Goal: Task Accomplishment & Management: Complete application form

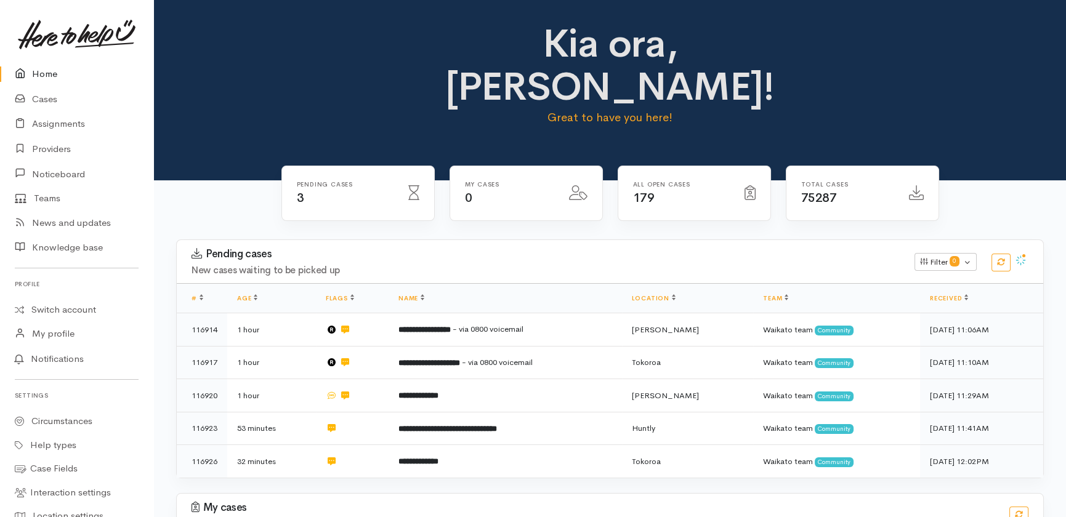
click at [43, 70] on link "Home" at bounding box center [76, 74] width 153 height 25
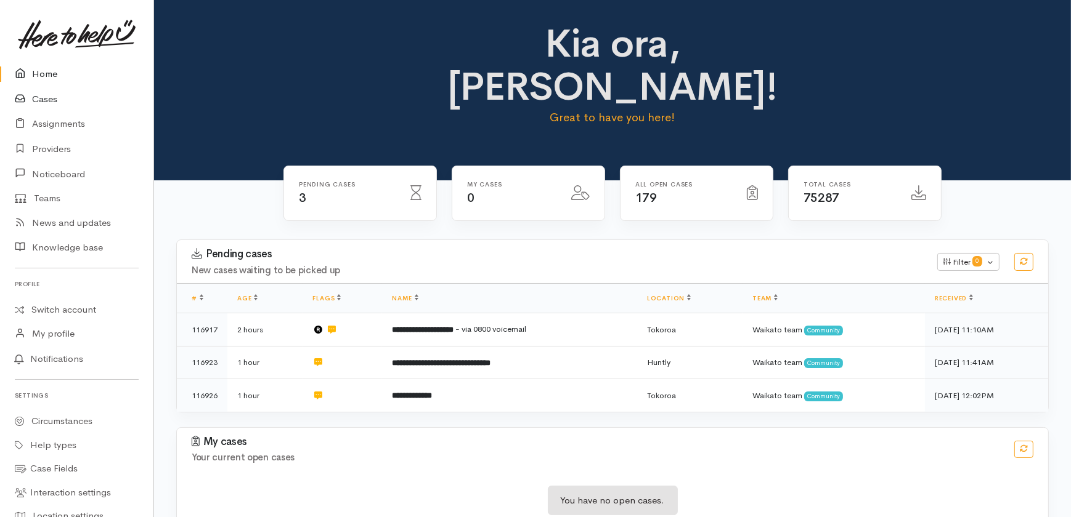
click at [41, 103] on link "Cases" at bounding box center [76, 99] width 153 height 25
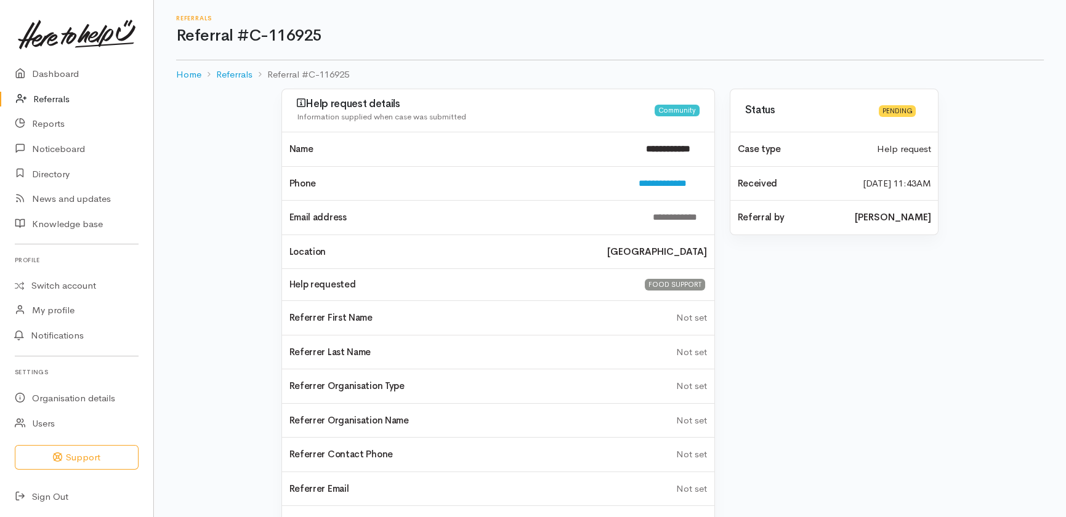
click at [47, 99] on link "Referrals" at bounding box center [76, 99] width 153 height 25
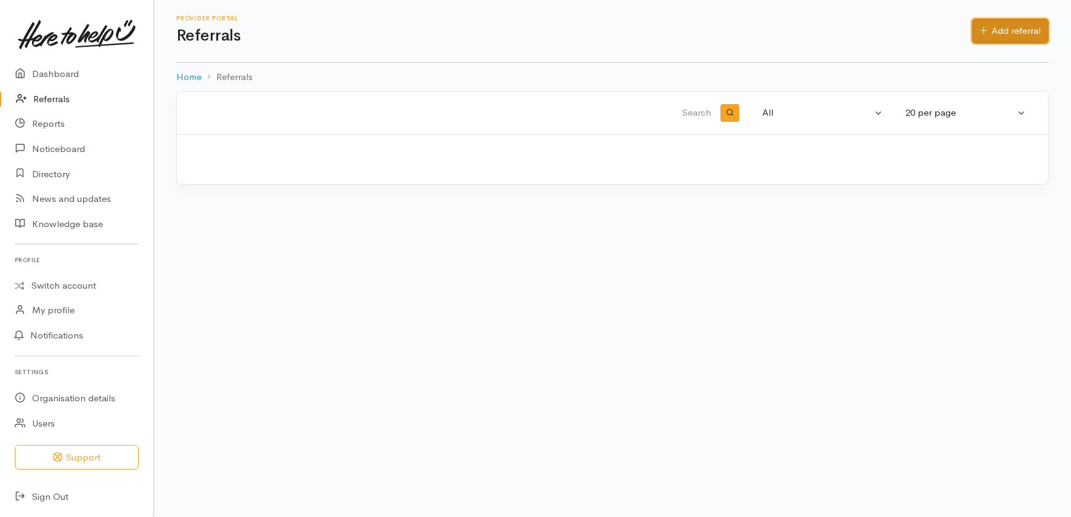
click at [1004, 29] on link "Add referral" at bounding box center [1009, 30] width 77 height 25
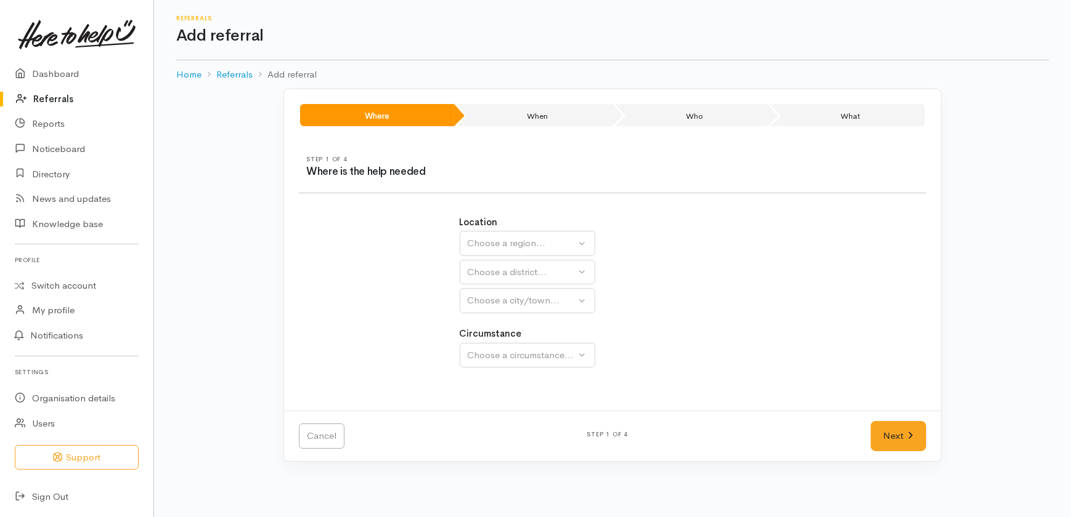
click at [511, 228] on div "Location Auckland Waikato Bay of Plenty Choose a region... Choose a district...…" at bounding box center [612, 265] width 306 height 98
click at [511, 240] on div "Choose a region..." at bounding box center [522, 244] width 108 height 14
drag, startPoint x: 488, startPoint y: 339, endPoint x: 488, endPoint y: 327, distance: 11.7
click at [488, 338] on span "Bay of Plenty" at bounding box center [502, 340] width 55 height 14
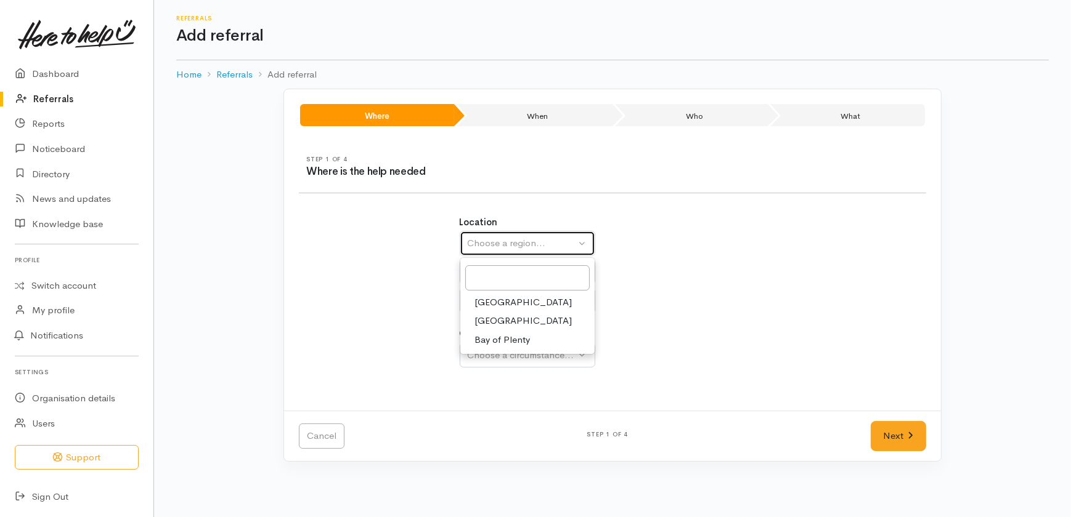
select select "4"
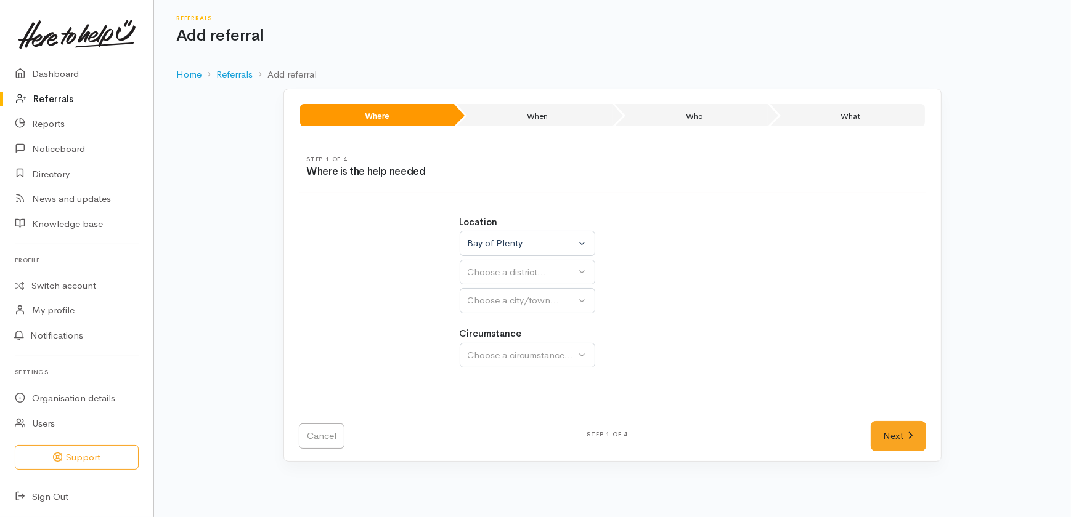
select select
click at [496, 275] on div "Choose a district..." at bounding box center [554, 272] width 173 height 14
click at [498, 332] on span "Tauranga" at bounding box center [523, 331] width 97 height 14
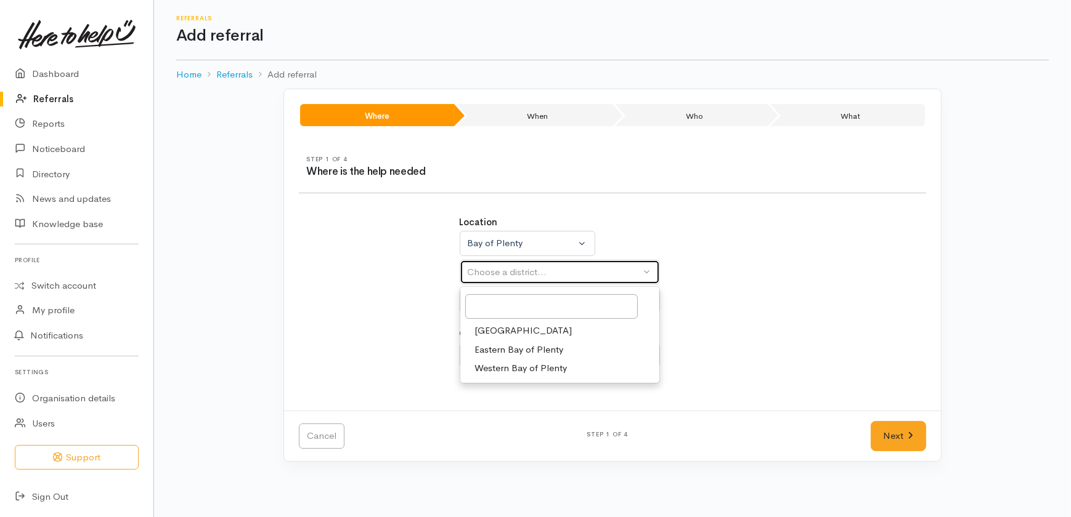
select select "6"
select select
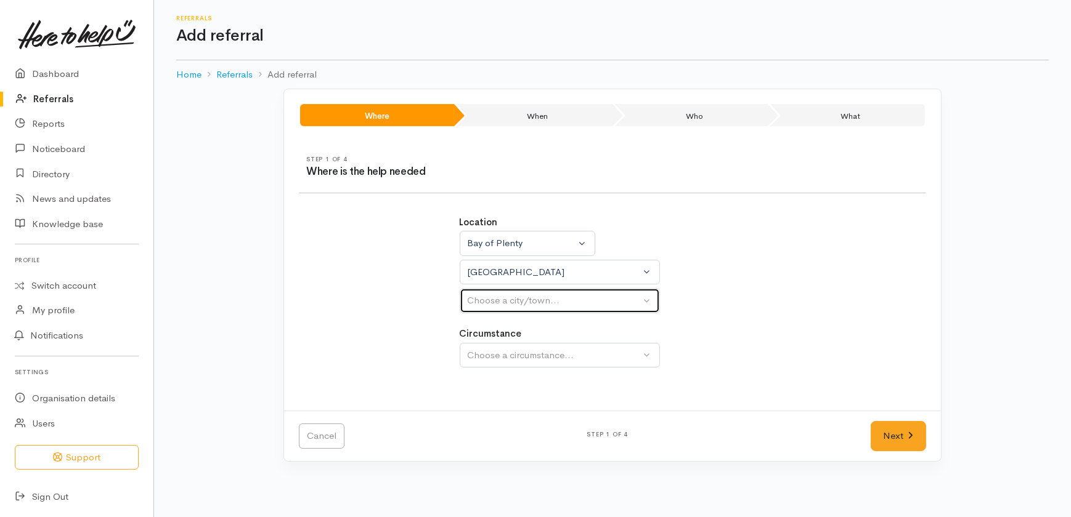
click at [499, 296] on div "Choose a city/town..." at bounding box center [554, 301] width 173 height 14
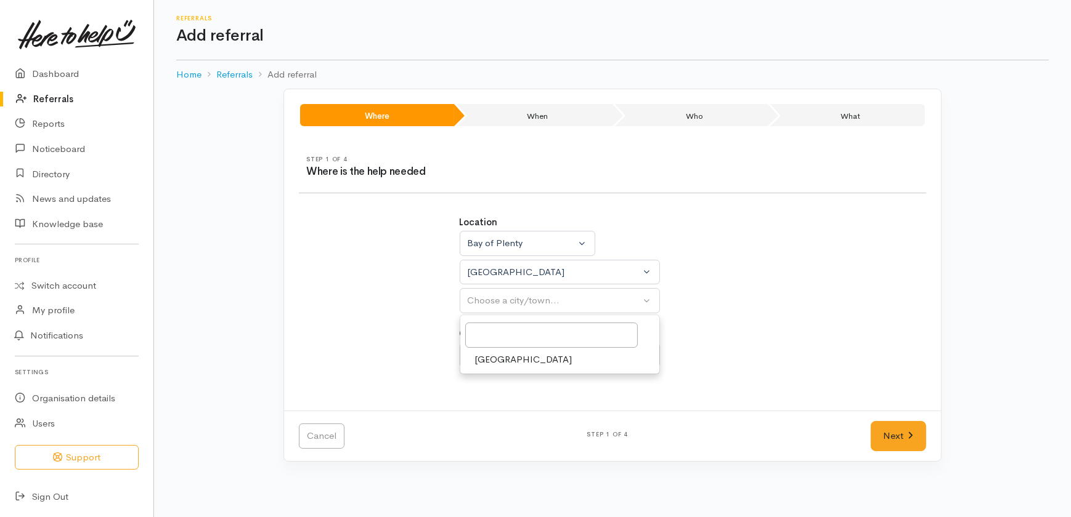
click at [493, 359] on span "Tauranga" at bounding box center [523, 360] width 97 height 14
select select "4"
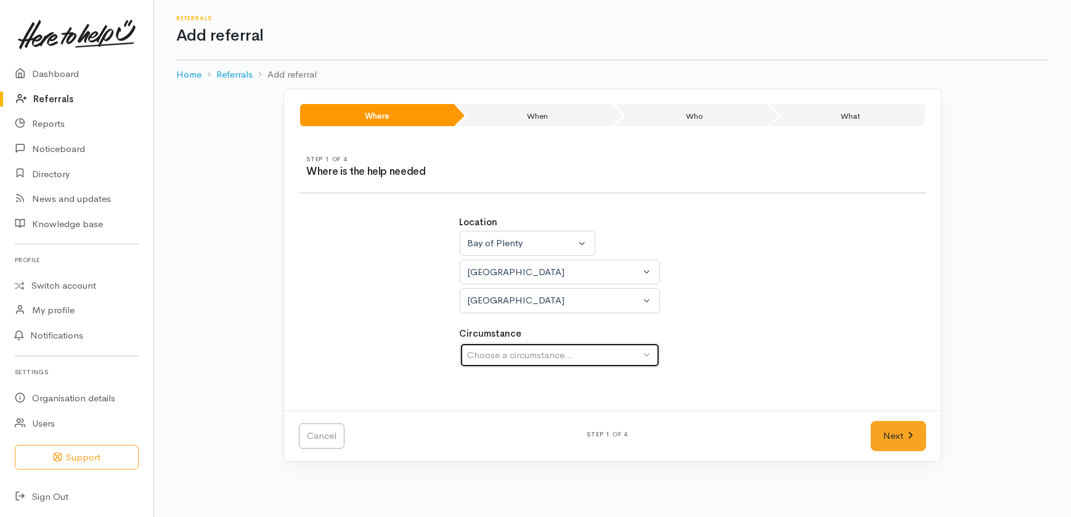
click at [510, 353] on div "Choose a circumstance..." at bounding box center [554, 356] width 173 height 14
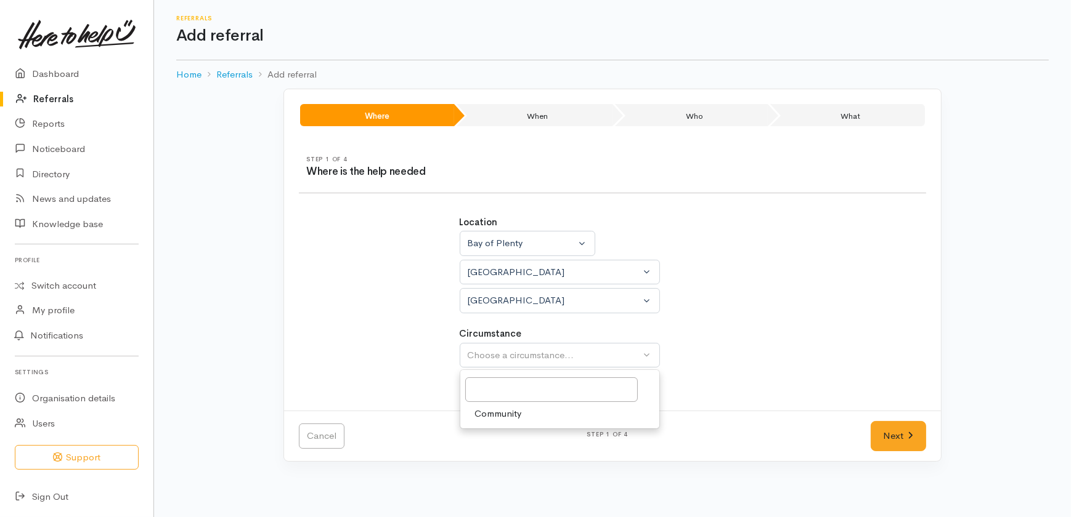
click at [498, 414] on span "Community" at bounding box center [498, 414] width 47 height 14
select select "2"
click at [882, 437] on link "Next" at bounding box center [897, 436] width 55 height 30
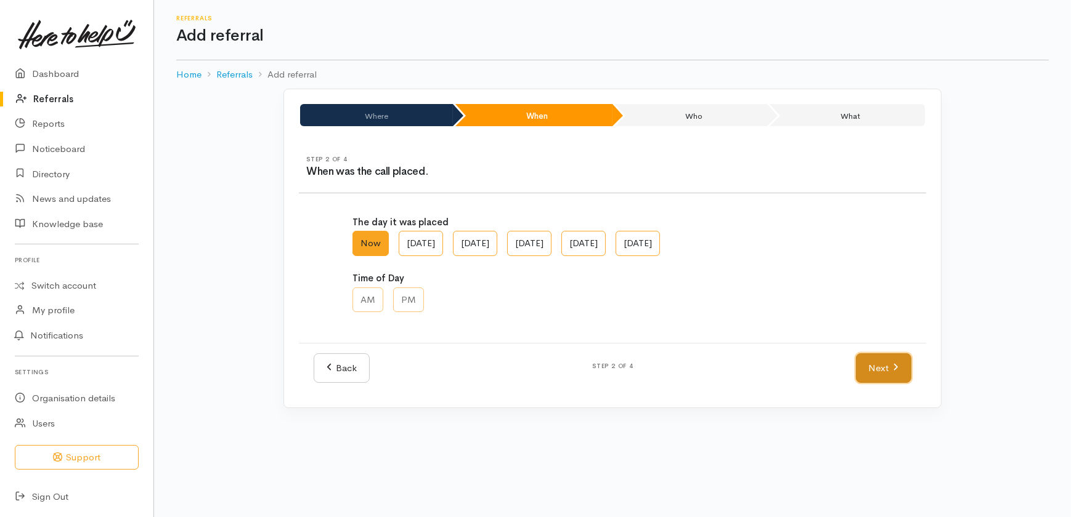
click at [887, 365] on link "Next" at bounding box center [883, 369] width 55 height 30
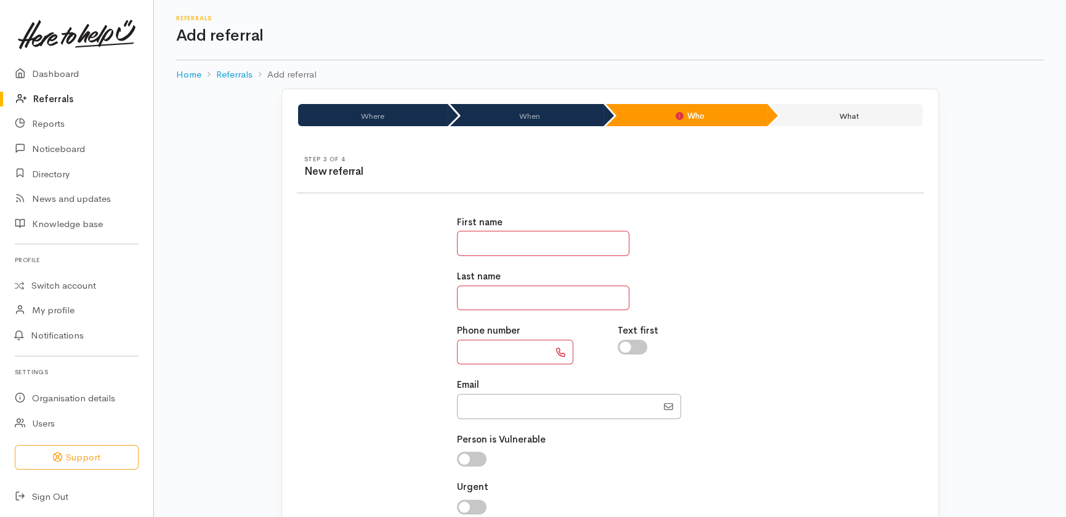
click at [529, 246] on input "text" at bounding box center [543, 243] width 172 height 25
drag, startPoint x: 509, startPoint y: 248, endPoint x: 504, endPoint y: 225, distance: 23.9
click at [510, 245] on input "text" at bounding box center [543, 243] width 172 height 25
type input "*****"
type input "*******"
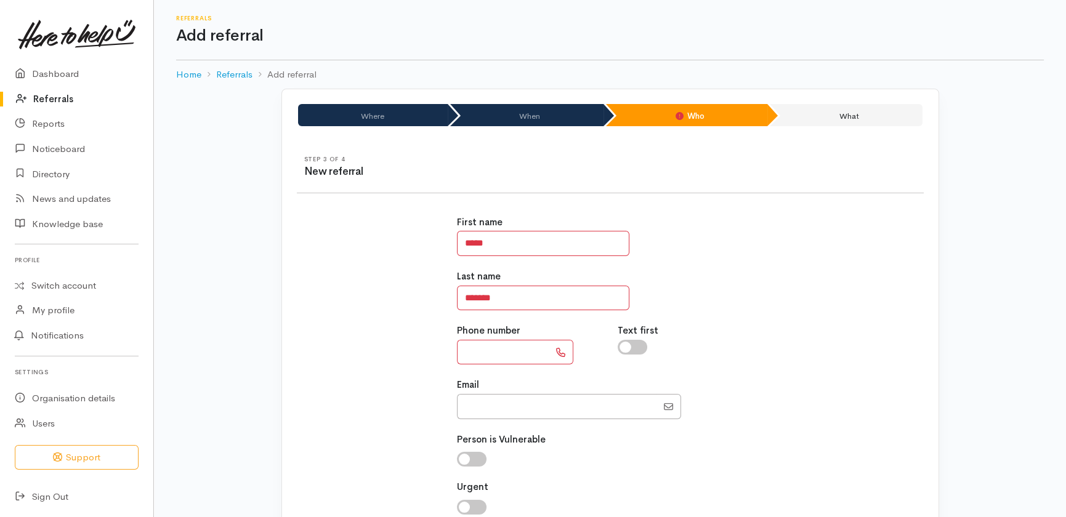
click at [512, 351] on input "text" at bounding box center [503, 352] width 92 height 25
type input "*********"
drag, startPoint x: 477, startPoint y: 460, endPoint x: 504, endPoint y: 470, distance: 28.8
click at [477, 460] on input "checkbox" at bounding box center [472, 459] width 30 height 15
checkbox input "true"
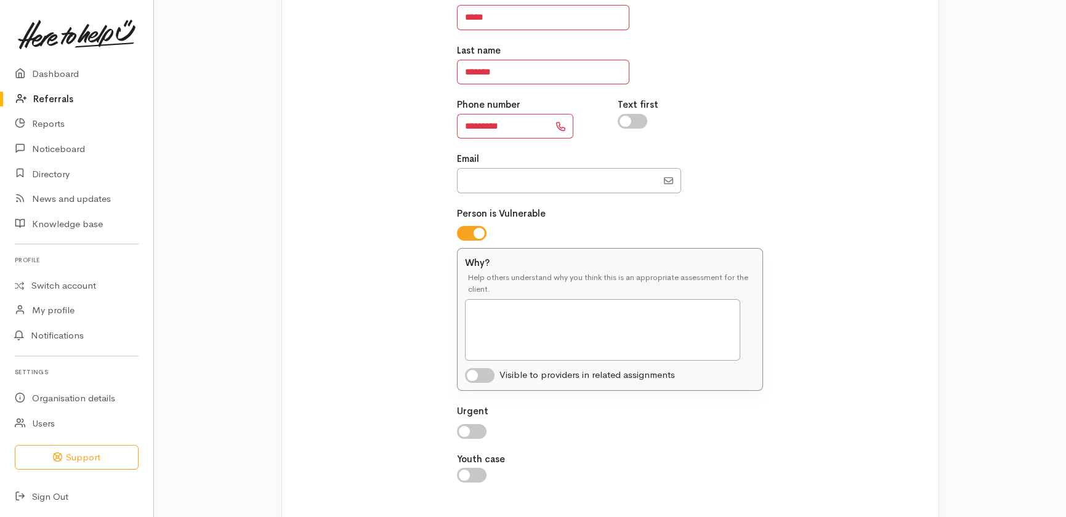
scroll to position [280, 0]
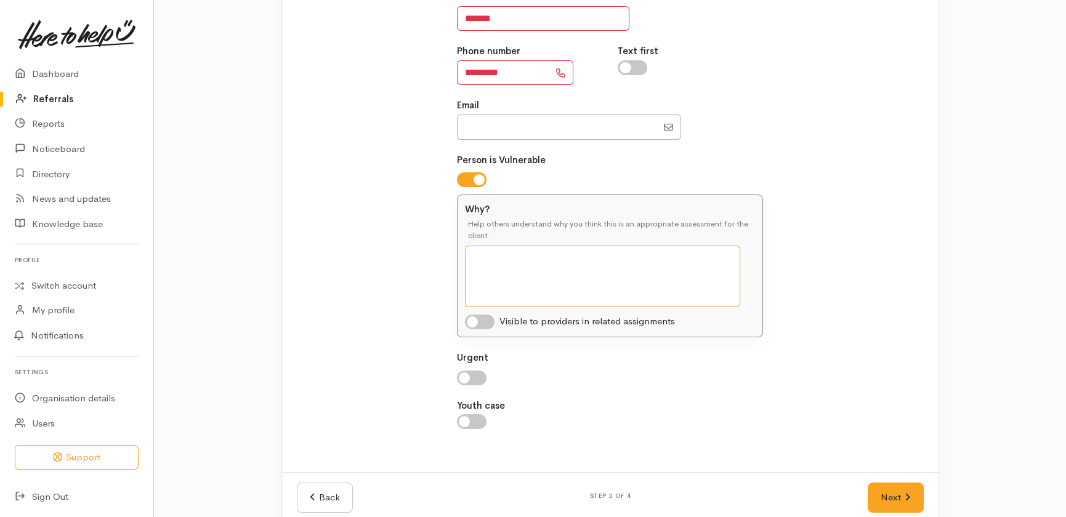
click at [554, 283] on textarea "Why?" at bounding box center [602, 277] width 275 height 62
type textarea "Elderly and unwell, recent hospital discharge"
click at [486, 324] on input "checkbox" at bounding box center [480, 322] width 30 height 15
checkbox input "true"
click at [889, 496] on link "Next" at bounding box center [895, 498] width 55 height 30
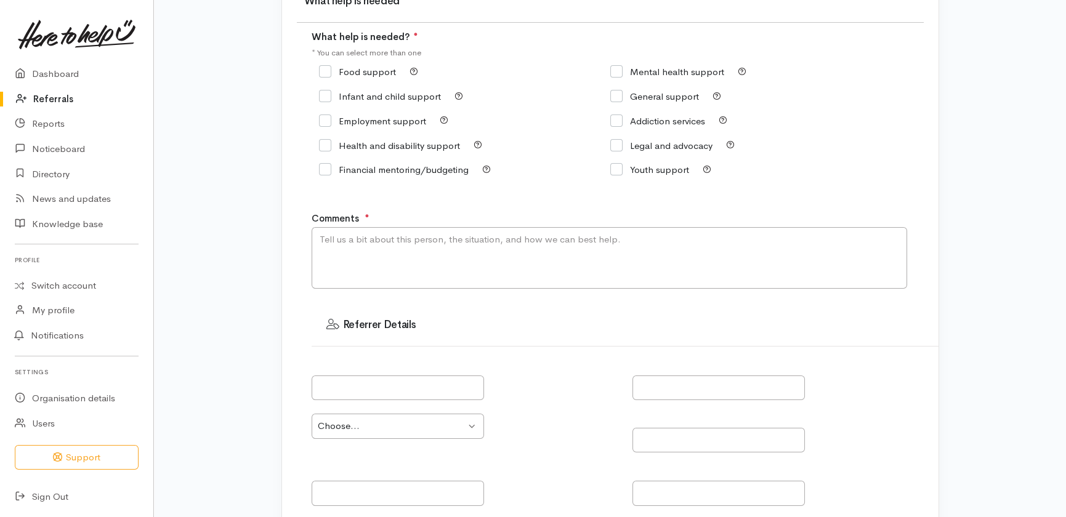
scroll to position [0, 0]
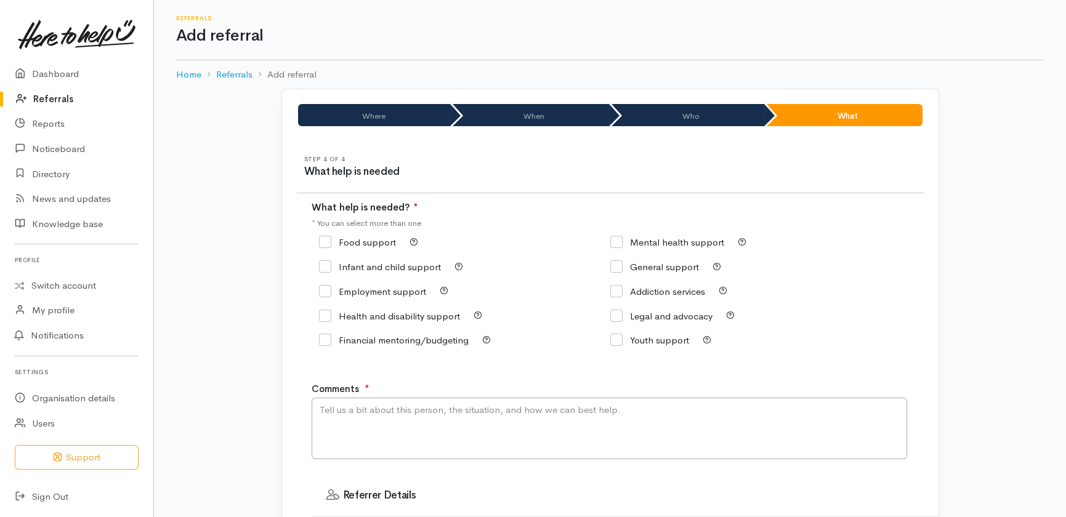
click at [325, 242] on input "Food support" at bounding box center [357, 242] width 77 height 9
checkbox input "true"
click at [417, 423] on textarea "Comments" at bounding box center [610, 429] width 596 height 62
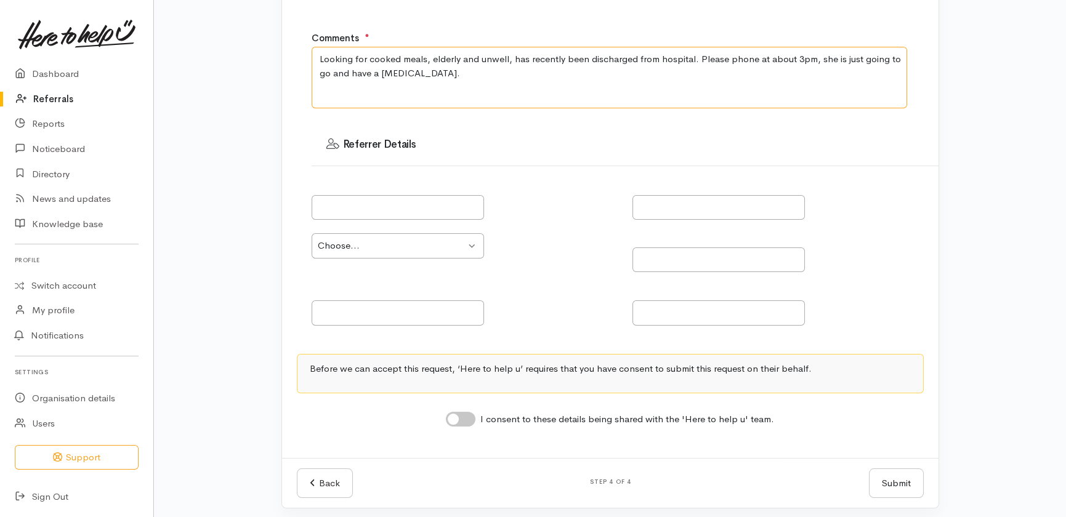
scroll to position [356, 0]
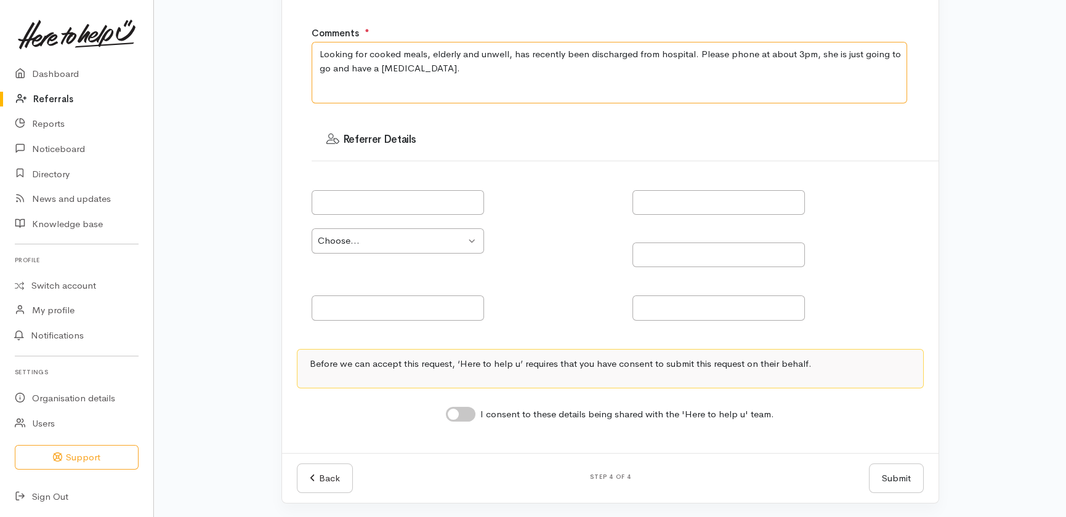
type textarea "Looking for cooked meals, elderly and unwell, has recently been discharged from…"
click at [467, 413] on input "I consent to these details being shared with the 'Here to help u' team." at bounding box center [461, 414] width 30 height 15
checkbox input "true"
click at [908, 476] on button "Submit" at bounding box center [896, 479] width 55 height 30
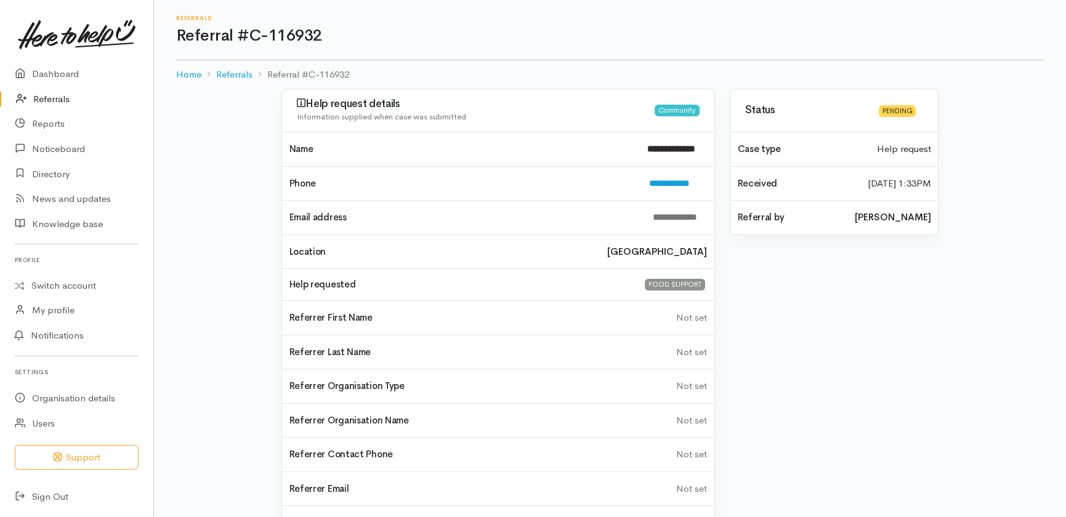
drag, startPoint x: 49, startPoint y: 97, endPoint x: 70, endPoint y: 108, distance: 23.7
click at [50, 97] on link "Referrals" at bounding box center [76, 99] width 153 height 25
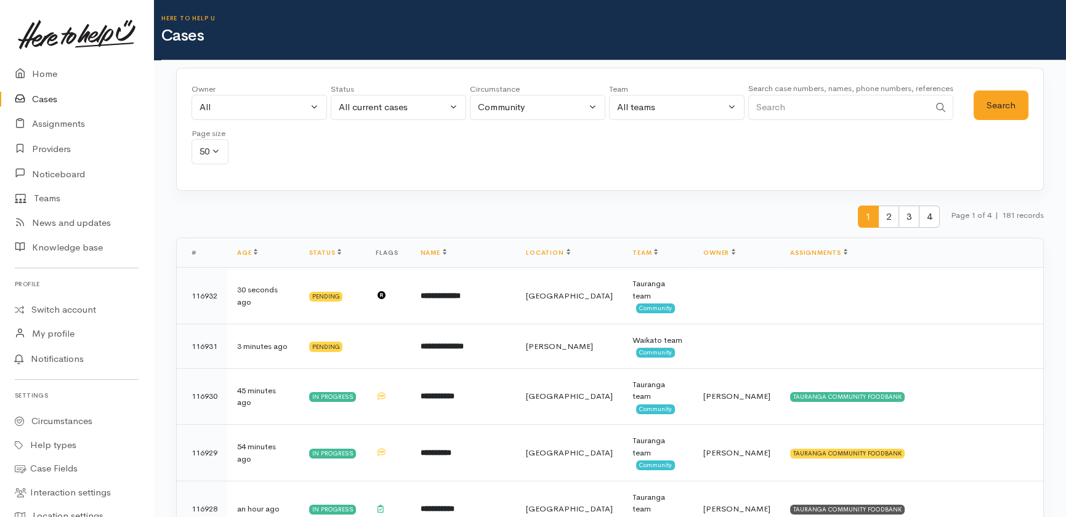
click at [802, 106] on input "Search" at bounding box center [838, 107] width 181 height 25
type input "0223918452"
click at [997, 108] on button "Search" at bounding box center [1001, 106] width 55 height 30
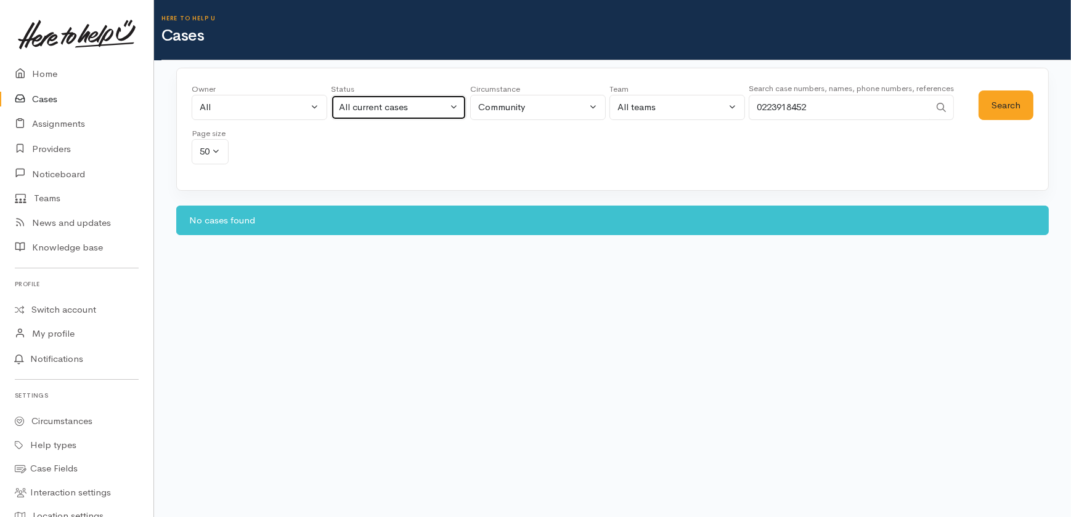
click at [427, 108] on div "All current cases" at bounding box center [393, 107] width 108 height 14
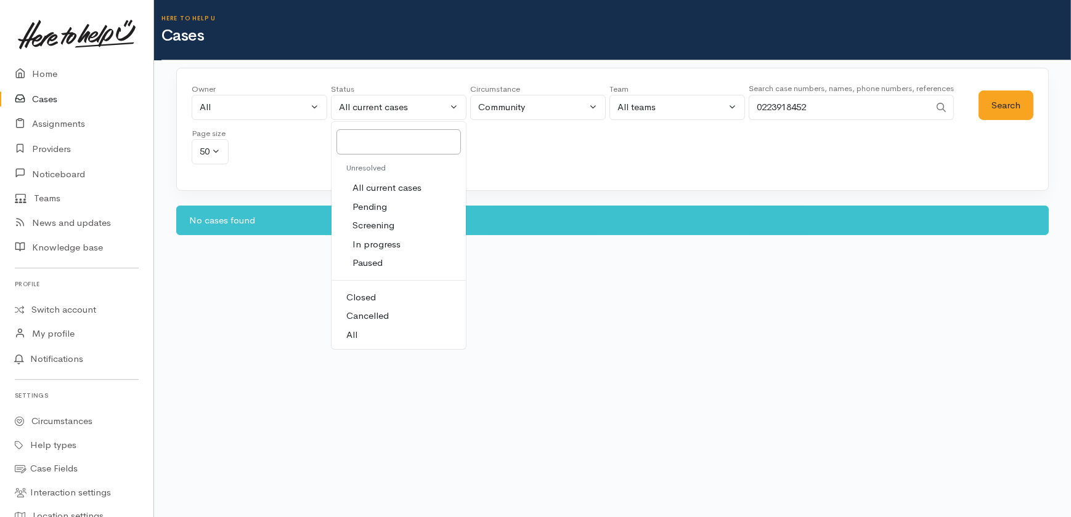
drag, startPoint x: 352, startPoint y: 333, endPoint x: 430, endPoint y: 318, distance: 79.0
click at [352, 333] on span "All" at bounding box center [351, 335] width 11 height 14
select select "All"
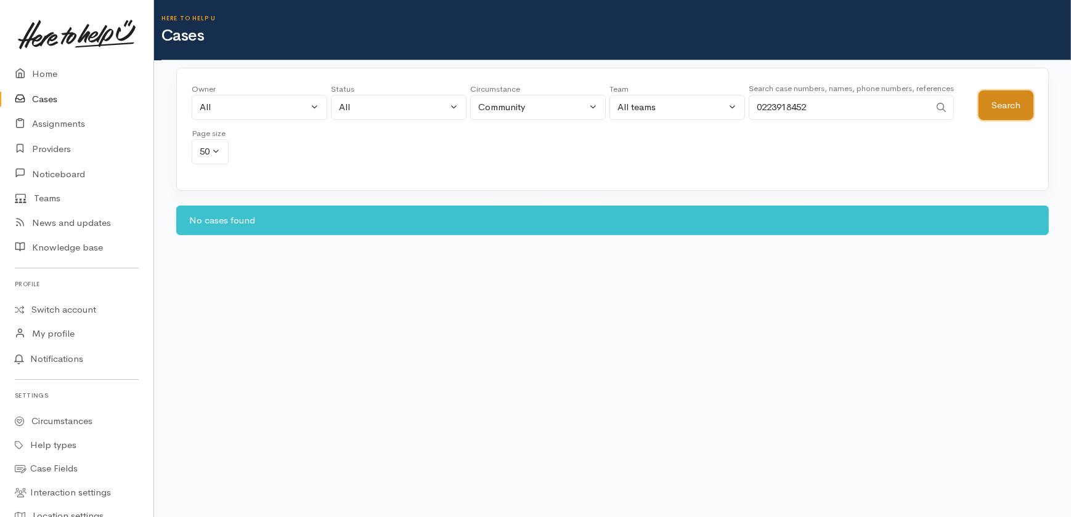
click at [992, 110] on button "Search" at bounding box center [1005, 106] width 55 height 30
click at [37, 70] on link "Home" at bounding box center [76, 74] width 153 height 25
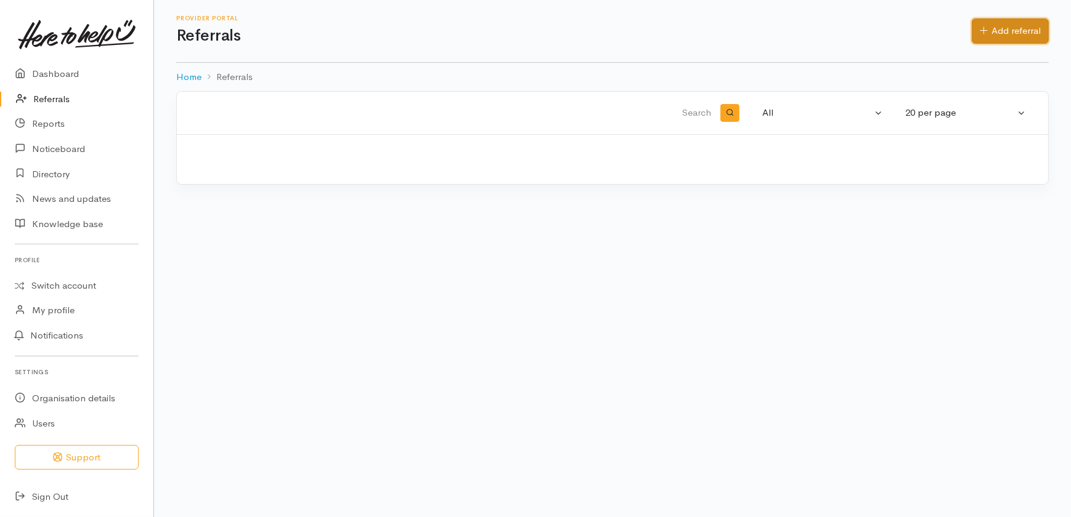
click at [1033, 25] on link "Add referral" at bounding box center [1009, 30] width 77 height 25
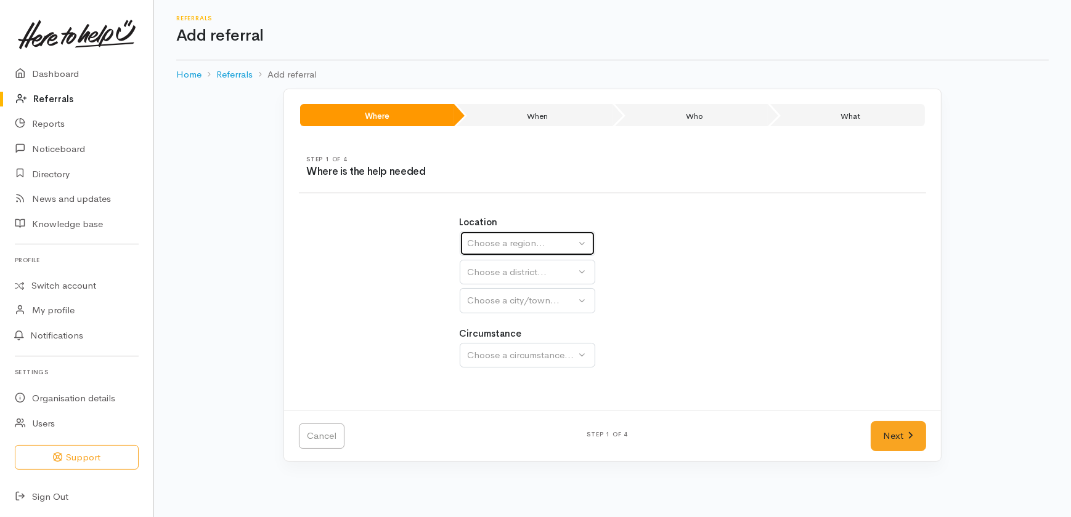
click at [511, 240] on div "Choose a region..." at bounding box center [522, 244] width 108 height 14
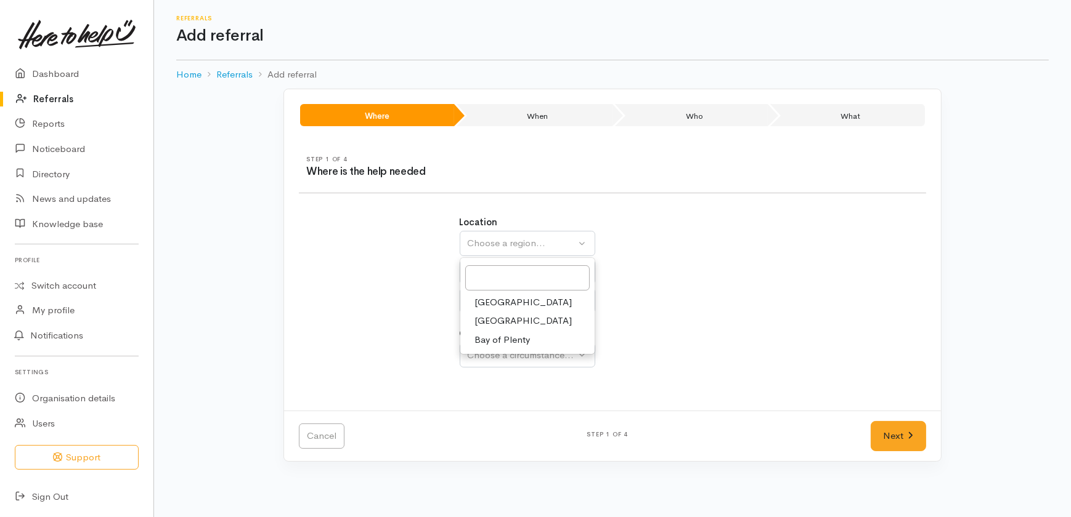
click at [494, 322] on span "[GEOGRAPHIC_DATA]" at bounding box center [523, 321] width 97 height 14
select select "3"
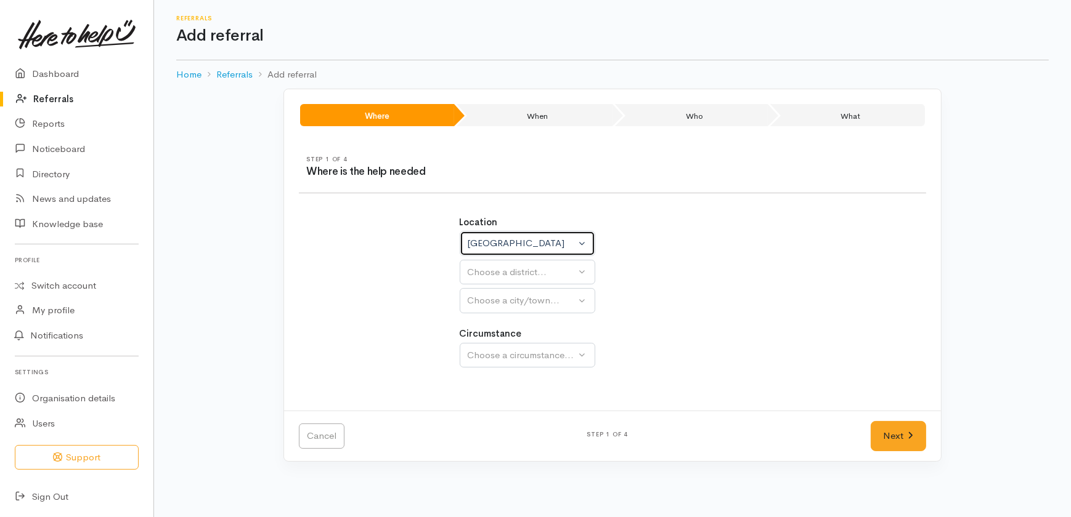
select select
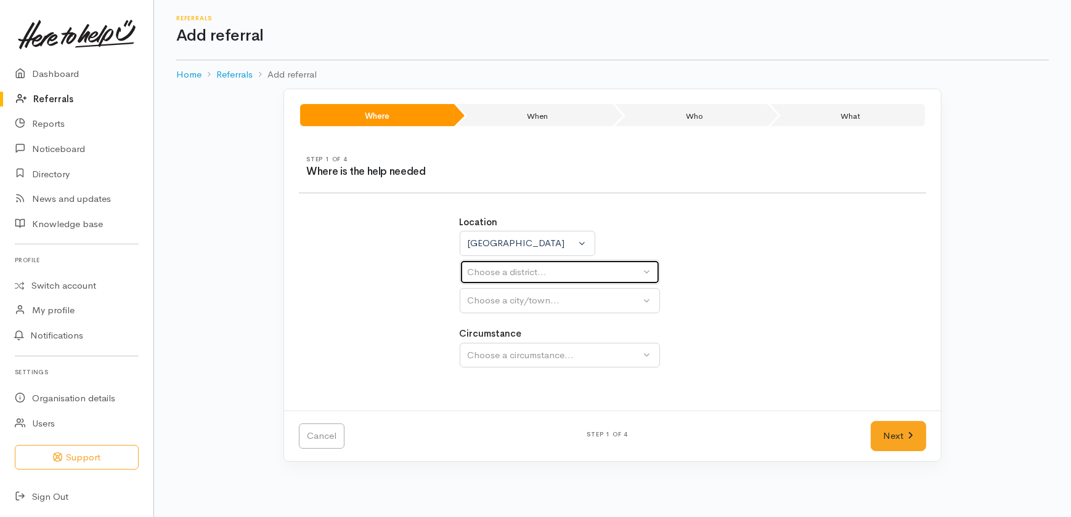
click at [510, 270] on div "Choose a district..." at bounding box center [554, 272] width 173 height 14
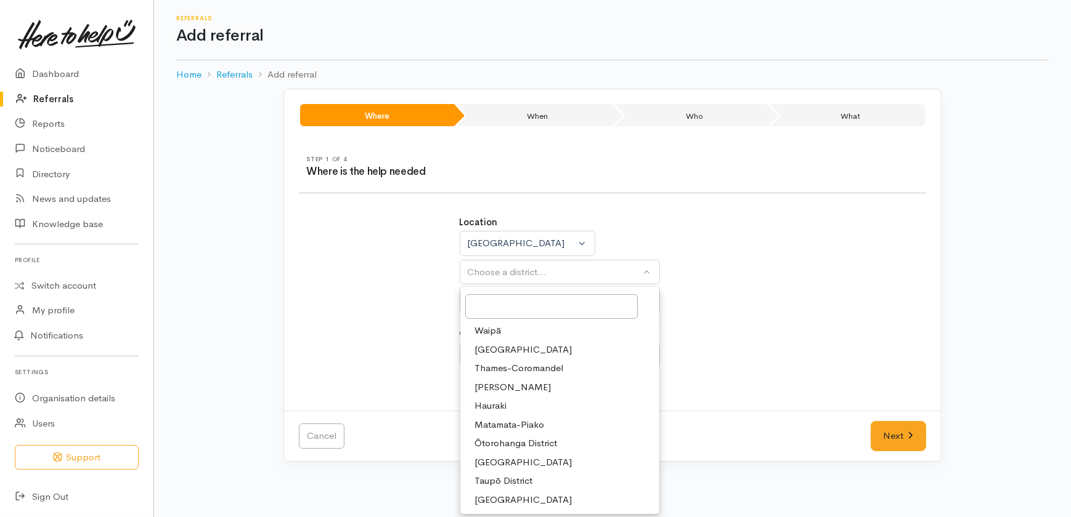
click at [496, 383] on span "Hamilton" at bounding box center [513, 388] width 76 height 14
select select "4"
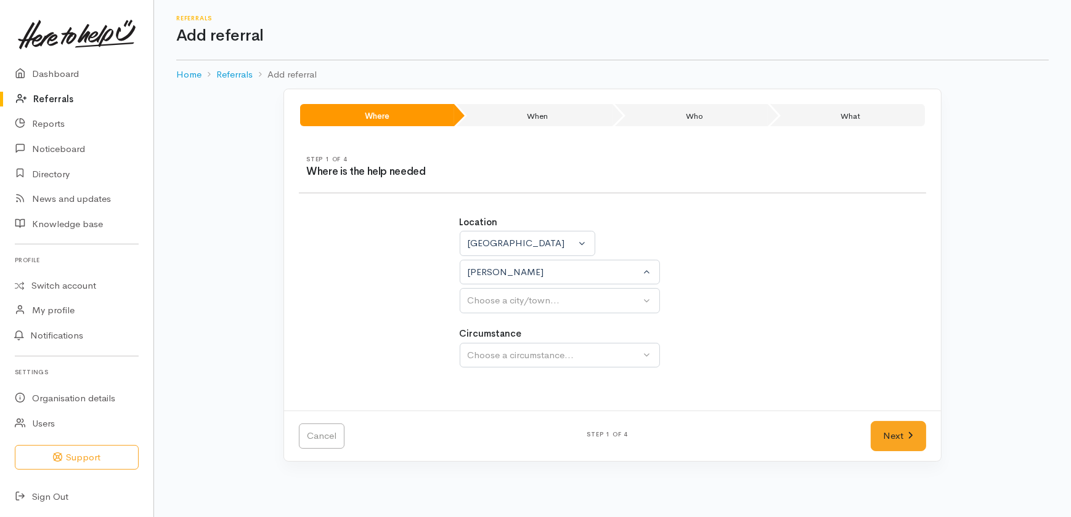
select select
click at [509, 299] on div "Choose a city/town..." at bounding box center [554, 301] width 173 height 14
click at [496, 360] on span "Hamilton" at bounding box center [513, 360] width 76 height 14
select select "1"
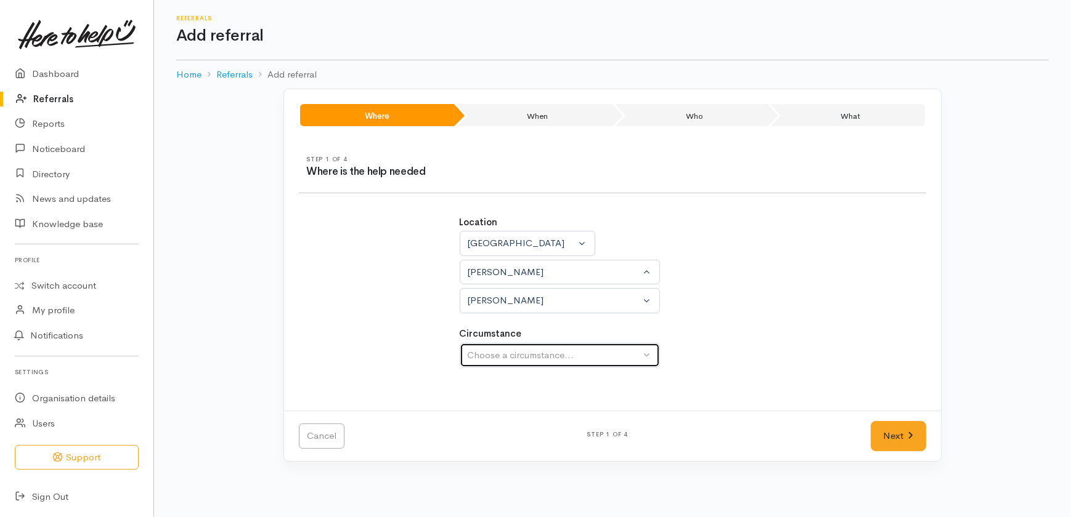
click at [499, 360] on div "Choose a circumstance..." at bounding box center [554, 356] width 173 height 14
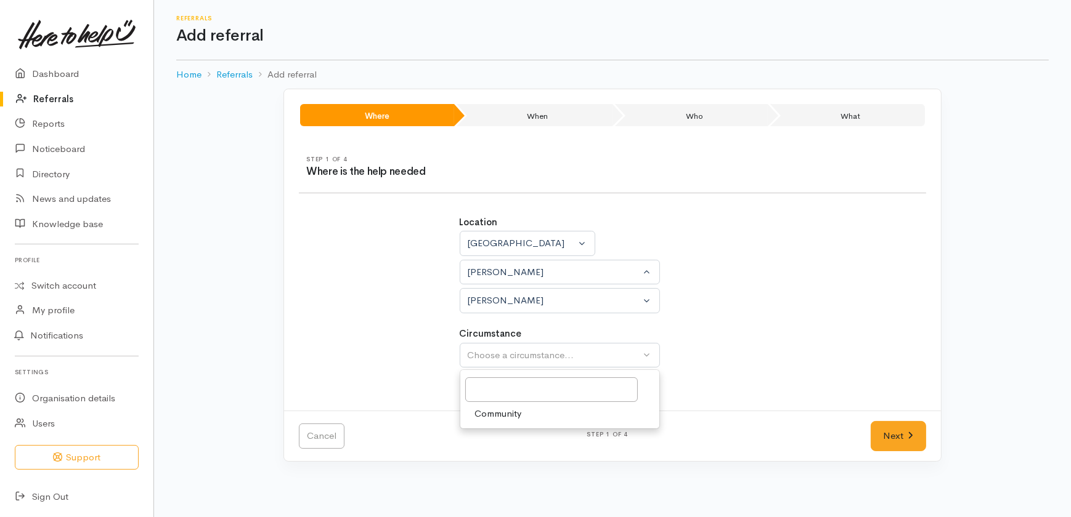
click at [497, 416] on span "Community" at bounding box center [498, 414] width 47 height 14
select select "2"
click at [901, 433] on link "Next" at bounding box center [897, 436] width 55 height 30
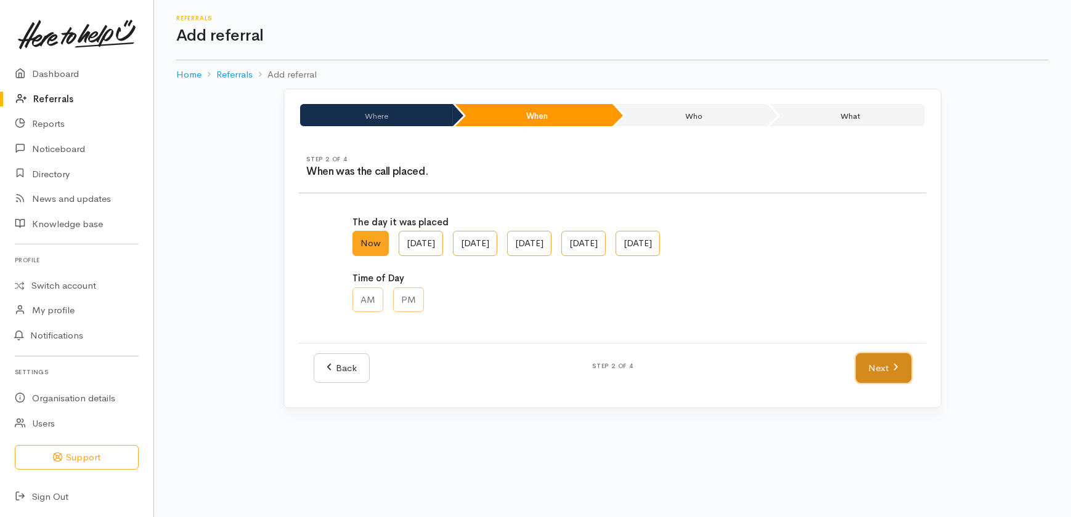
click at [883, 364] on link "Next" at bounding box center [883, 369] width 55 height 30
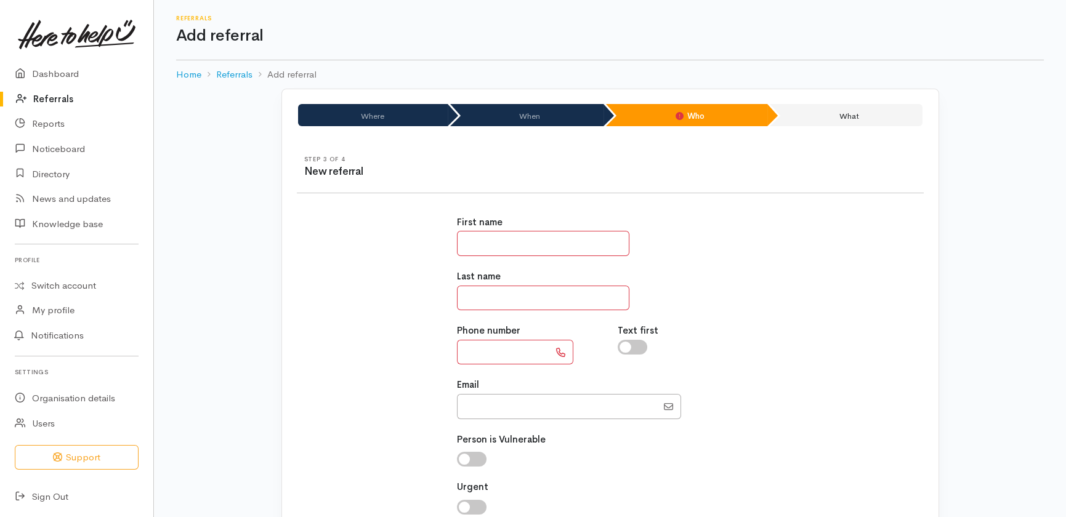
click at [505, 241] on input "text" at bounding box center [543, 243] width 172 height 25
type input "*****"
type input "**********"
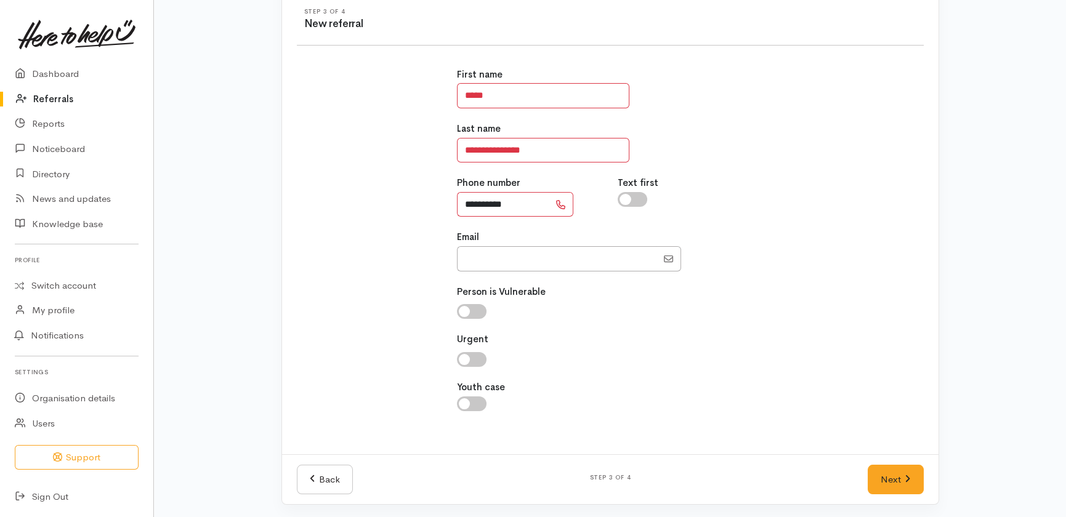
scroll to position [149, 0]
type input "**********"
click at [896, 474] on link "Next" at bounding box center [895, 479] width 55 height 30
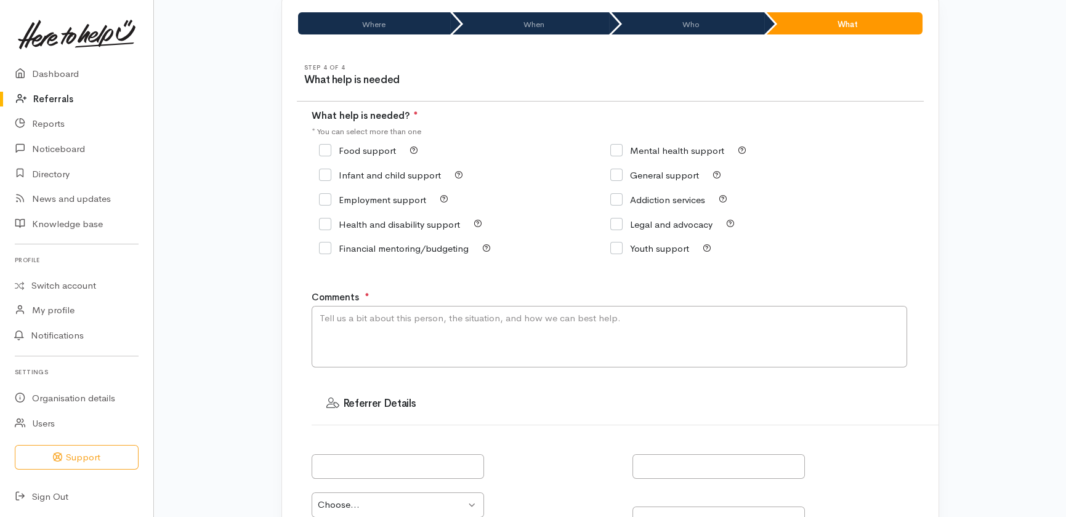
scroll to position [0, 0]
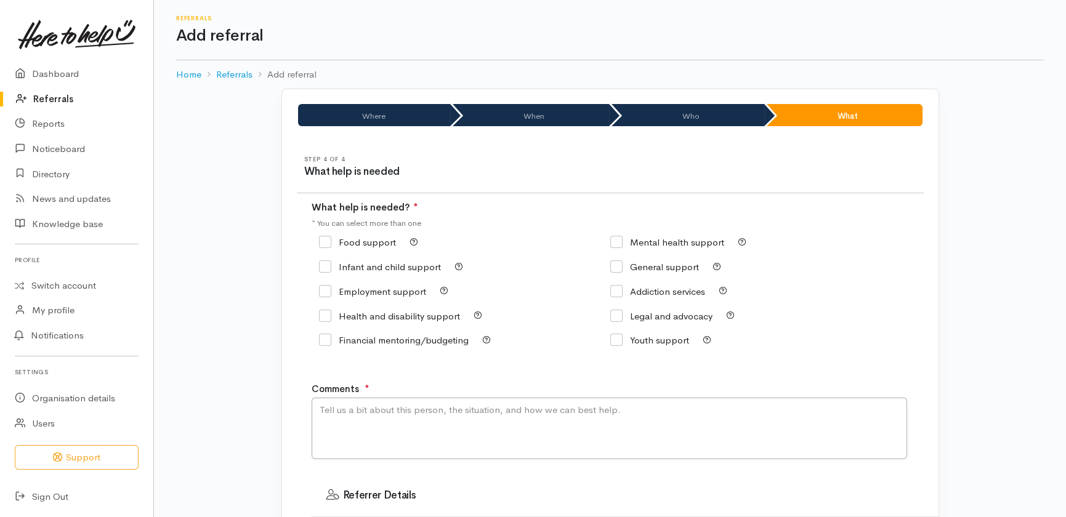
click at [333, 239] on input "Food support" at bounding box center [357, 242] width 77 height 9
drag, startPoint x: 326, startPoint y: 242, endPoint x: 330, endPoint y: 251, distance: 9.2
click at [328, 243] on input "Food support" at bounding box center [357, 242] width 77 height 9
click at [323, 241] on input "Food support" at bounding box center [357, 242] width 77 height 9
checkbox input "true"
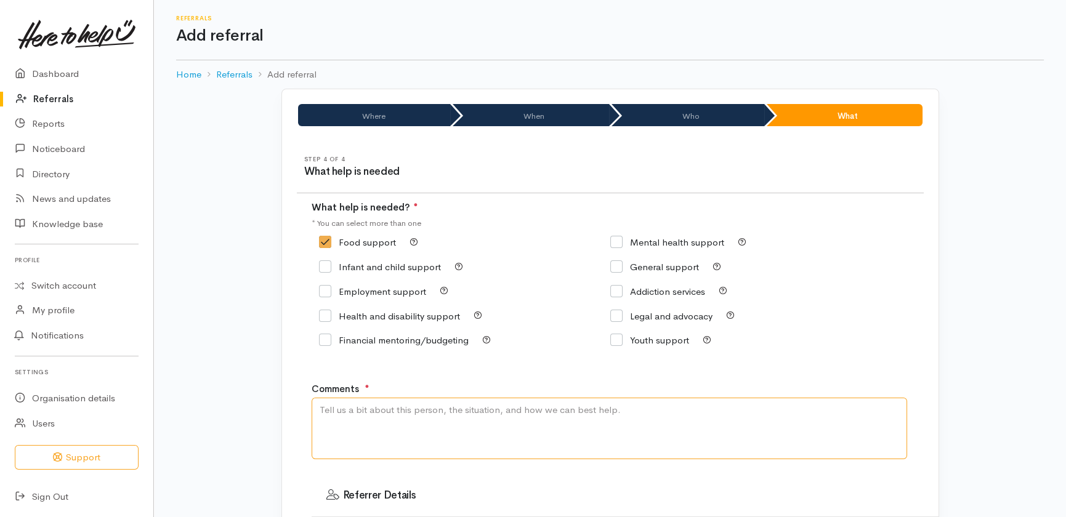
click at [427, 423] on textarea "Comments" at bounding box center [610, 429] width 596 height 62
type textarea "Food parcel please"
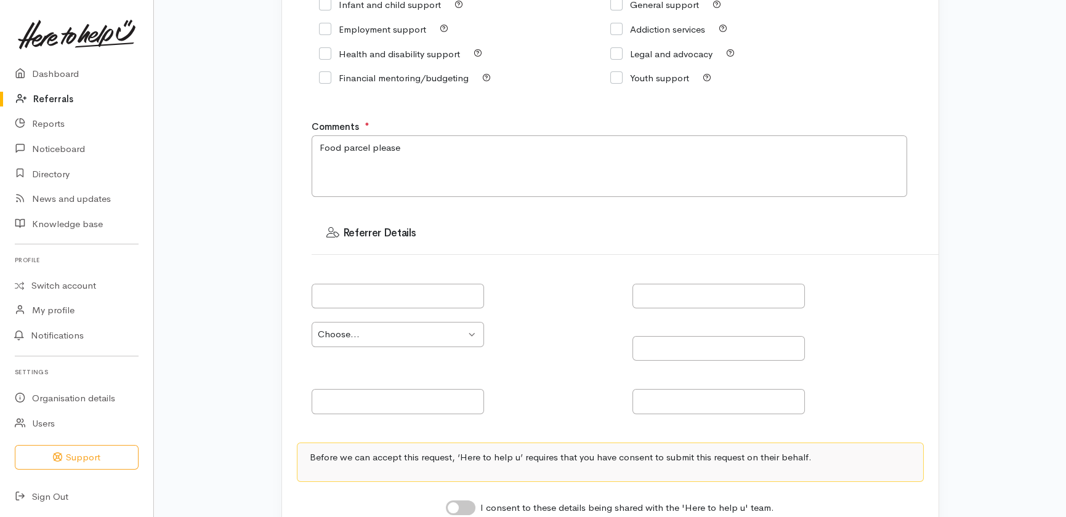
scroll to position [244, 0]
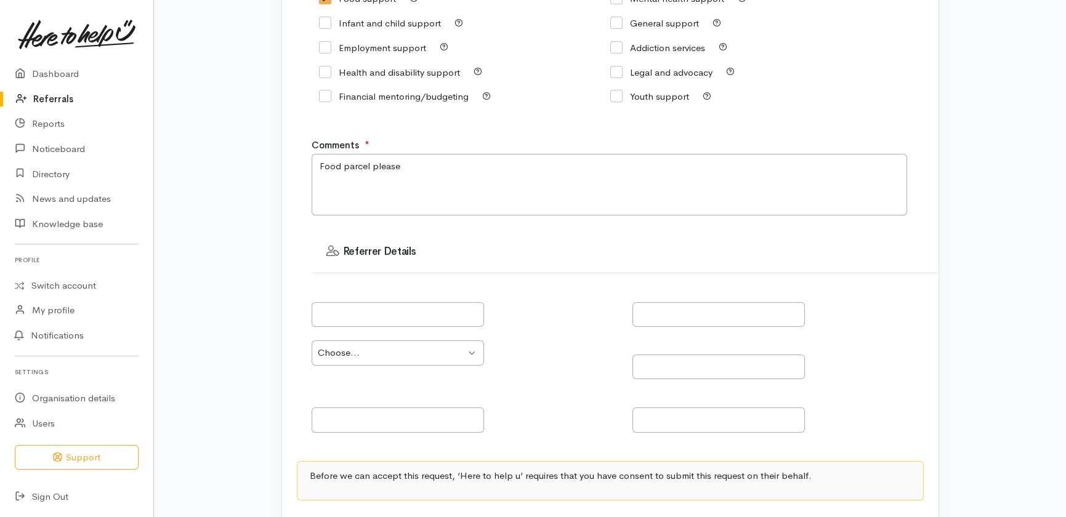
click at [184, 248] on div "Where When Who What Step 1 of 4 Where is the help needed Location Auckland Waik…" at bounding box center [610, 238] width 912 height 786
drag, startPoint x: 986, startPoint y: 476, endPoint x: 982, endPoint y: 462, distance: 14.0
click at [986, 475] on div "Where When Who What Step 1 of 4 Where is the help needed Location Auckland Waik…" at bounding box center [610, 238] width 912 height 786
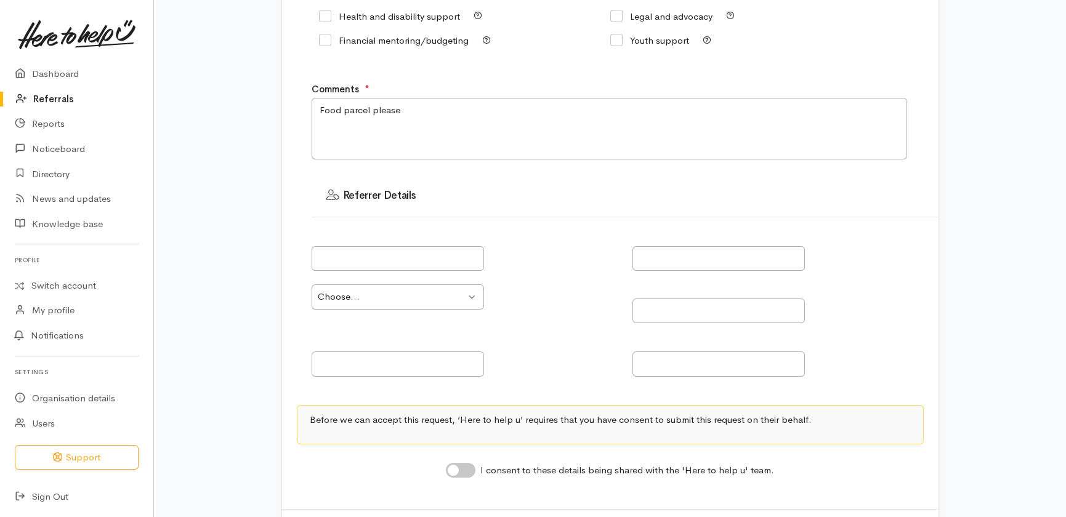
scroll to position [356, 0]
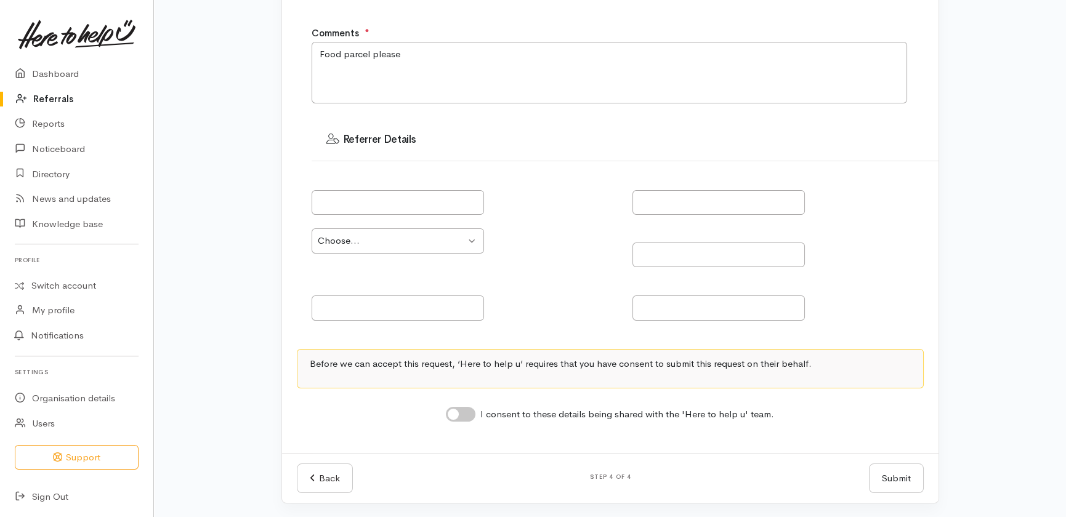
click at [471, 413] on input "I consent to these details being shared with the 'Here to help u' team." at bounding box center [461, 414] width 30 height 15
checkbox input "true"
click at [905, 476] on button "Submit" at bounding box center [896, 479] width 55 height 30
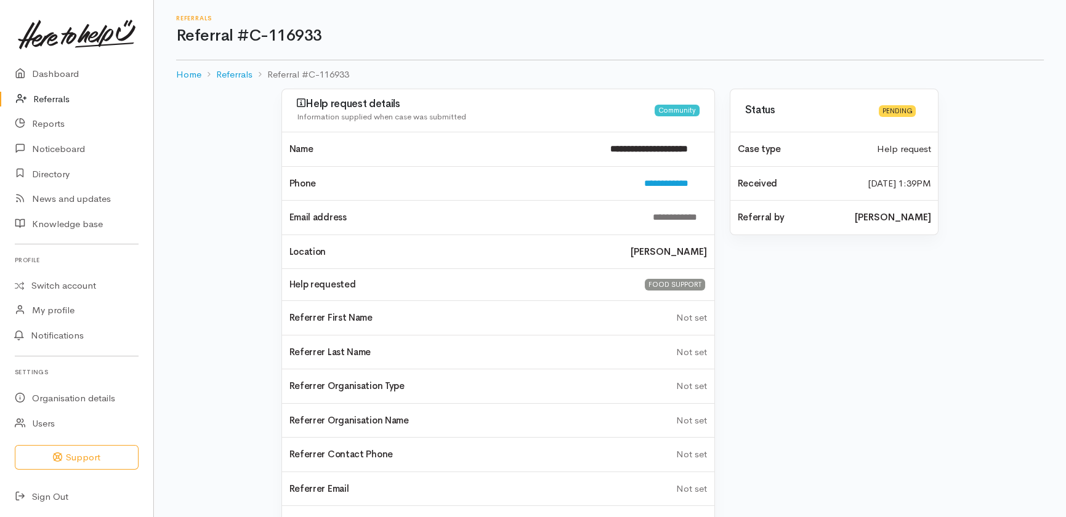
click at [52, 93] on link "Referrals" at bounding box center [76, 99] width 153 height 25
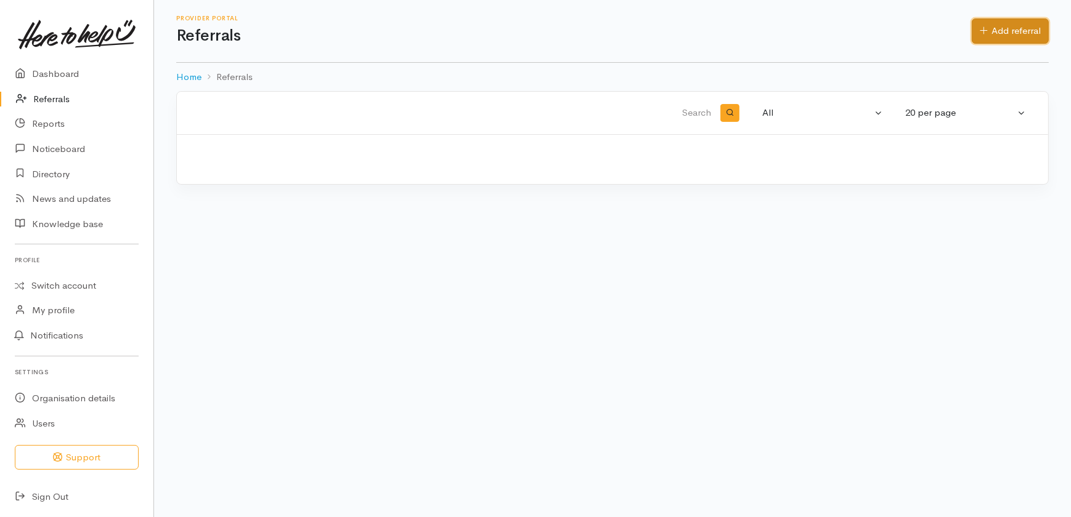
click at [1007, 30] on link "Add referral" at bounding box center [1009, 30] width 77 height 25
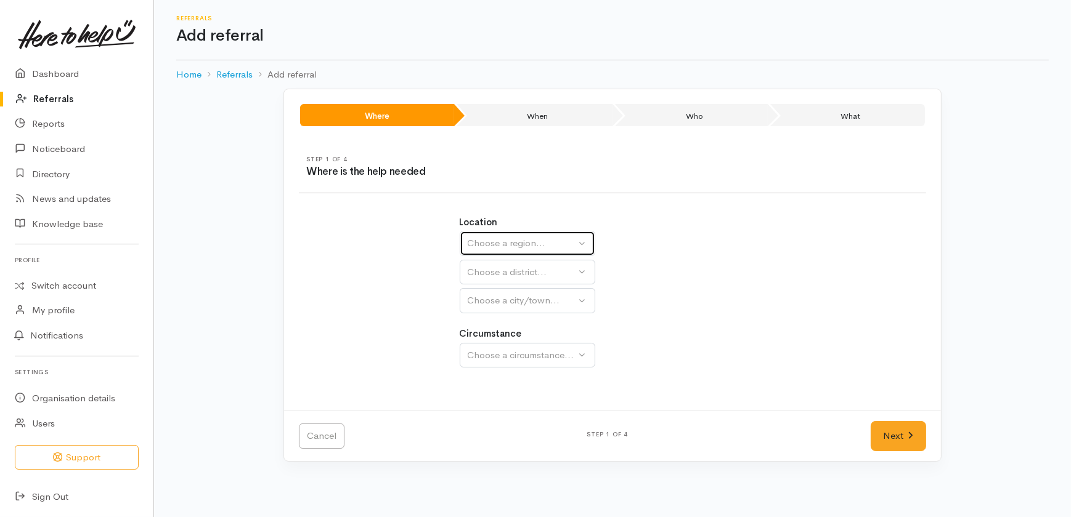
click at [520, 241] on div "Choose a region..." at bounding box center [522, 244] width 108 height 14
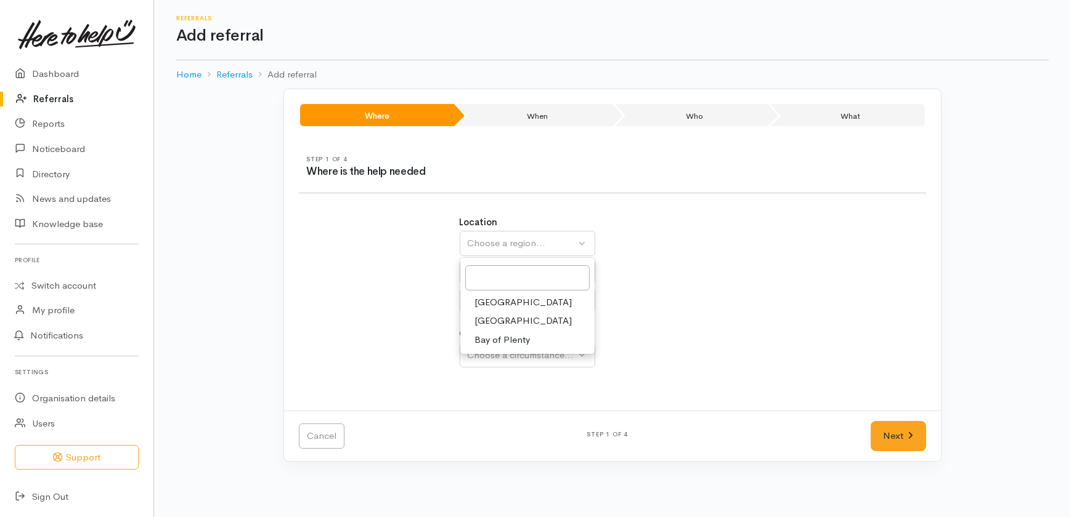
click at [498, 319] on span "Waikato" at bounding box center [523, 321] width 97 height 14
select select "3"
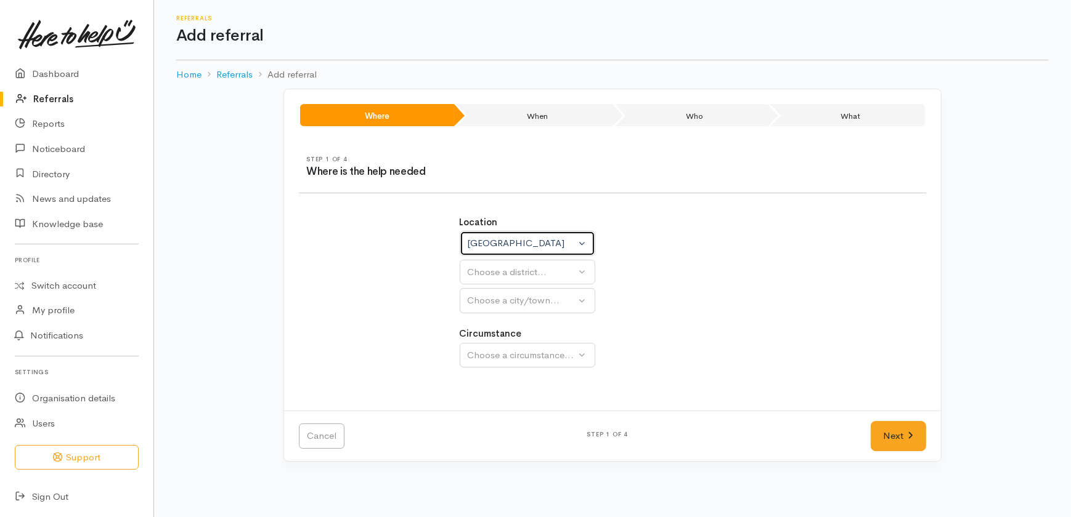
select select
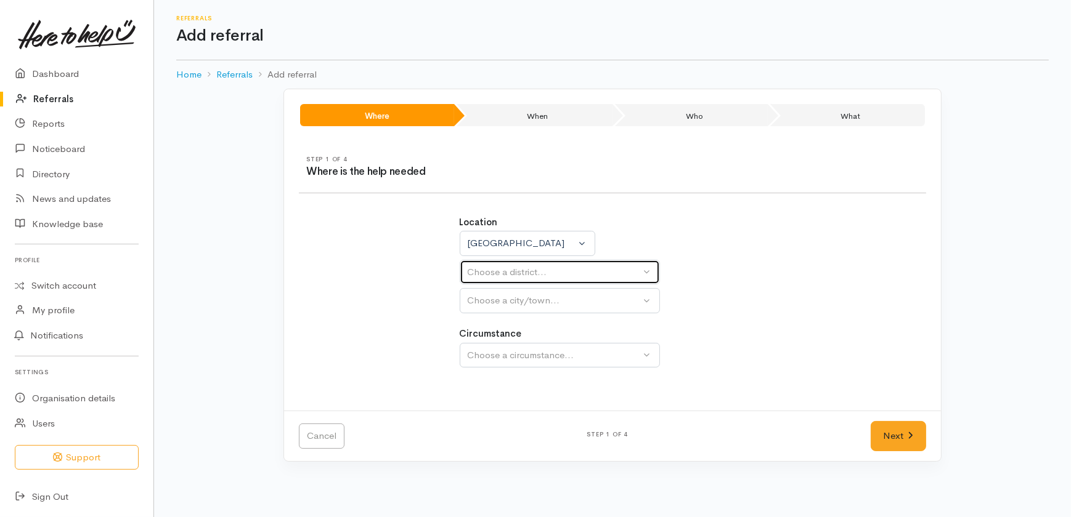
click at [498, 273] on div "Choose a district..." at bounding box center [554, 272] width 173 height 14
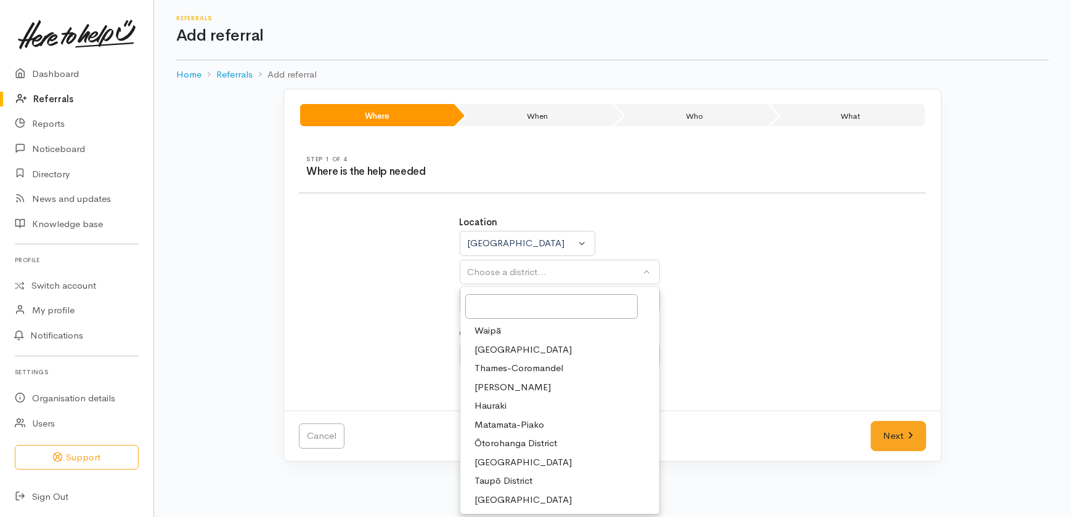
click at [501, 479] on span "Taupō District" at bounding box center [504, 481] width 58 height 14
select select "14"
select select
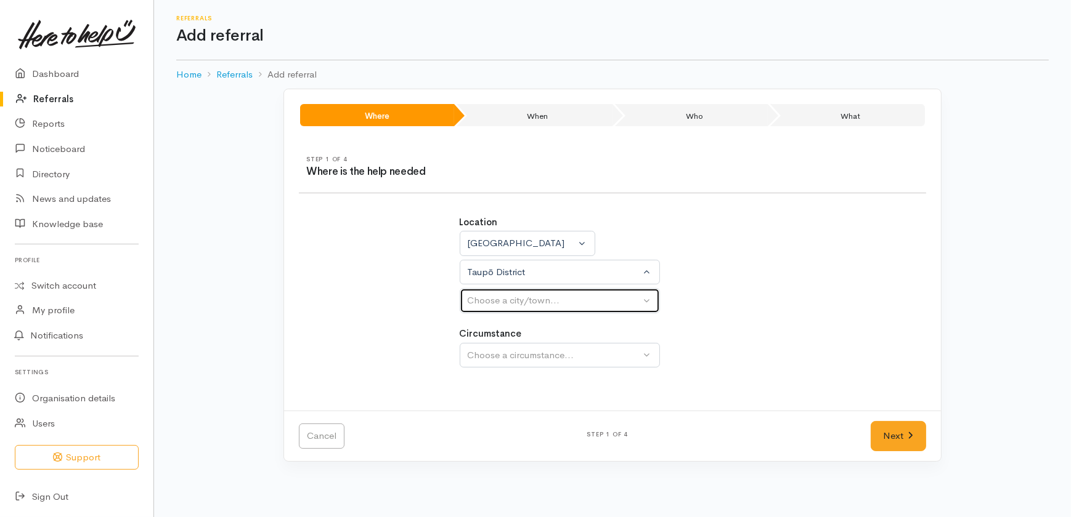
click at [514, 298] on div "Choose a city/town..." at bounding box center [554, 301] width 173 height 14
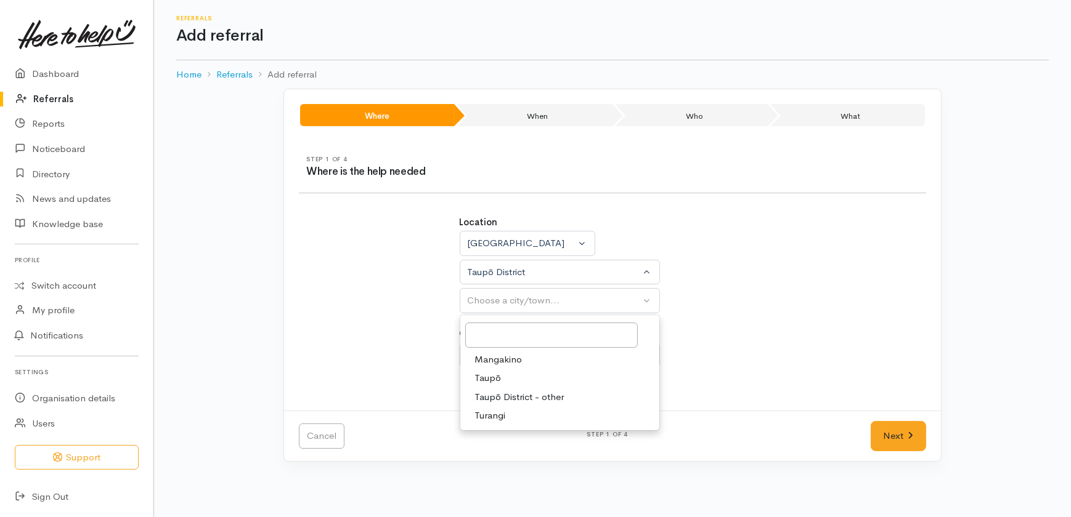
click at [487, 376] on span "Taupō" at bounding box center [488, 378] width 26 height 14
select select "183"
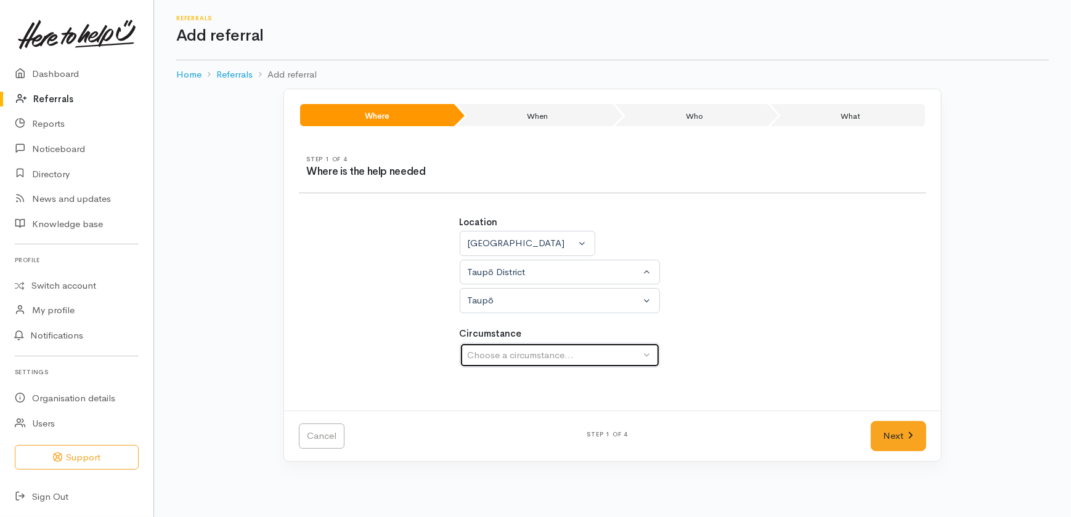
click at [497, 353] on div "Choose a circumstance..." at bounding box center [554, 356] width 173 height 14
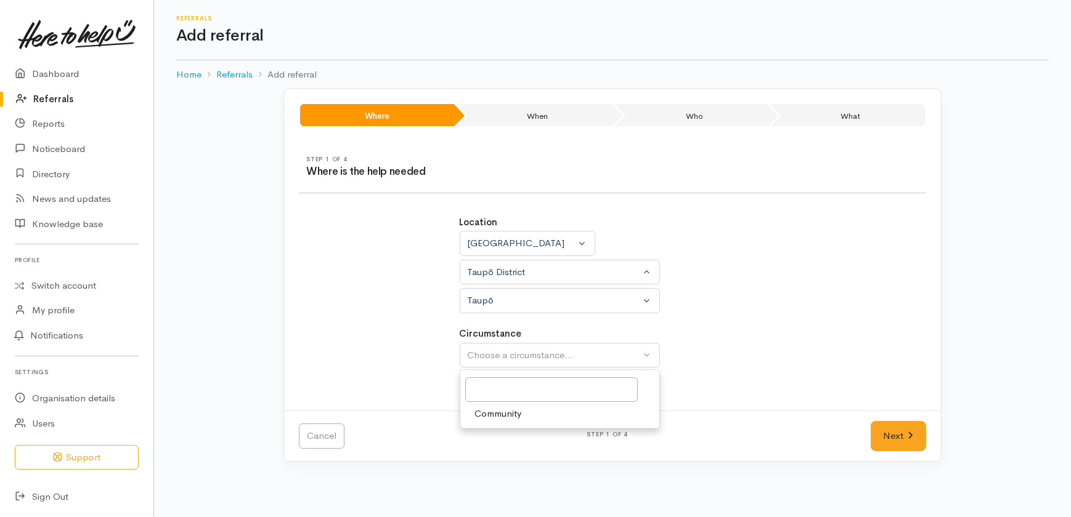
drag, startPoint x: 493, startPoint y: 409, endPoint x: 529, endPoint y: 438, distance: 46.5
click at [493, 411] on span "Community" at bounding box center [498, 414] width 47 height 14
select select "2"
drag, startPoint x: 905, startPoint y: 434, endPoint x: 899, endPoint y: 436, distance: 7.0
click at [905, 434] on link "Next" at bounding box center [897, 436] width 55 height 30
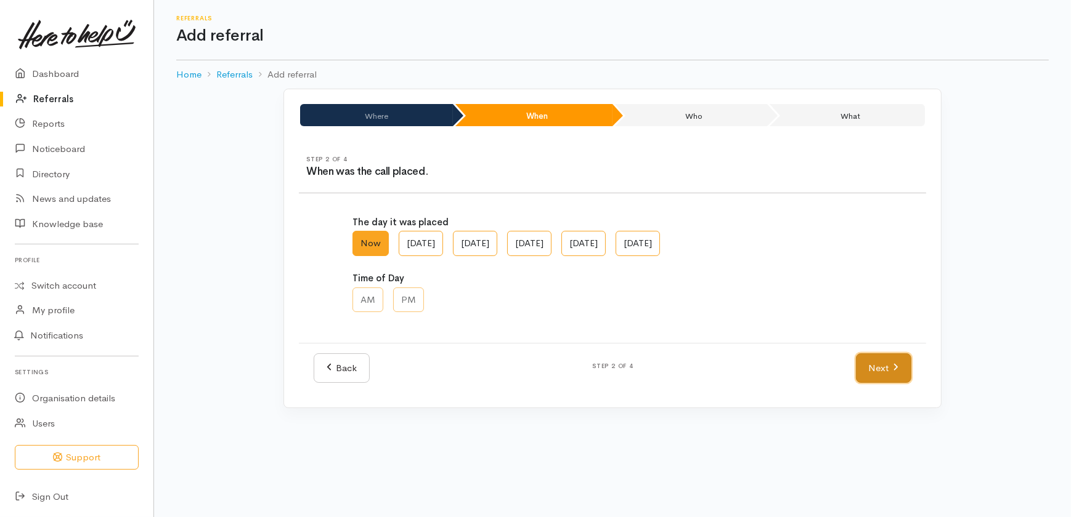
click at [883, 364] on link "Next" at bounding box center [883, 369] width 55 height 30
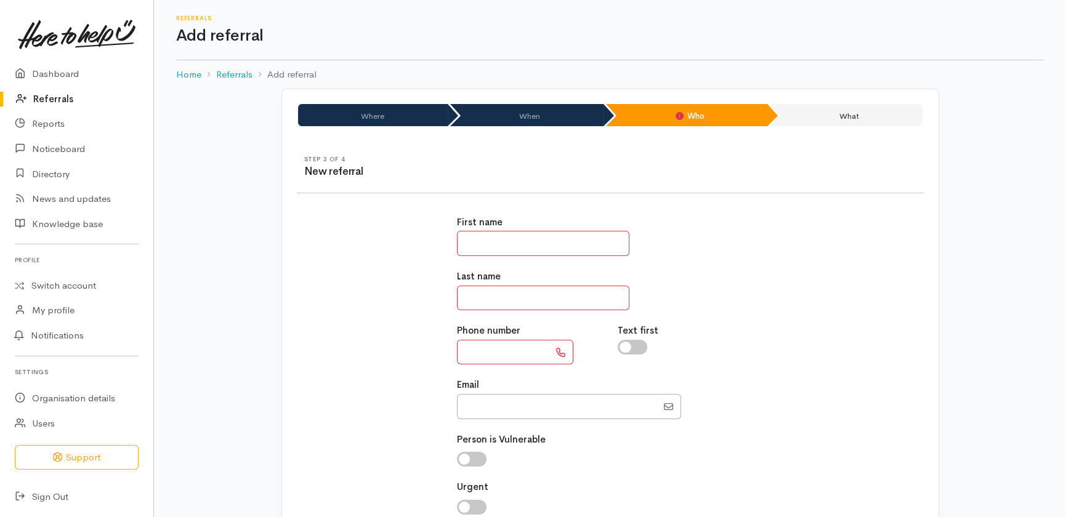
click at [490, 240] on input "text" at bounding box center [543, 243] width 172 height 25
type input "*******"
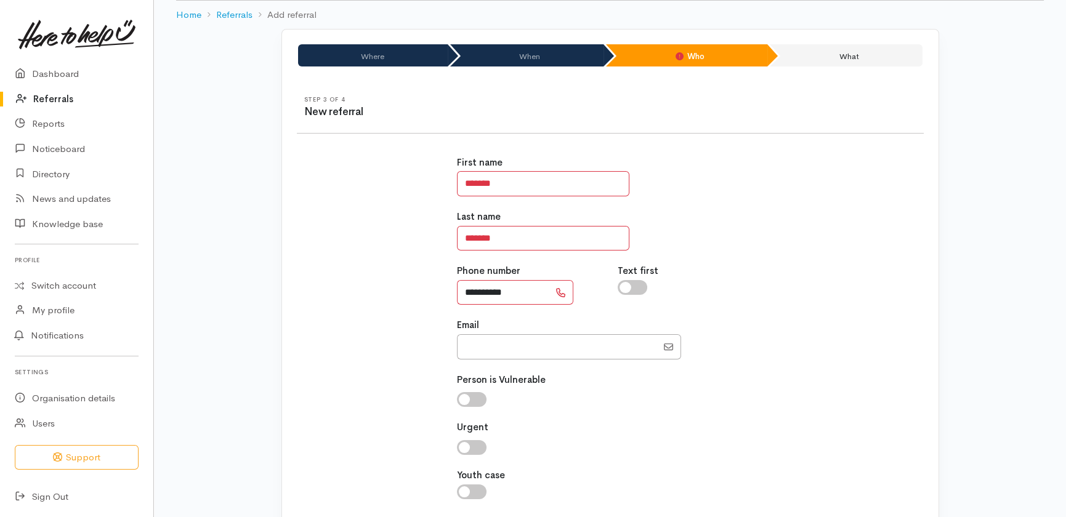
scroll to position [149, 0]
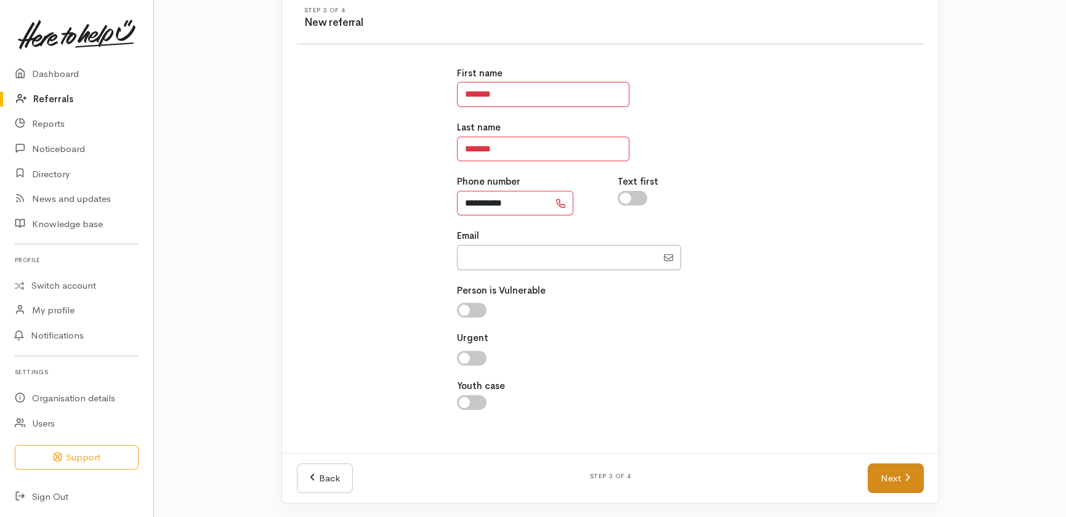
type input "**********"
click at [894, 475] on link "Next" at bounding box center [895, 479] width 55 height 30
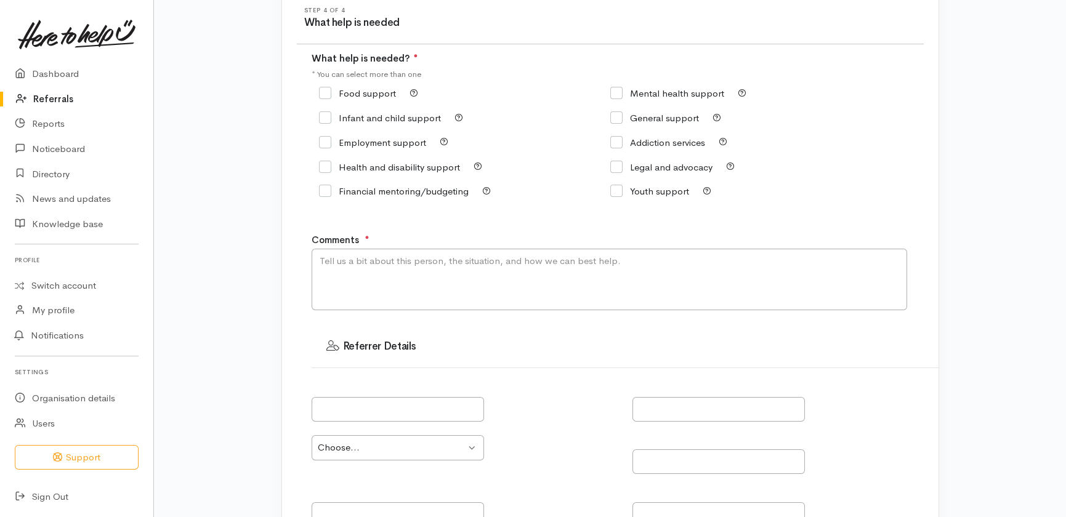
click at [621, 117] on input "General support" at bounding box center [654, 117] width 89 height 9
checkbox input "true"
click at [445, 272] on textarea "Comments" at bounding box center [610, 280] width 596 height 62
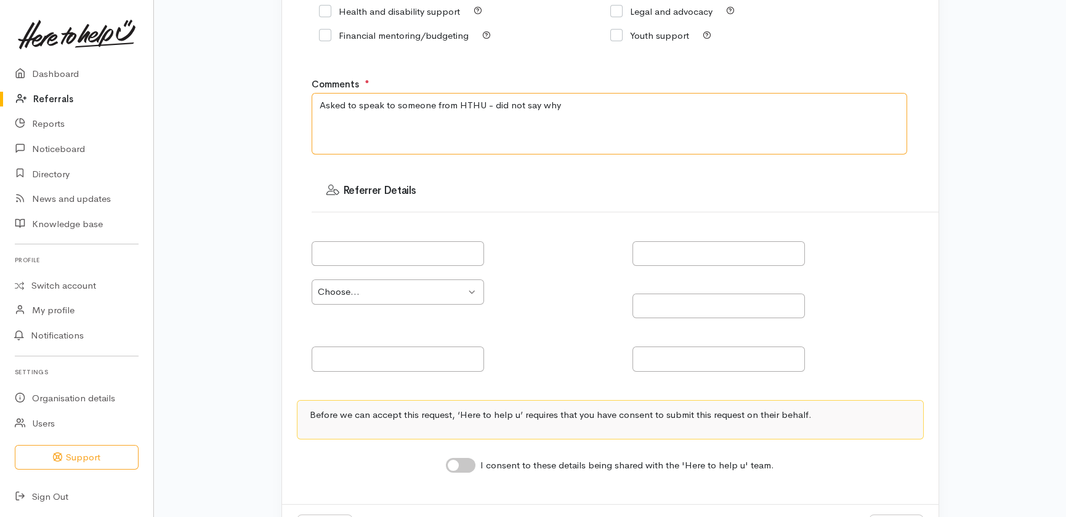
scroll to position [356, 0]
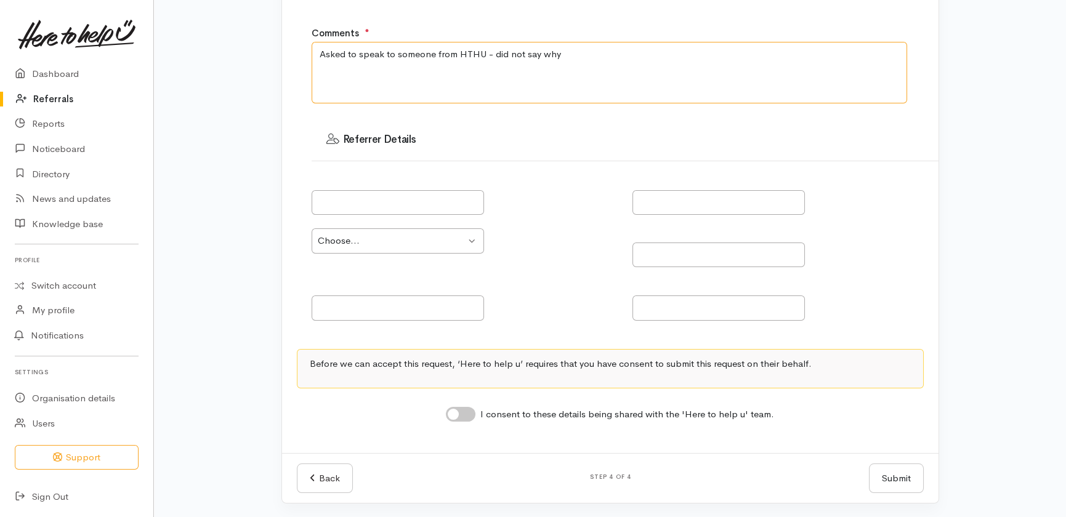
type textarea "Asked to speak to someone from HTHU - did not say why"
click at [469, 413] on input "I consent to these details being shared with the 'Here to help u' team." at bounding box center [461, 414] width 30 height 15
checkbox input "true"
click at [883, 474] on button "Submit" at bounding box center [896, 479] width 55 height 30
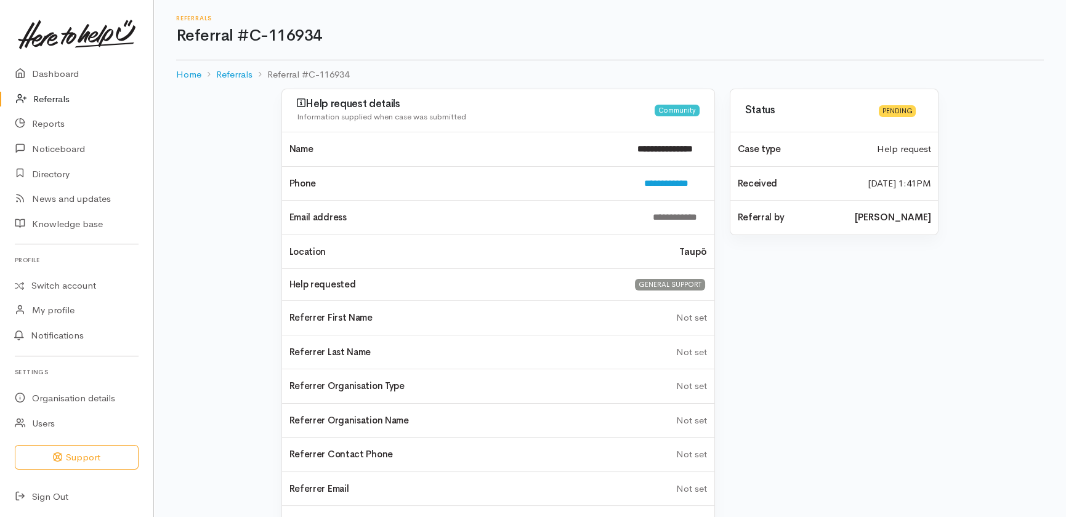
click at [49, 96] on link "Referrals" at bounding box center [76, 99] width 153 height 25
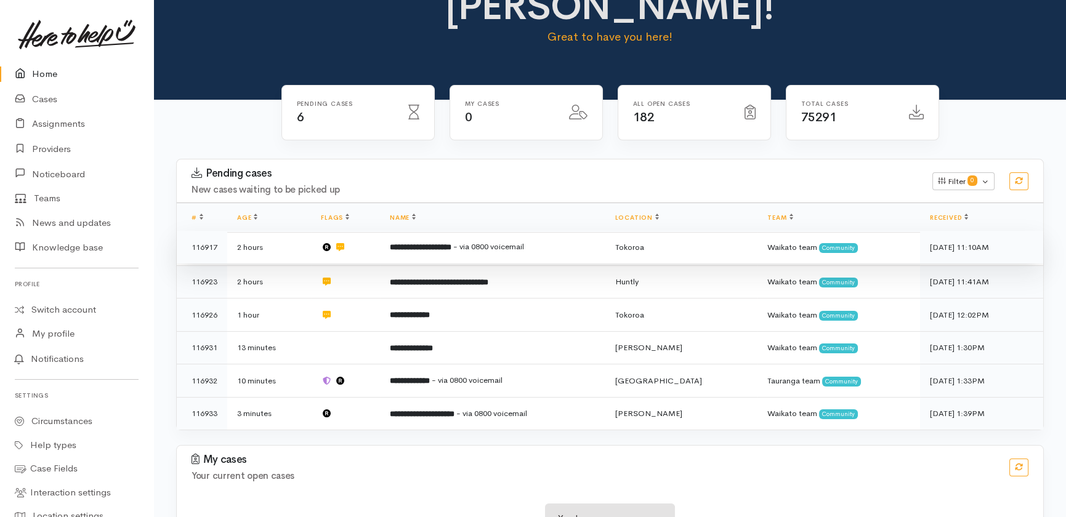
scroll to position [94, 0]
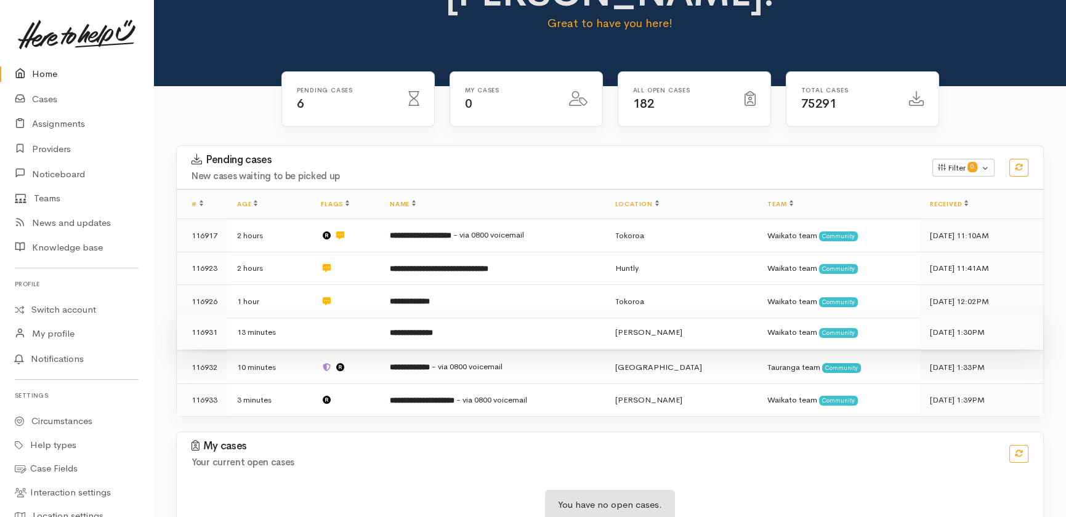
click at [348, 316] on td at bounding box center [345, 332] width 69 height 33
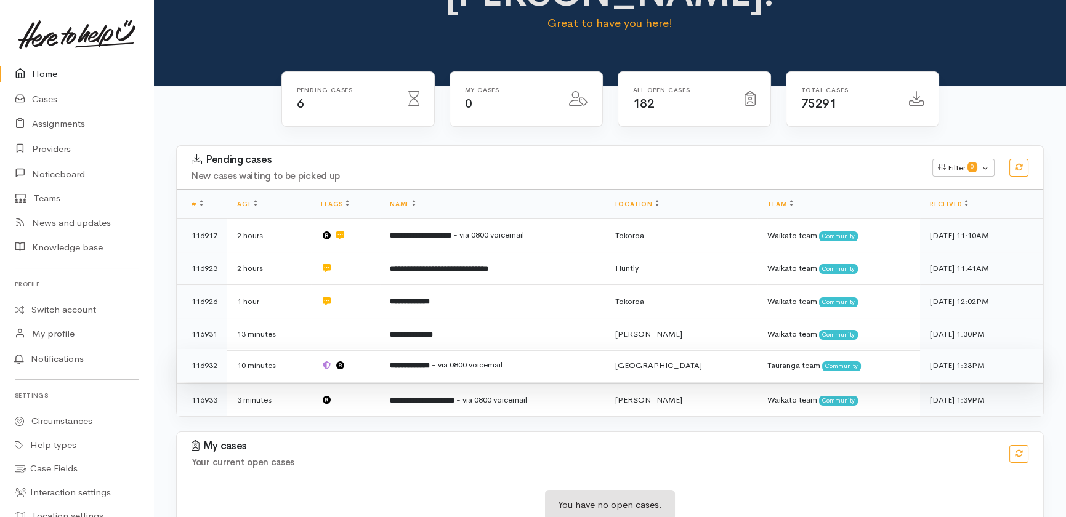
click at [363, 349] on td at bounding box center [345, 365] width 69 height 33
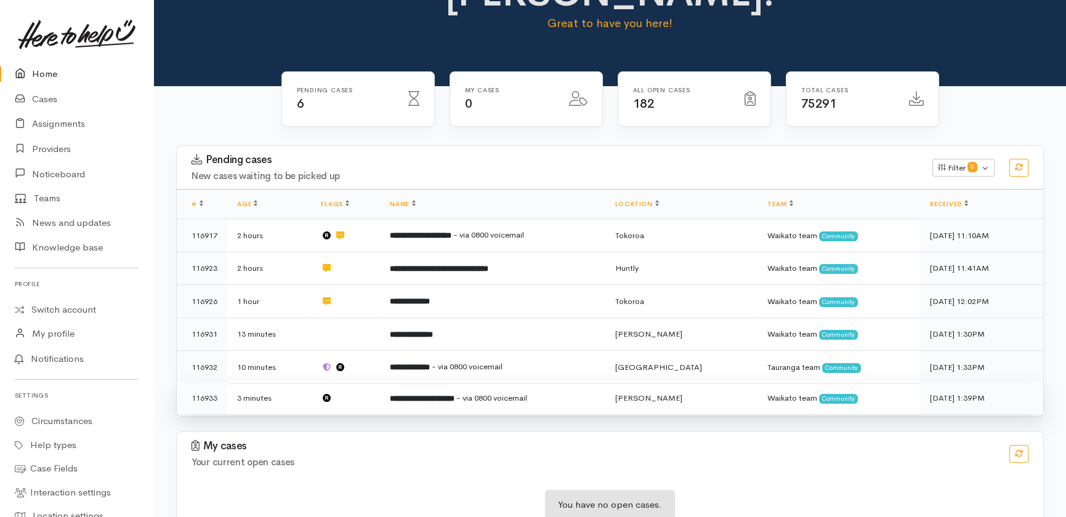
click at [359, 382] on td at bounding box center [345, 398] width 69 height 33
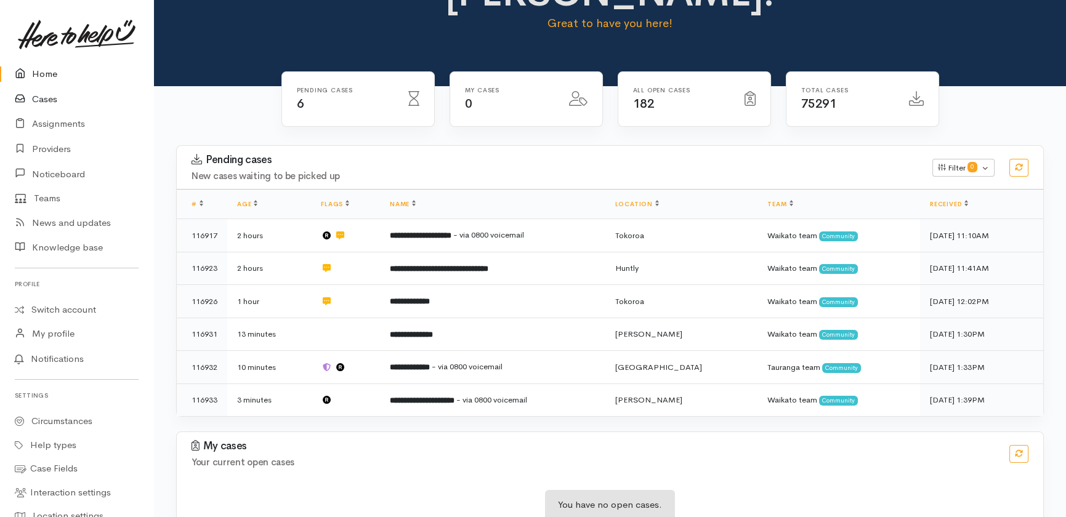
click at [45, 94] on link "Cases" at bounding box center [76, 99] width 153 height 25
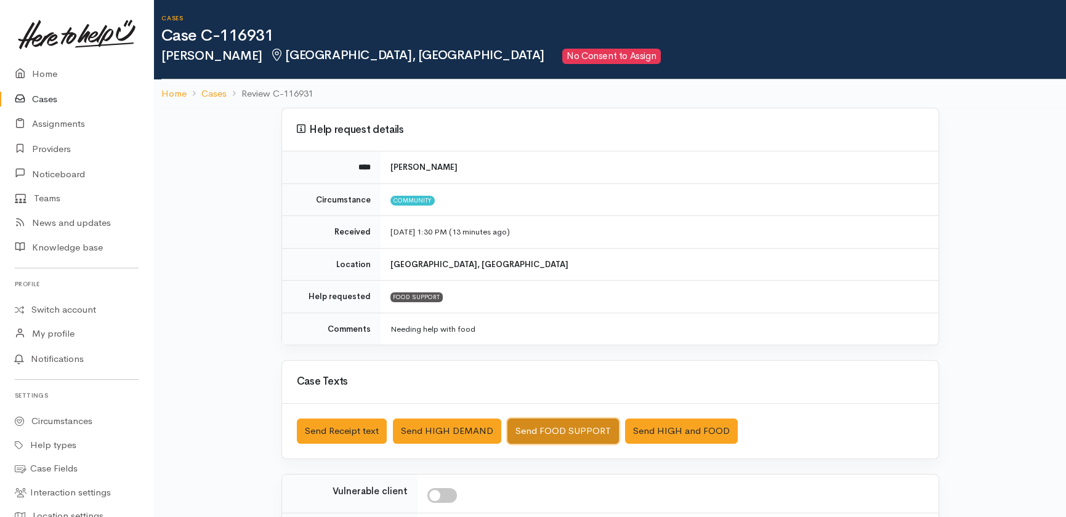
click at [546, 426] on button "Send FOOD SUPPORT" at bounding box center [563, 431] width 111 height 25
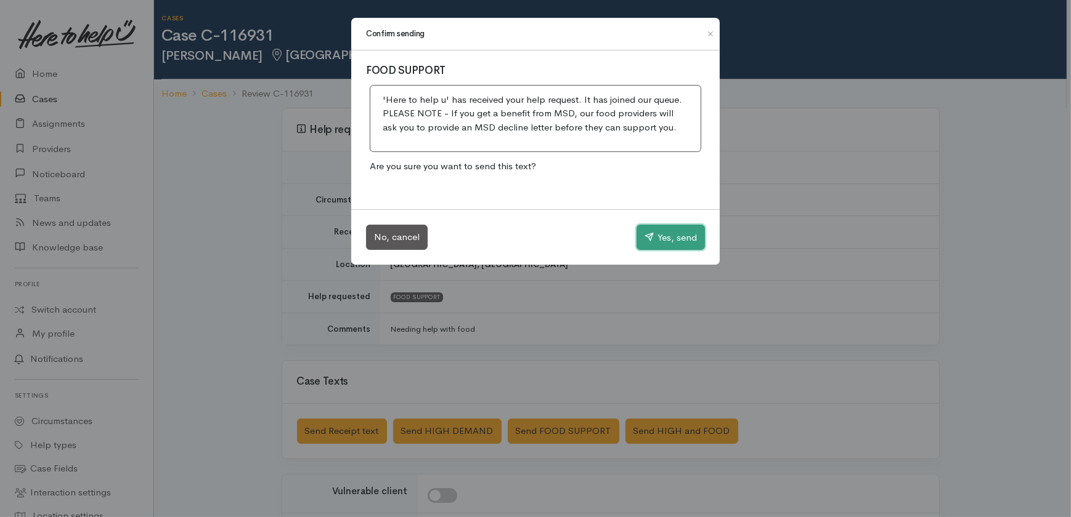
click at [668, 235] on button "Yes, send" at bounding box center [670, 238] width 68 height 26
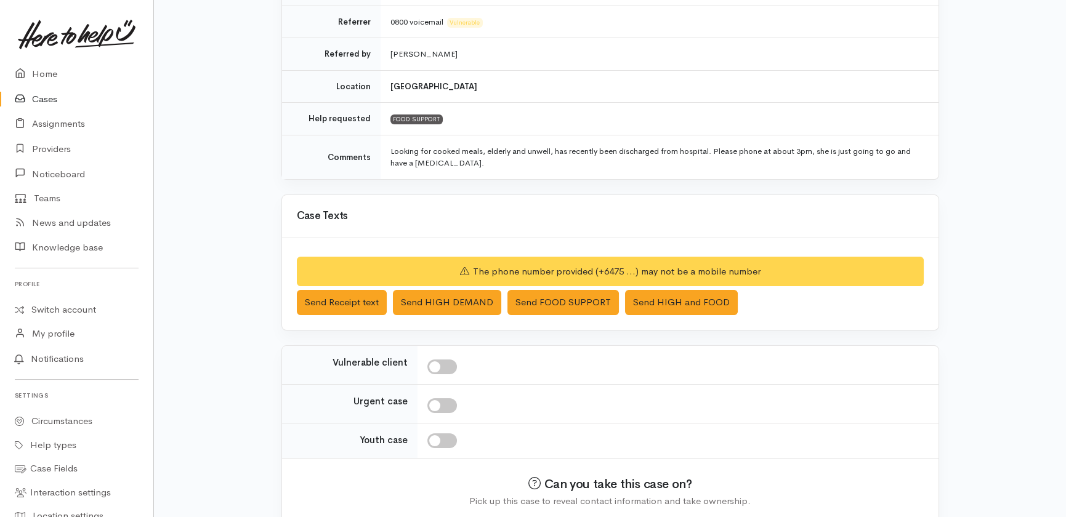
scroll to position [280, 0]
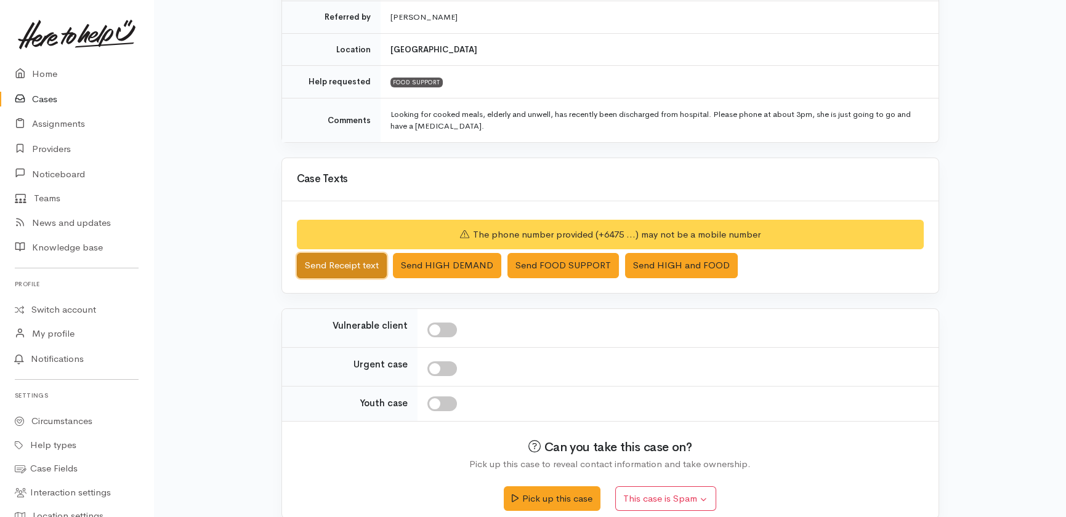
click at [339, 267] on button "Send Receipt text" at bounding box center [342, 265] width 90 height 25
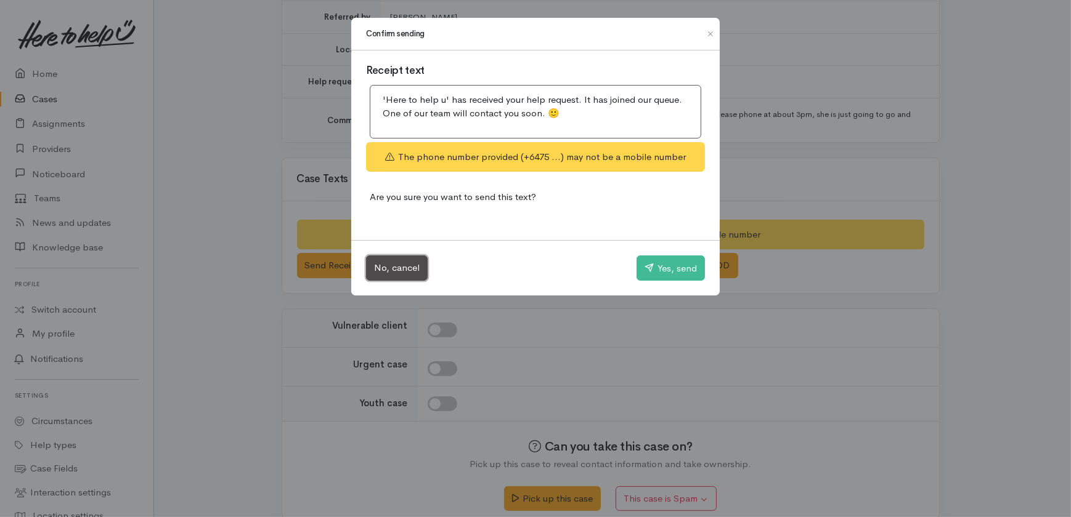
click at [389, 266] on button "No, cancel" at bounding box center [397, 268] width 62 height 25
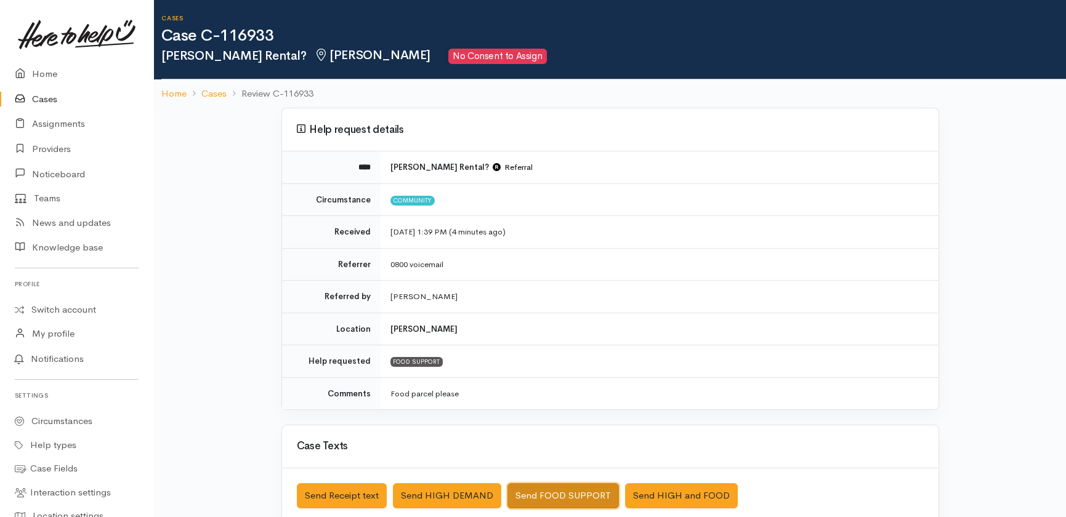
click at [560, 496] on button "Send FOOD SUPPORT" at bounding box center [563, 496] width 111 height 25
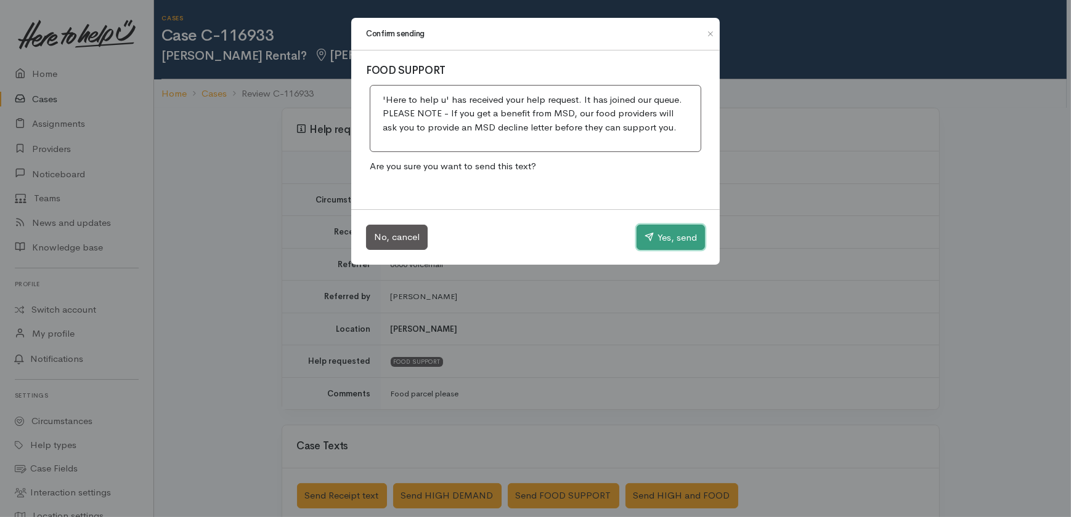
click at [671, 238] on button "Yes, send" at bounding box center [670, 238] width 68 height 26
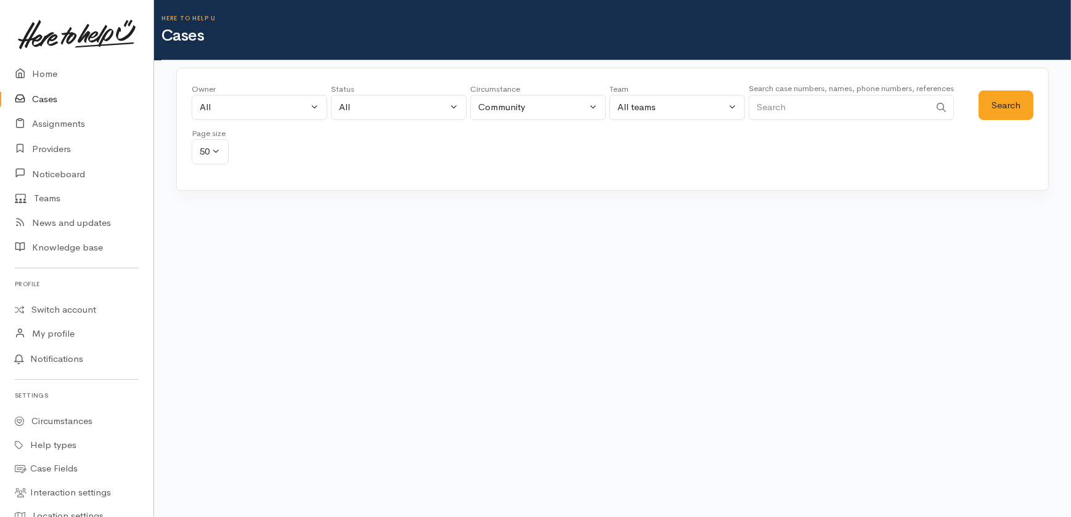
click at [803, 106] on input "Search" at bounding box center [838, 107] width 181 height 25
paste input "2041982628"
click at [1010, 106] on button "Search" at bounding box center [1005, 106] width 55 height 30
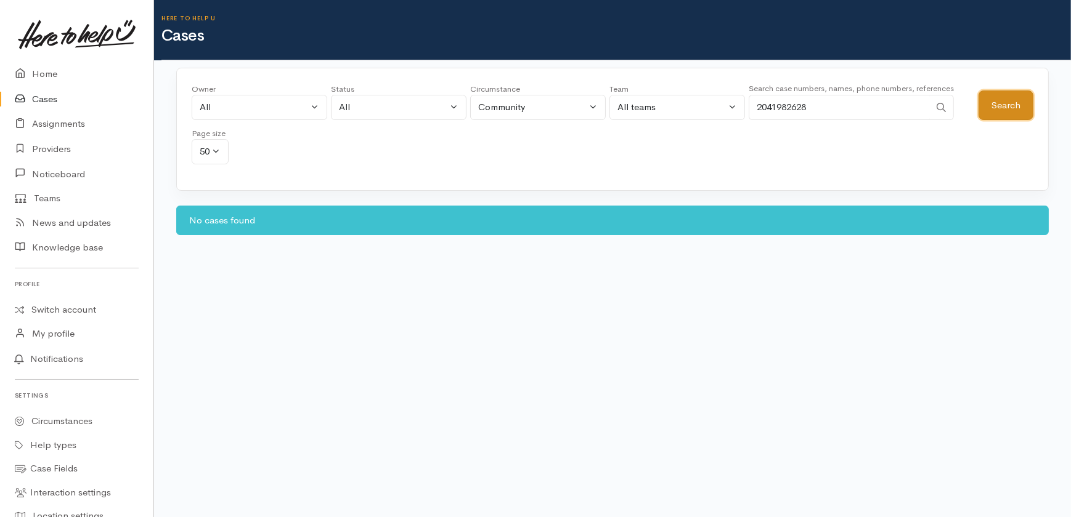
click at [994, 103] on button "Search" at bounding box center [1005, 106] width 55 height 30
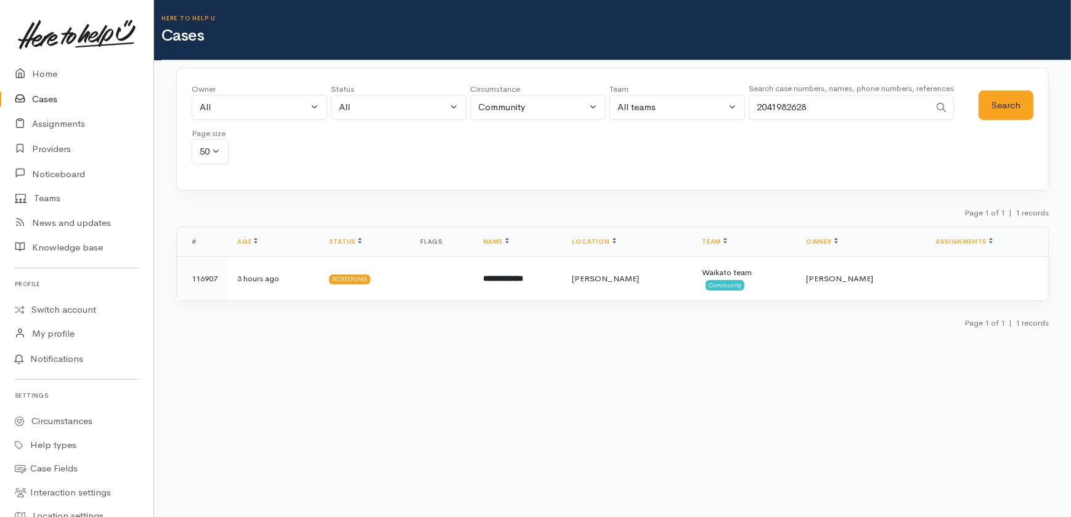
drag, startPoint x: 852, startPoint y: 104, endPoint x: 690, endPoint y: 137, distance: 165.2
click at [692, 136] on div "Owner All My cases 2Alice1 Faye Davies ('Here to help u') Aandrea Murray ('Here…" at bounding box center [585, 127] width 787 height 89
paste input "2097860"
click at [1012, 105] on button "Search" at bounding box center [1005, 106] width 55 height 30
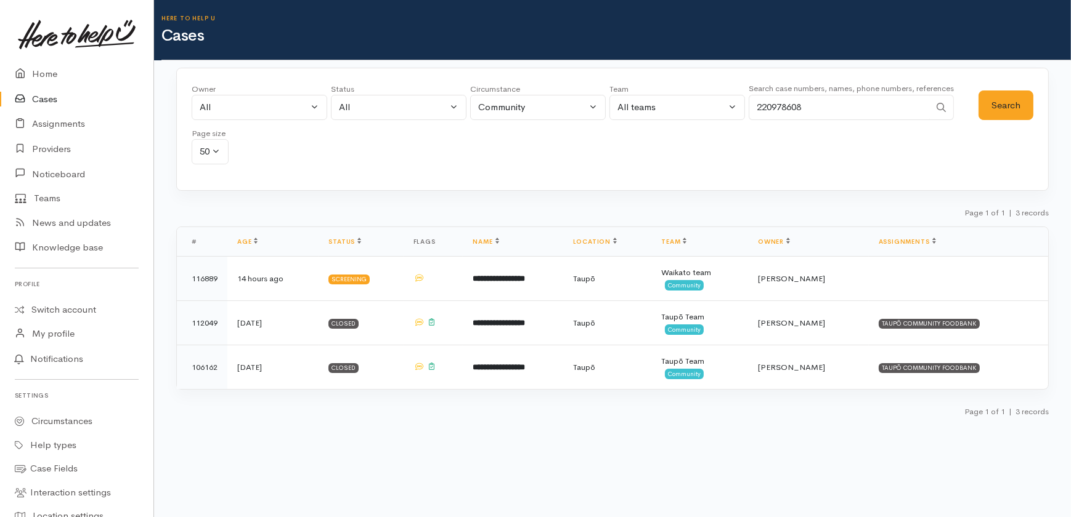
drag, startPoint x: 739, startPoint y: 108, endPoint x: 714, endPoint y: 109, distance: 24.7
click at [714, 109] on div "Owner All My cases 2Alice1 Faye Davies ('Here to help u') Aandrea Murray ('Here…" at bounding box center [585, 127] width 787 height 89
paste input "5295011"
click at [1002, 107] on button "Search" at bounding box center [1005, 106] width 55 height 30
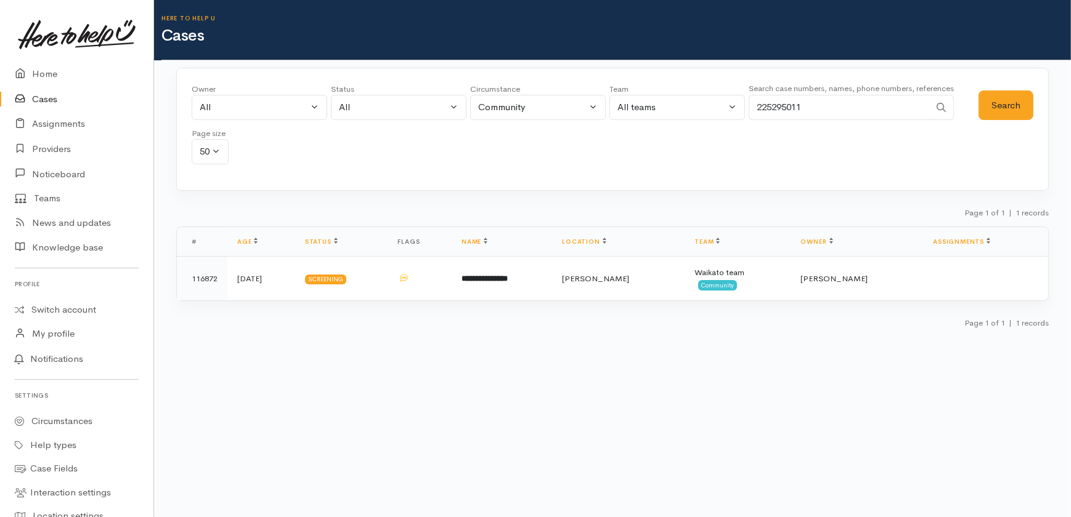
drag, startPoint x: 825, startPoint y: 98, endPoint x: 735, endPoint y: 104, distance: 90.1
click at [735, 103] on div "Owner All My cases 2Alice1 Faye Davies ('Here to help u') Aandrea Murray ('Here…" at bounding box center [585, 127] width 787 height 89
paste input "109064682"
click at [998, 107] on button "Search" at bounding box center [1005, 106] width 55 height 30
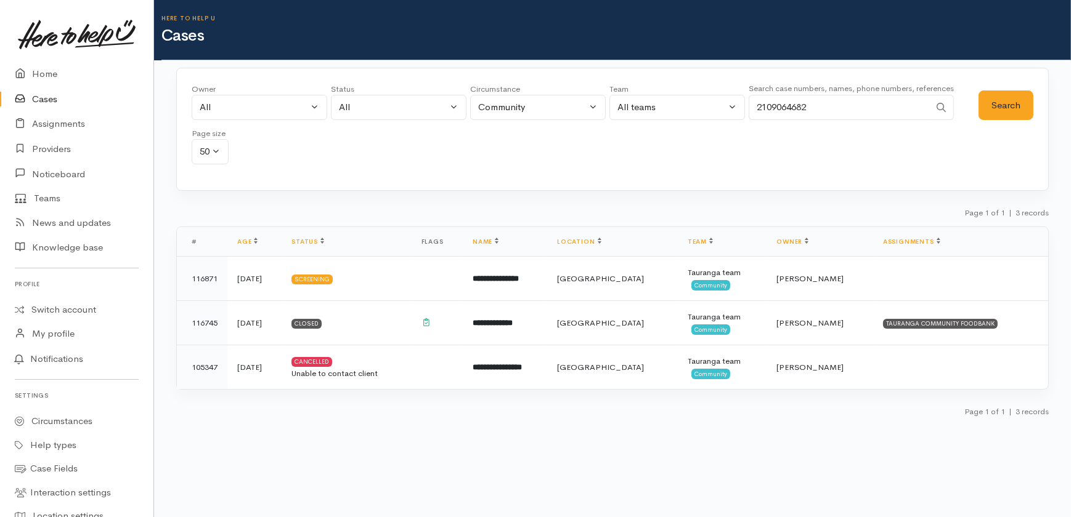
drag, startPoint x: 837, startPoint y: 108, endPoint x: 657, endPoint y: 110, distance: 179.9
click at [657, 110] on div "Owner All My cases 2Alice1 Faye Davies ('Here to help u') Aandrea Murray ('Here…" at bounding box center [585, 127] width 787 height 89
paste input "72847809"
type input "272847809"
click at [1008, 107] on button "Search" at bounding box center [1005, 106] width 55 height 30
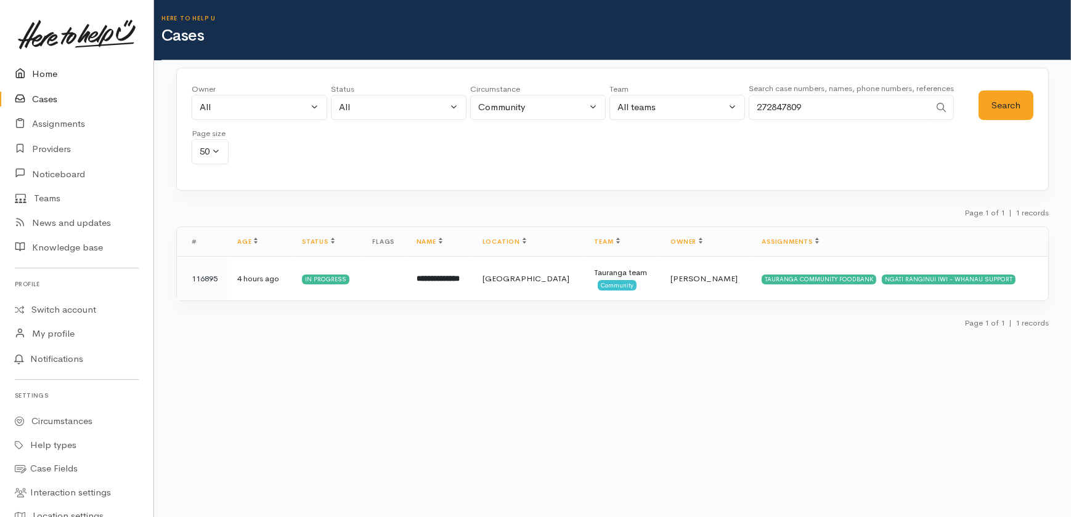
click at [45, 73] on link "Home" at bounding box center [76, 74] width 153 height 25
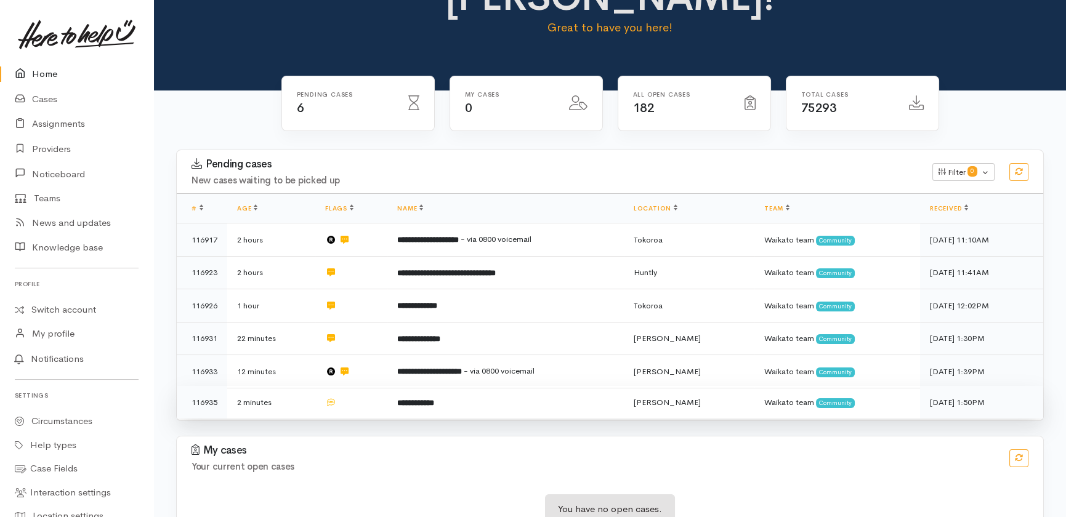
scroll to position [94, 0]
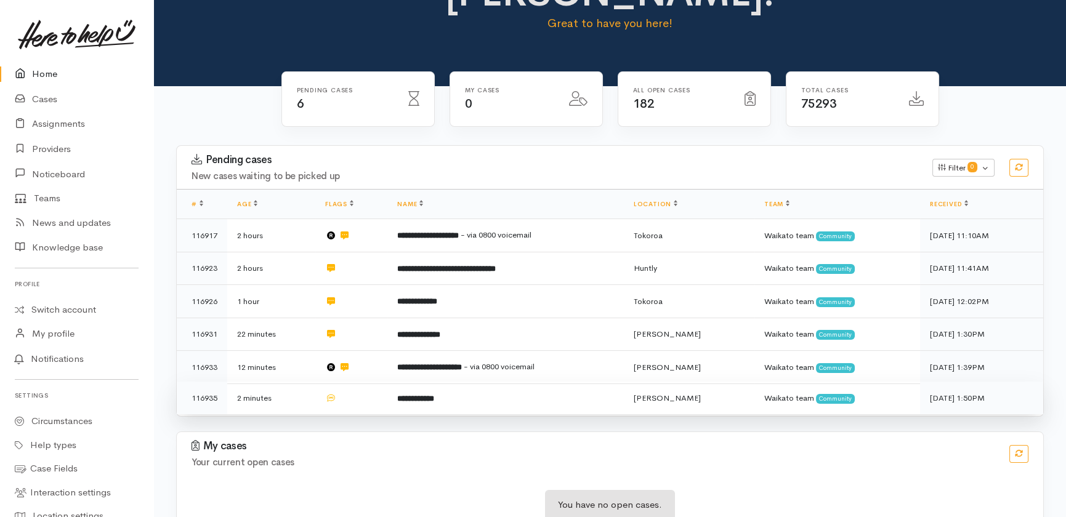
click at [480, 382] on td "**********" at bounding box center [505, 398] width 237 height 33
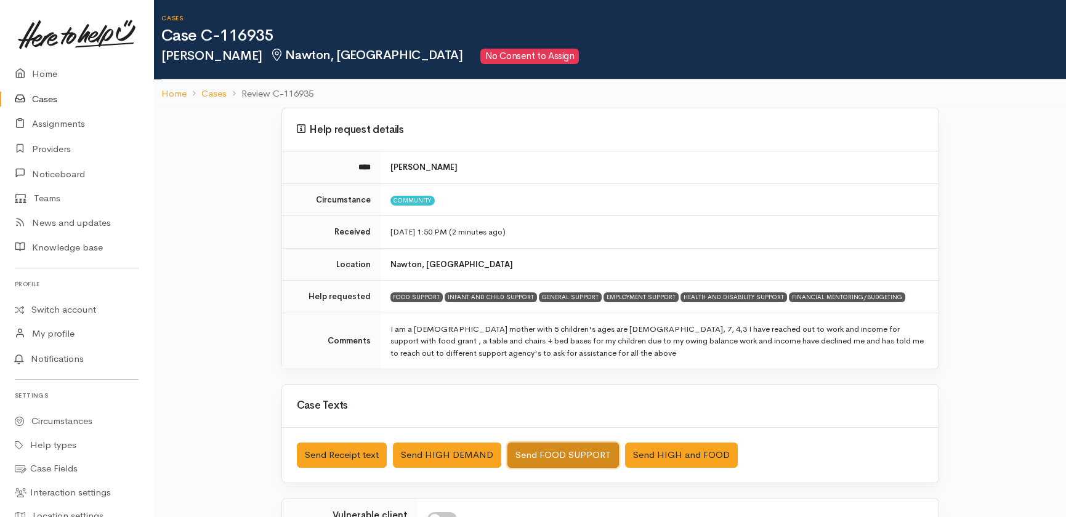
click at [551, 453] on button "Send FOOD SUPPORT" at bounding box center [563, 455] width 111 height 25
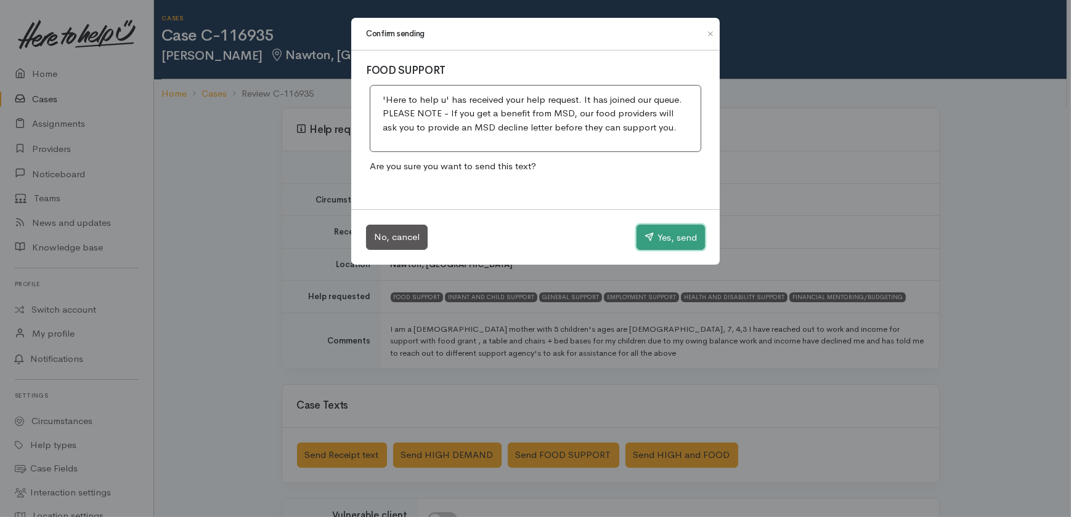
click at [664, 238] on button "Yes, send" at bounding box center [670, 238] width 68 height 26
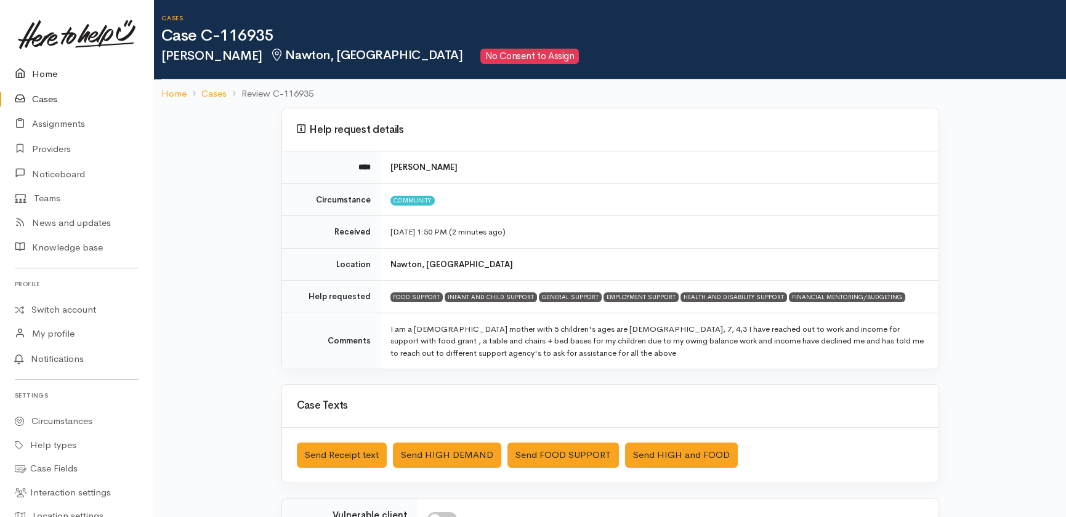
click at [44, 75] on link "Home" at bounding box center [76, 74] width 153 height 25
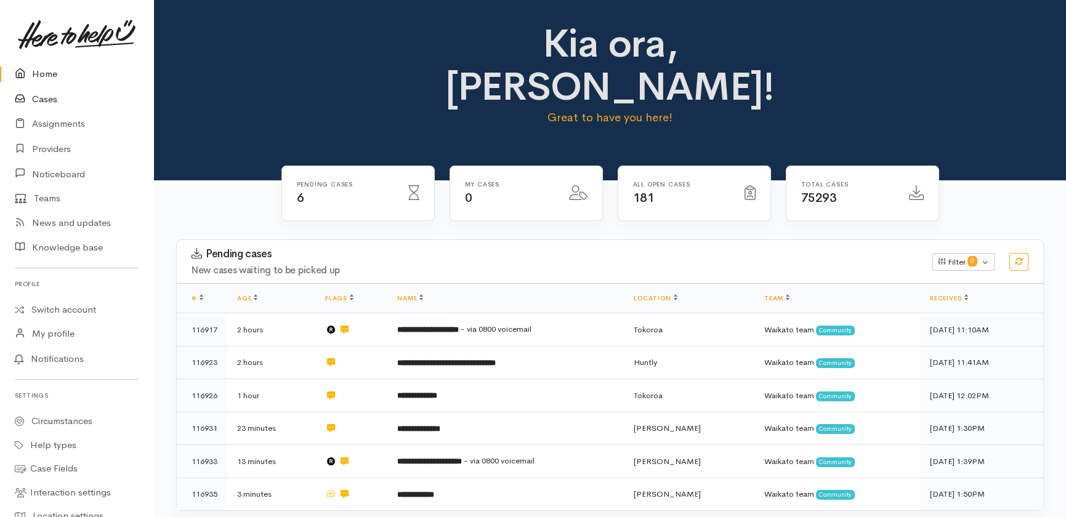
click at [47, 99] on link "Cases" at bounding box center [76, 99] width 153 height 25
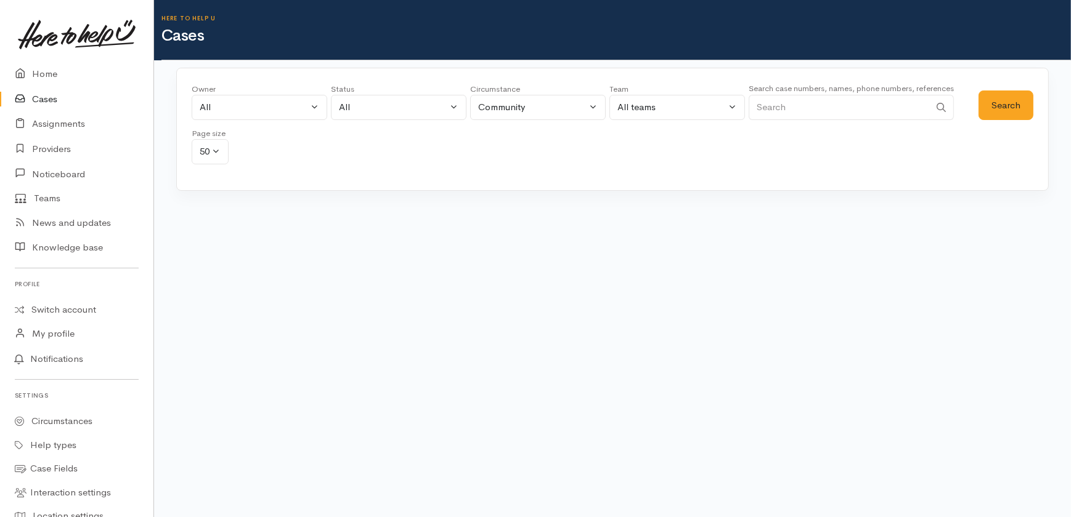
click at [803, 105] on input "Search" at bounding box center [838, 107] width 181 height 25
type input "0226194581"
click at [1011, 109] on button "Search" at bounding box center [1005, 106] width 55 height 30
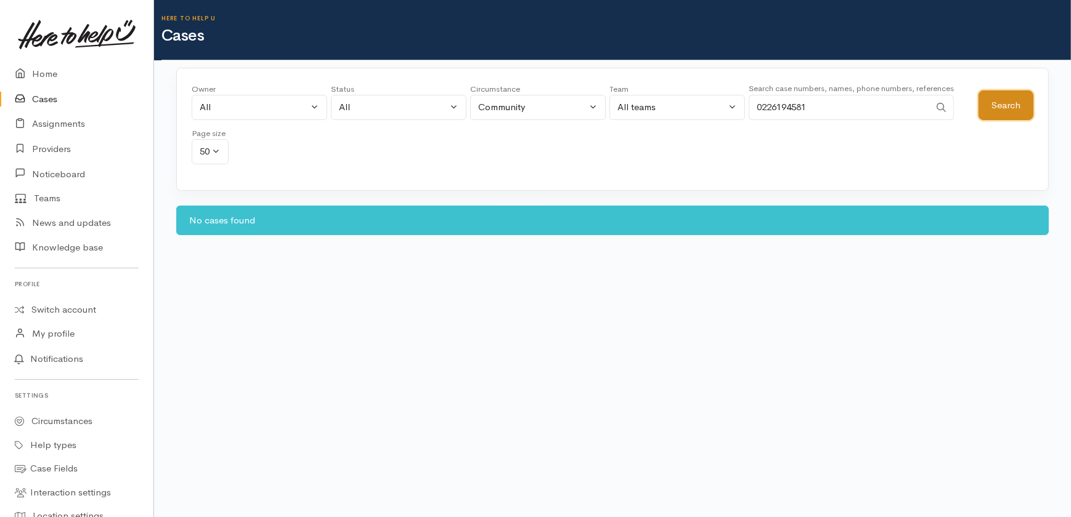
click at [994, 105] on button "Search" at bounding box center [1005, 106] width 55 height 30
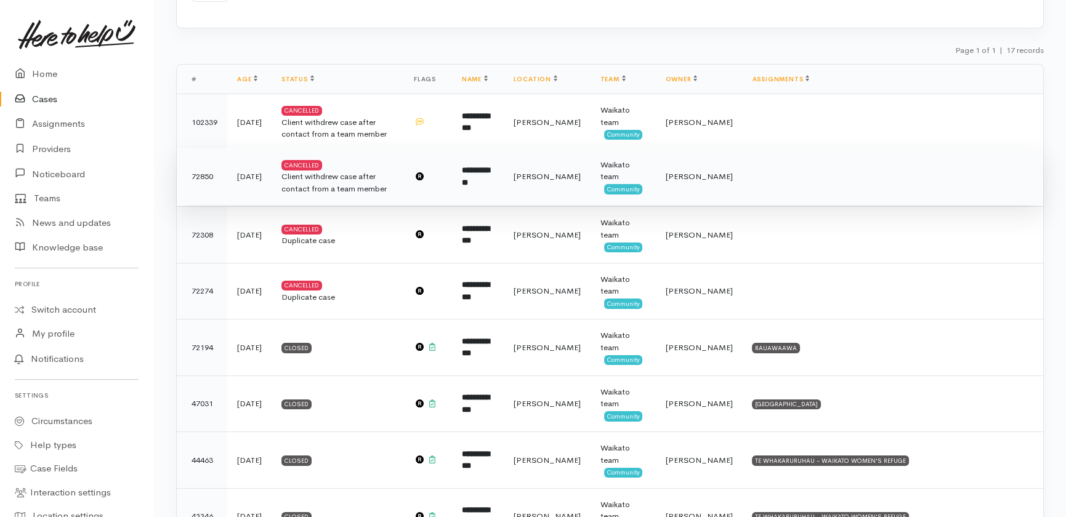
scroll to position [168, 0]
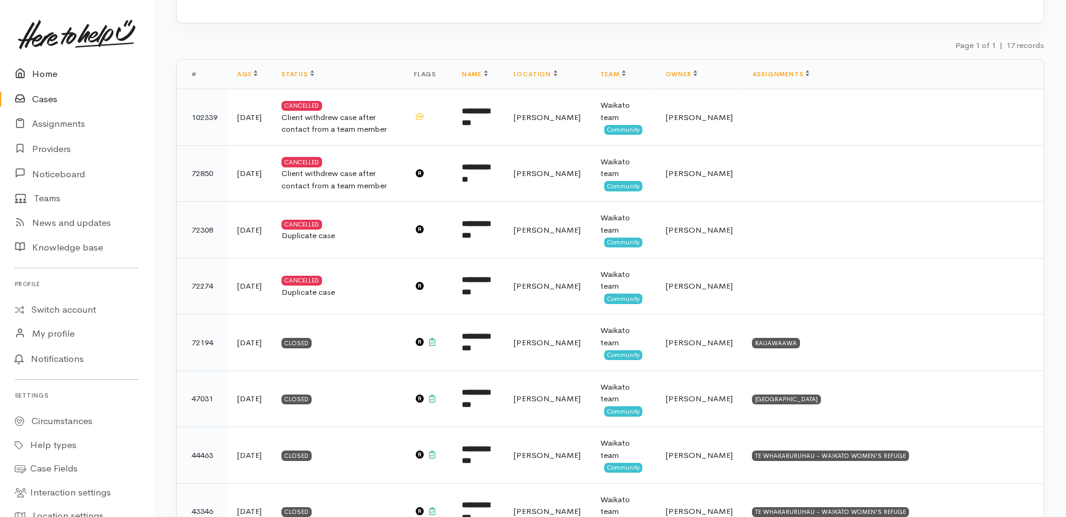
click at [43, 76] on link "Home" at bounding box center [76, 74] width 153 height 25
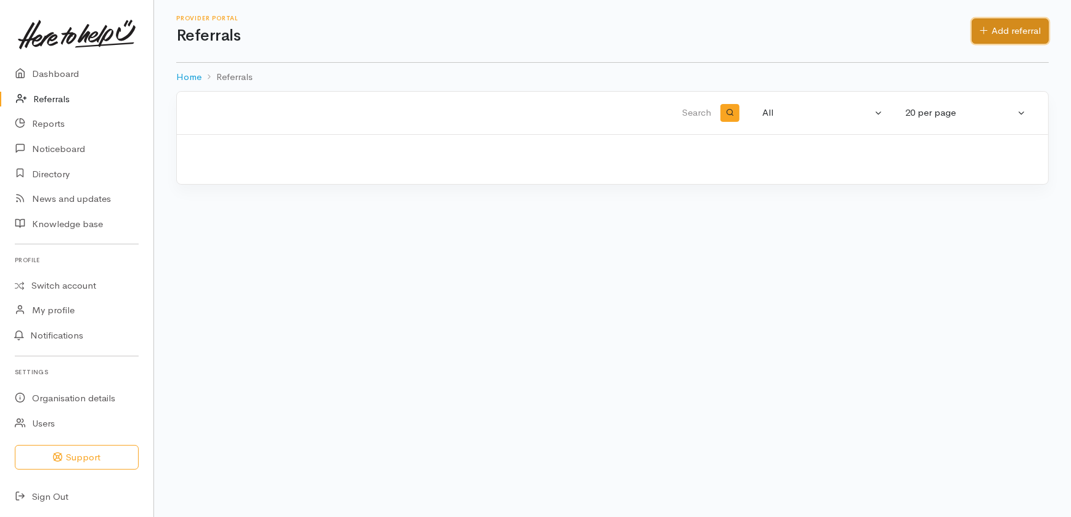
click at [1016, 31] on link "Add referral" at bounding box center [1009, 30] width 77 height 25
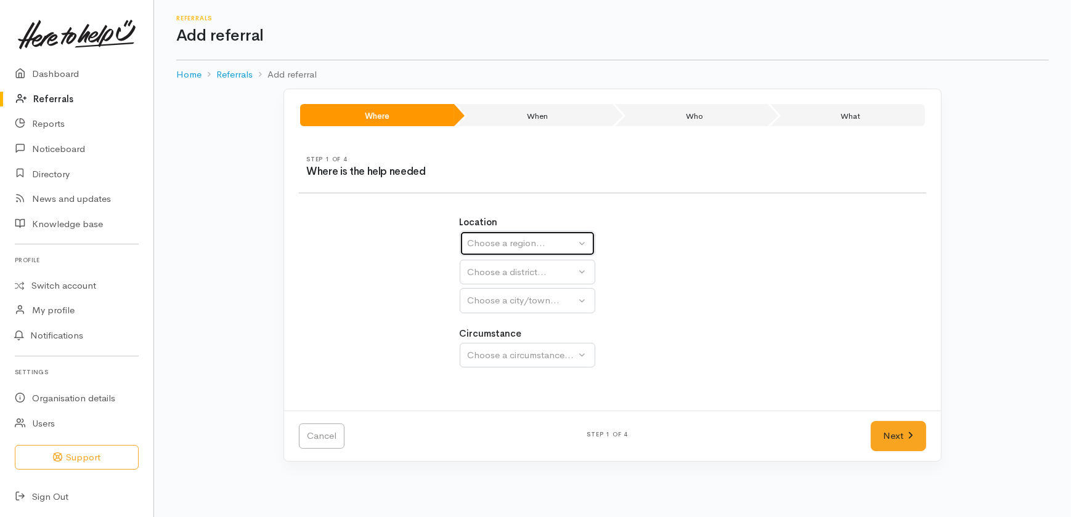
click at [503, 246] on div "Choose a region..." at bounding box center [522, 244] width 108 height 14
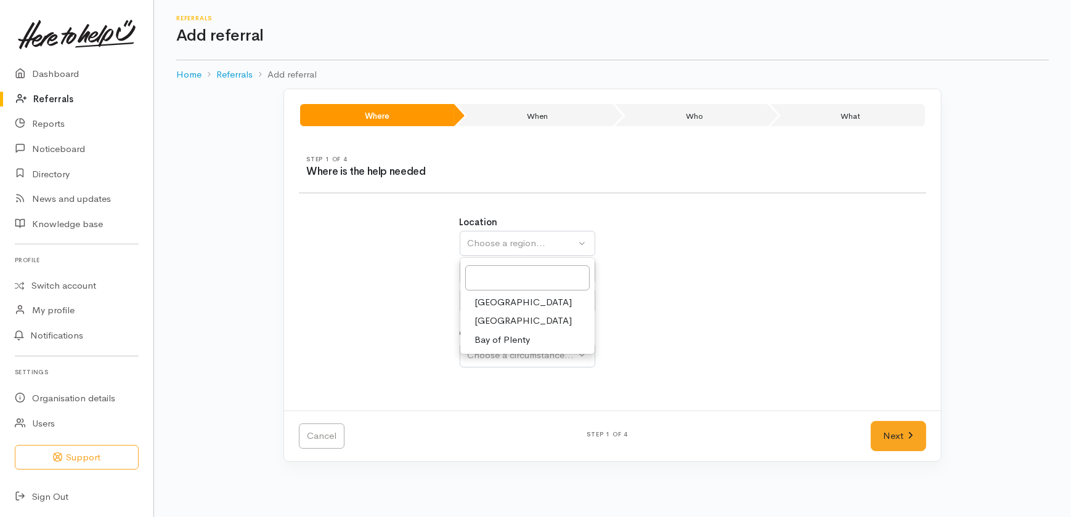
click at [490, 320] on span "[GEOGRAPHIC_DATA]" at bounding box center [523, 321] width 97 height 14
select select "3"
select select
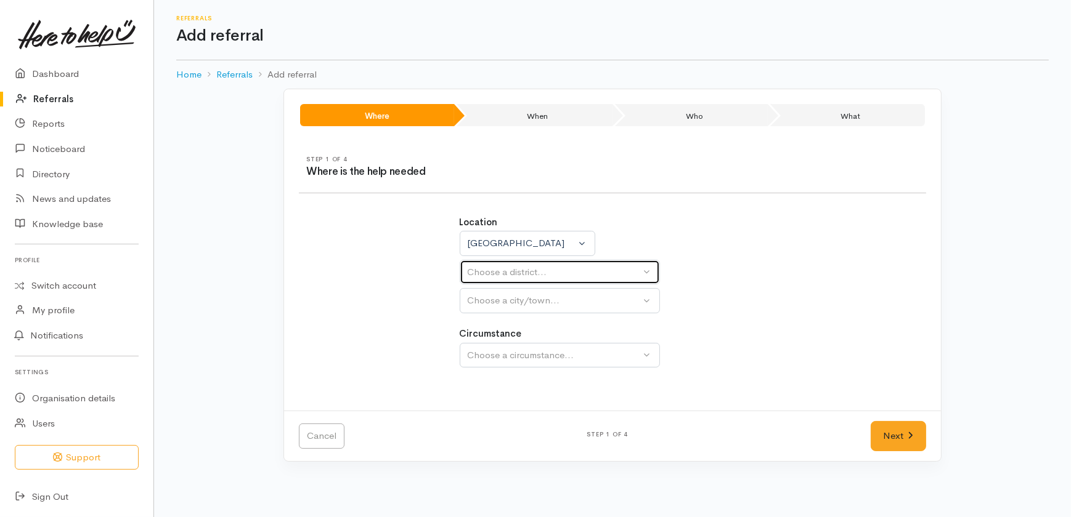
drag, startPoint x: 488, startPoint y: 270, endPoint x: 477, endPoint y: 281, distance: 15.7
click at [488, 270] on div "Choose a district..." at bounding box center [554, 272] width 173 height 14
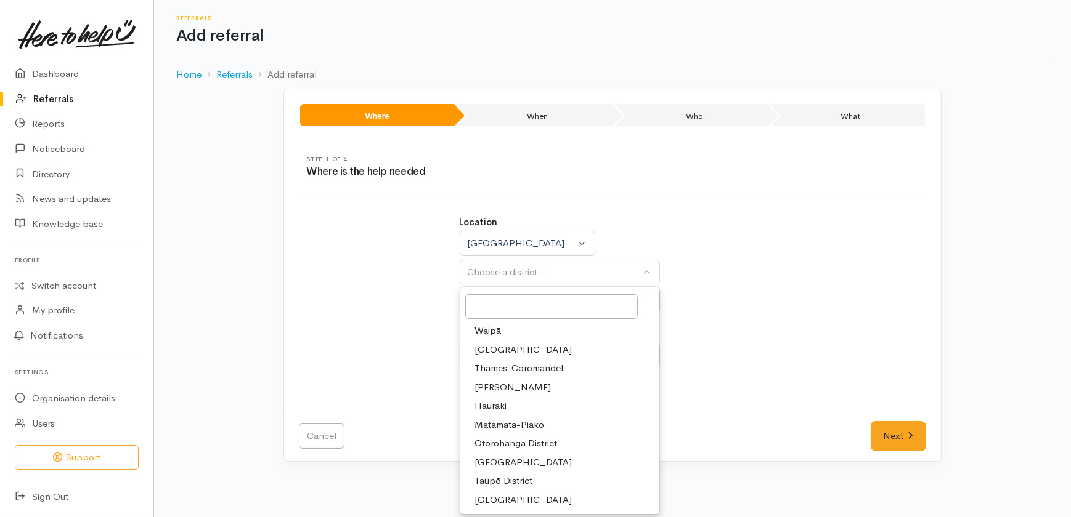
drag, startPoint x: 493, startPoint y: 388, endPoint x: 490, endPoint y: 338, distance: 50.6
click at [493, 388] on span "[PERSON_NAME]" at bounding box center [513, 388] width 76 height 14
select select "4"
select select
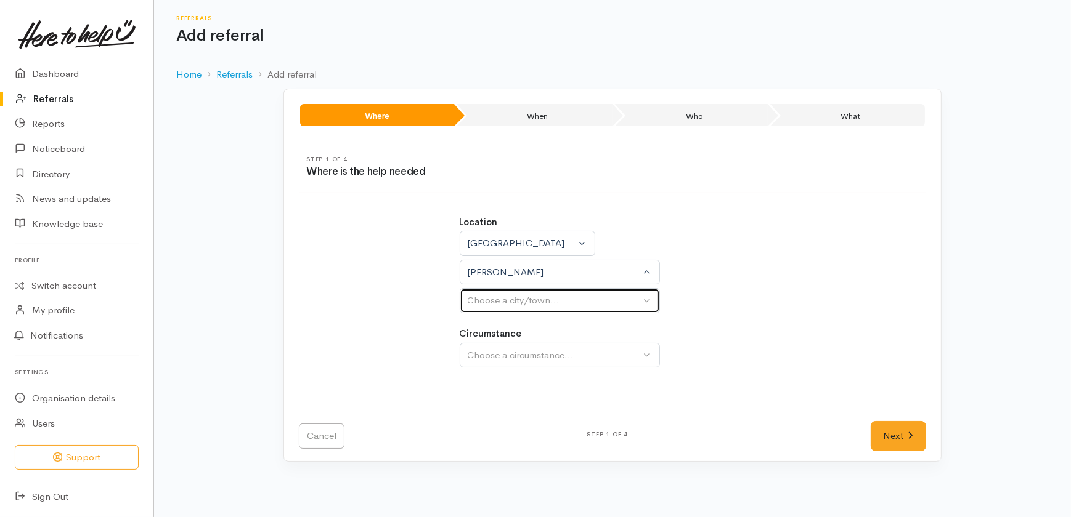
drag, startPoint x: 490, startPoint y: 302, endPoint x: 490, endPoint y: 310, distance: 8.0
click at [490, 302] on div "Choose a city/town..." at bounding box center [554, 301] width 173 height 14
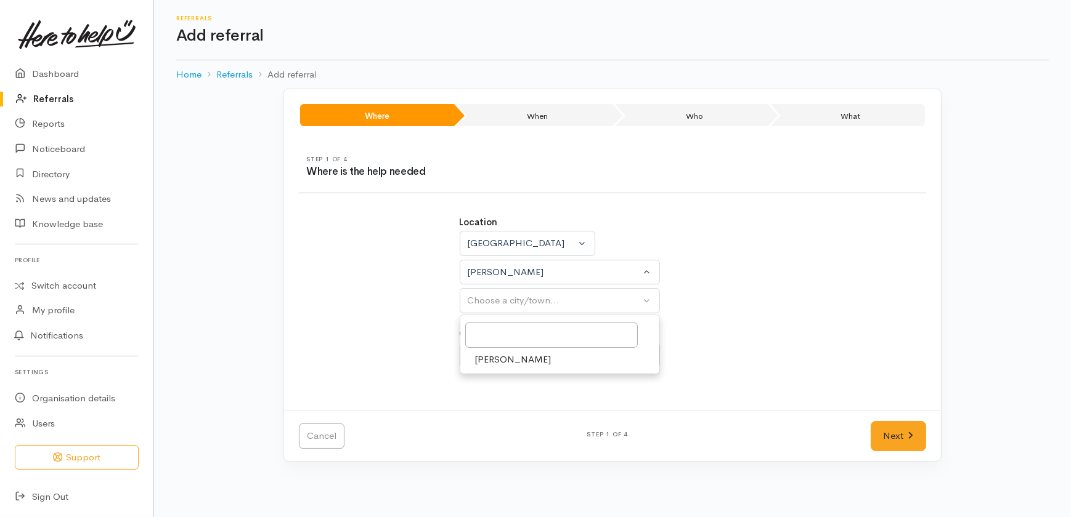
click at [480, 360] on span "[PERSON_NAME]" at bounding box center [513, 360] width 76 height 14
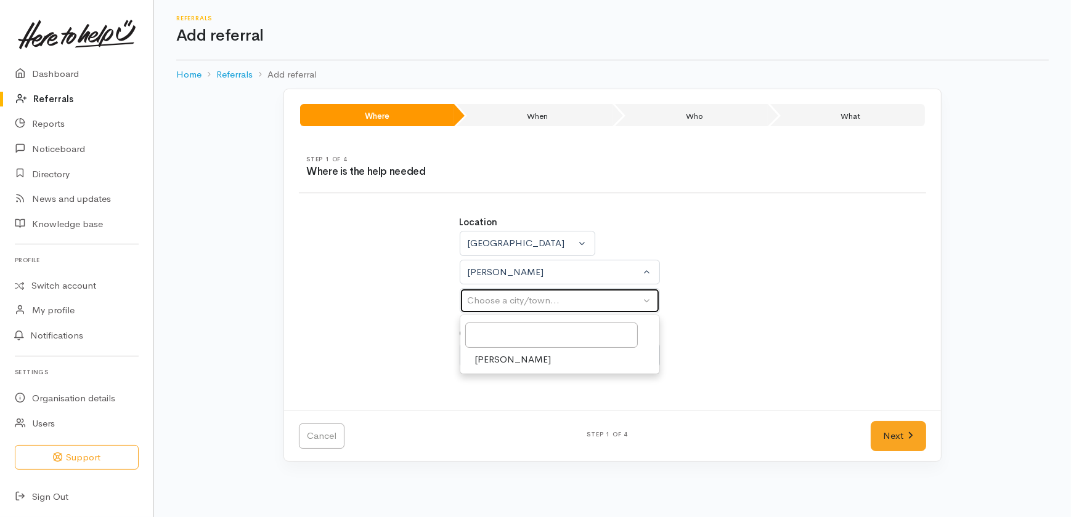
select select "1"
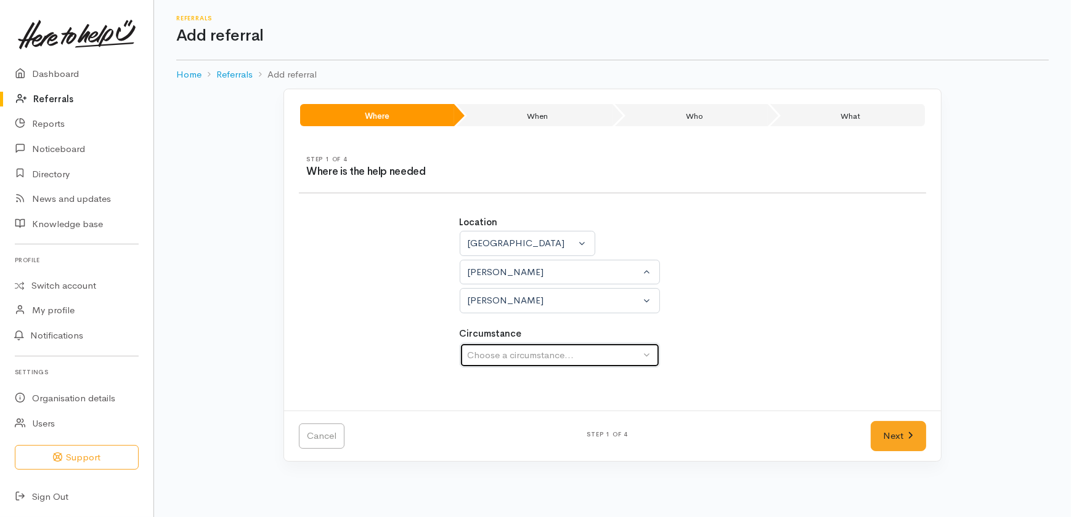
click at [492, 353] on div "Choose a circumstance..." at bounding box center [554, 356] width 173 height 14
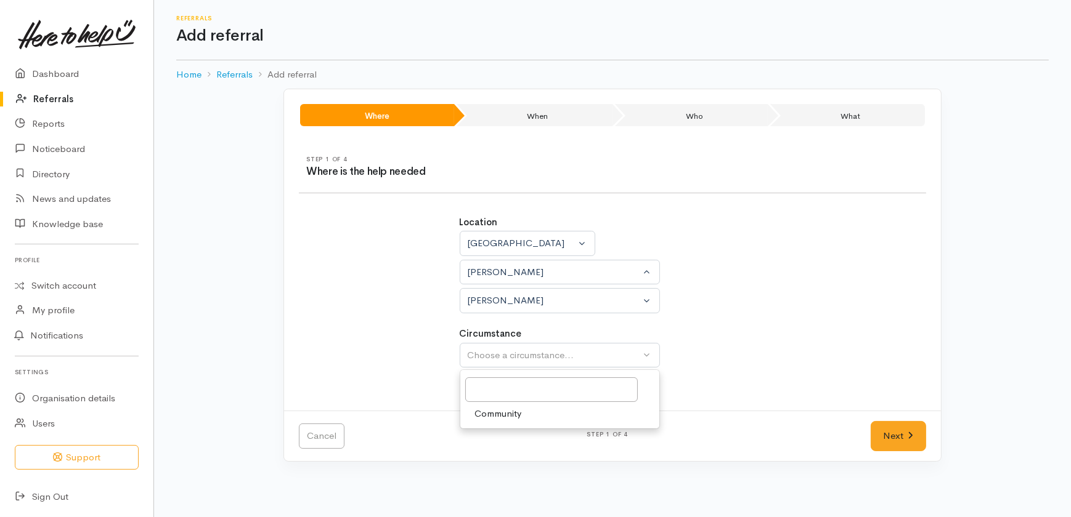
drag, startPoint x: 500, startPoint y: 408, endPoint x: 506, endPoint y: 420, distance: 13.5
click at [500, 410] on span "Community" at bounding box center [498, 414] width 47 height 14
select select "2"
click at [887, 432] on link "Next" at bounding box center [897, 436] width 55 height 30
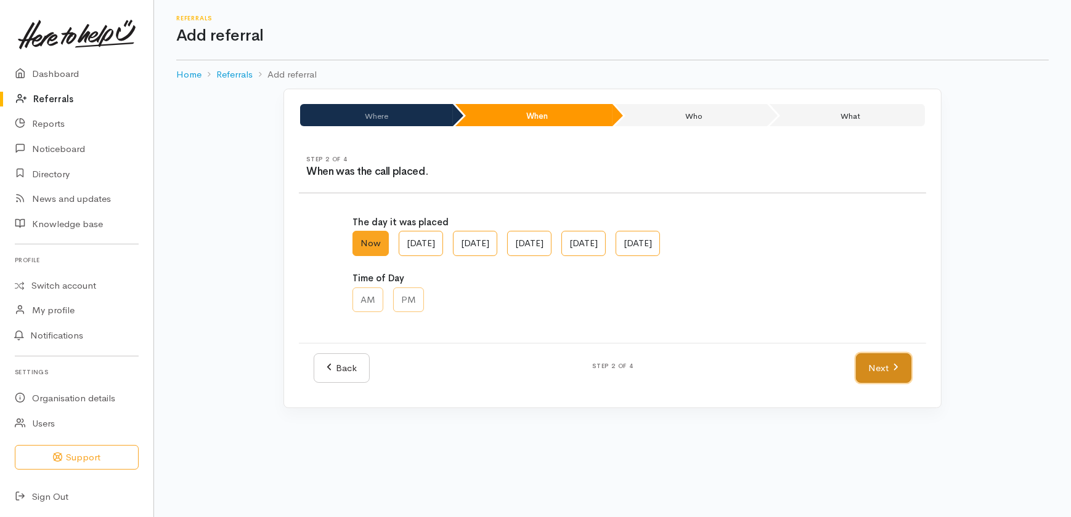
click at [881, 370] on link "Next" at bounding box center [883, 369] width 55 height 30
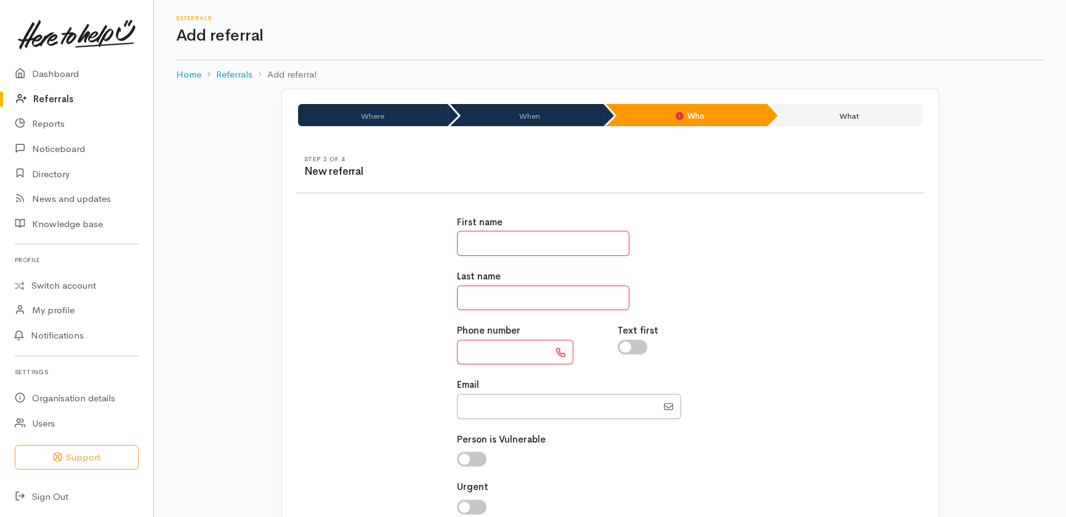
click at [520, 246] on input "text" at bounding box center [543, 243] width 172 height 25
type input "******"
click at [505, 358] on input "text" at bounding box center [503, 352] width 92 height 25
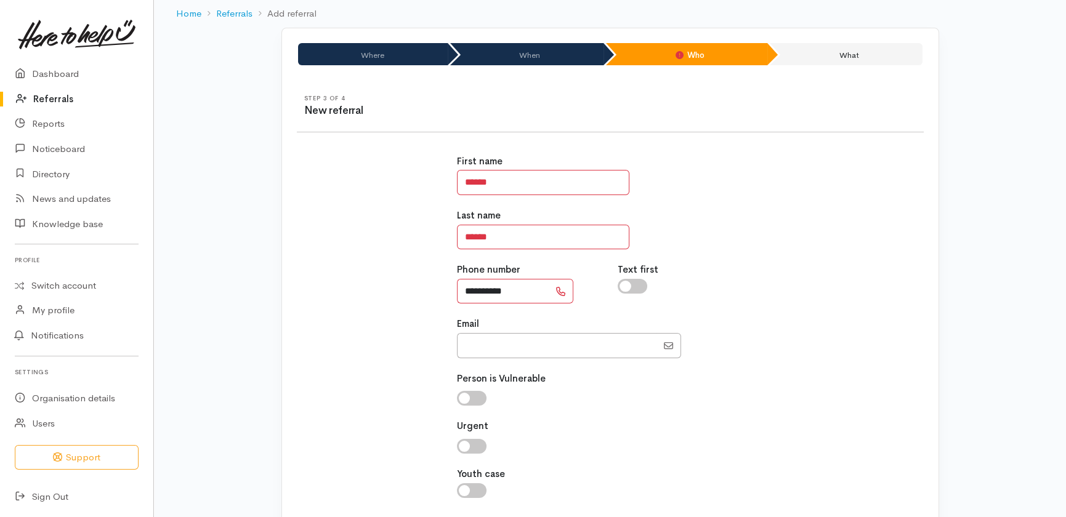
scroll to position [149, 0]
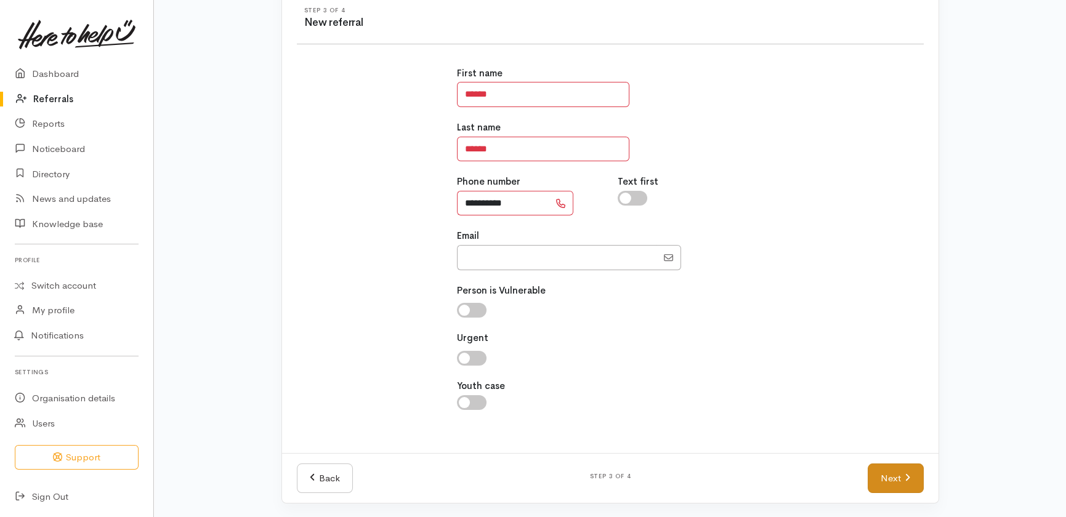
type input "**********"
click at [889, 469] on link "Next" at bounding box center [895, 479] width 55 height 30
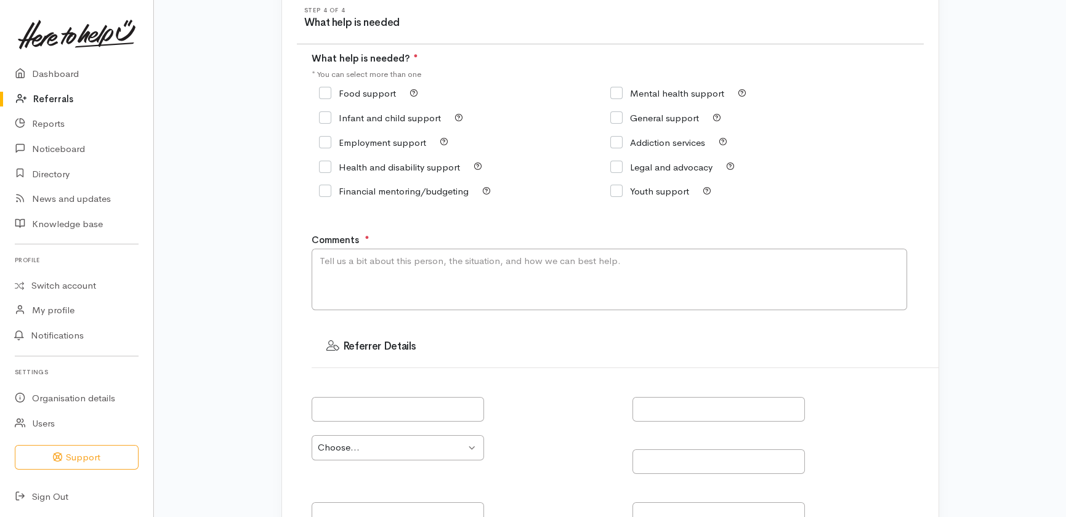
click at [323, 93] on input "Food support" at bounding box center [357, 93] width 77 height 9
checkbox input "true"
drag, startPoint x: 382, startPoint y: 275, endPoint x: 3, endPoint y: 332, distance: 383.1
click at [379, 274] on textarea "Comments" at bounding box center [610, 280] width 596 height 62
click at [382, 284] on textarea "Comments" at bounding box center [610, 280] width 596 height 62
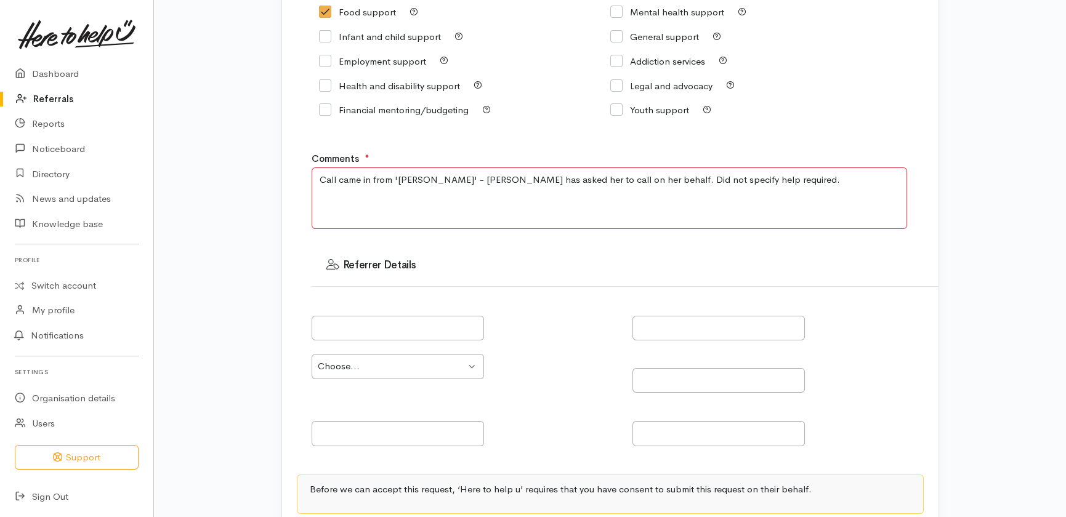
scroll to position [356, 0]
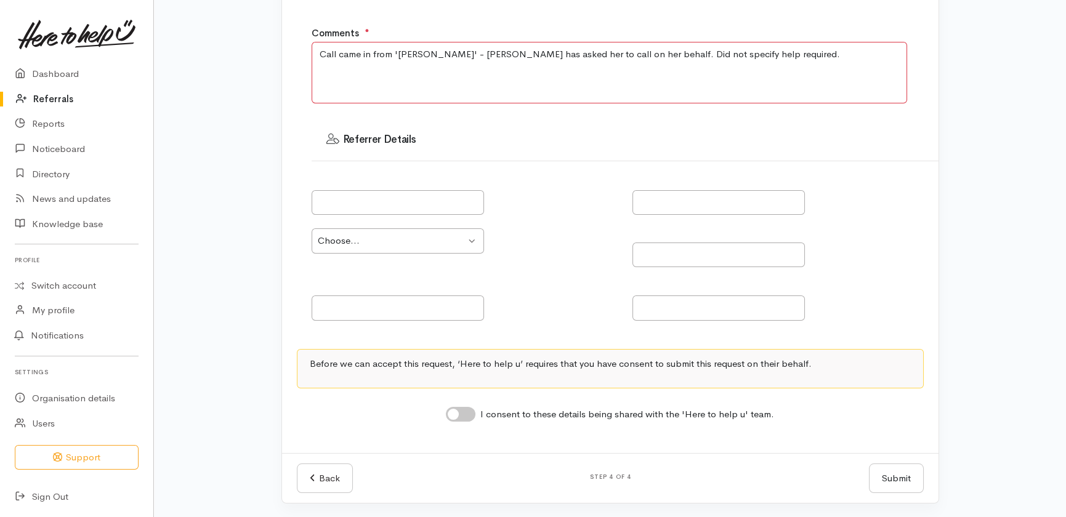
type textarea "Call came in from 'Marie' - Janine has asked her to call on her behalf. Did not…"
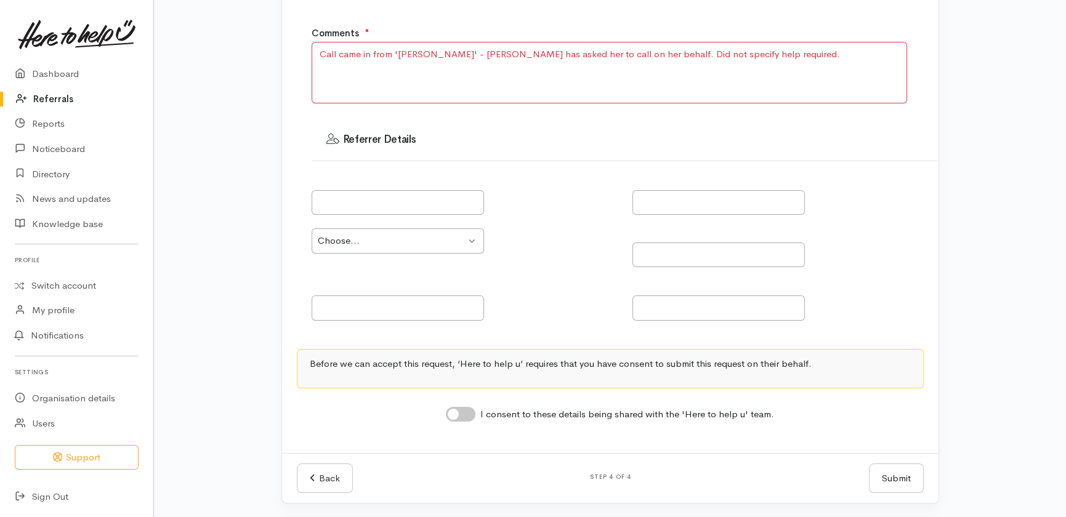
click at [468, 413] on input "I consent to these details being shared with the 'Here to help u' team." at bounding box center [461, 414] width 30 height 15
checkbox input "true"
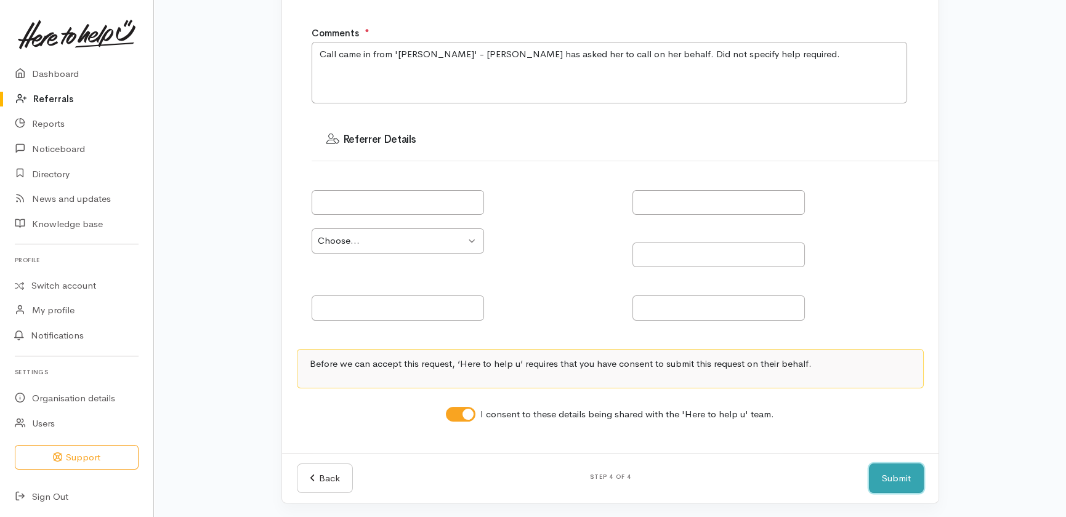
click at [897, 480] on button "Submit" at bounding box center [896, 479] width 55 height 30
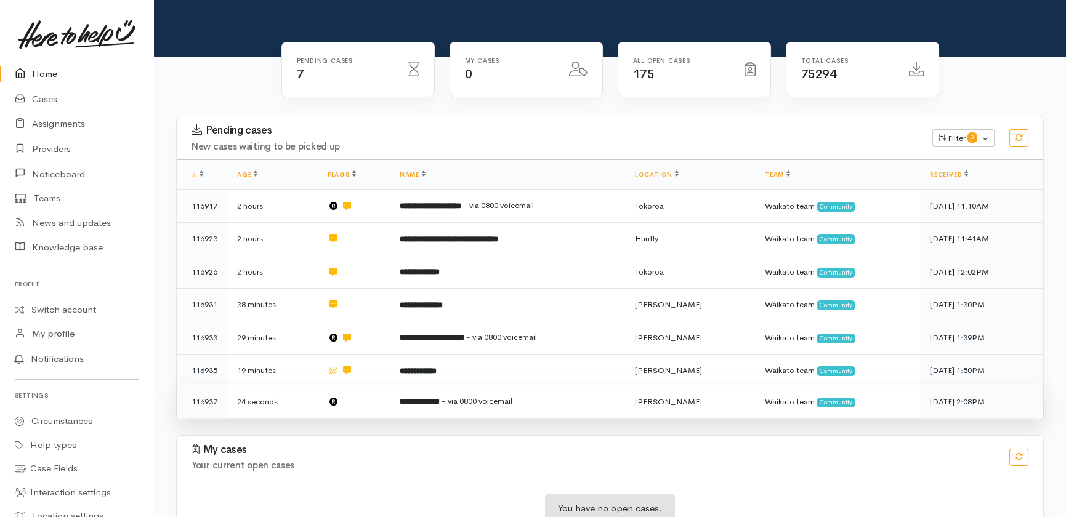
scroll to position [127, 0]
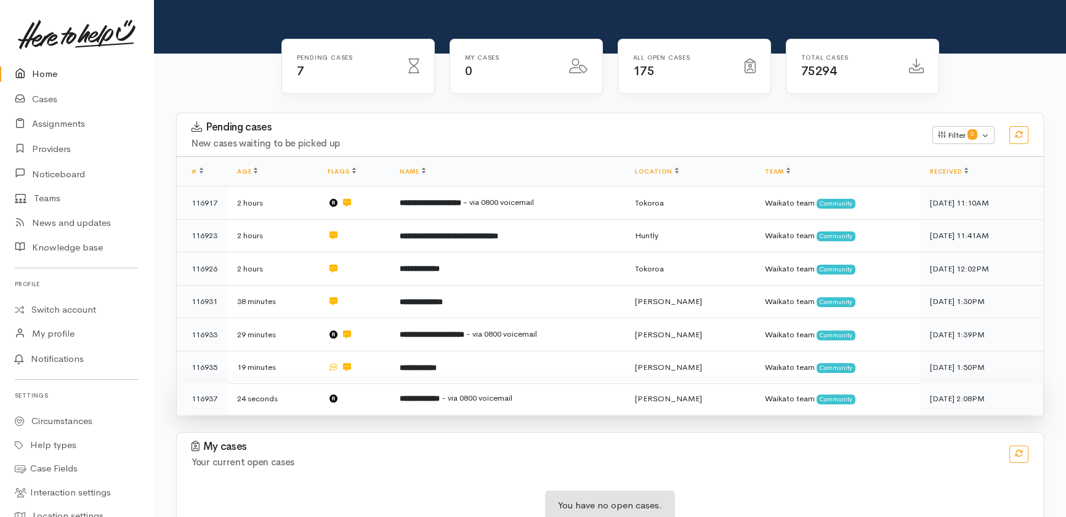
click at [376, 383] on td at bounding box center [354, 399] width 72 height 33
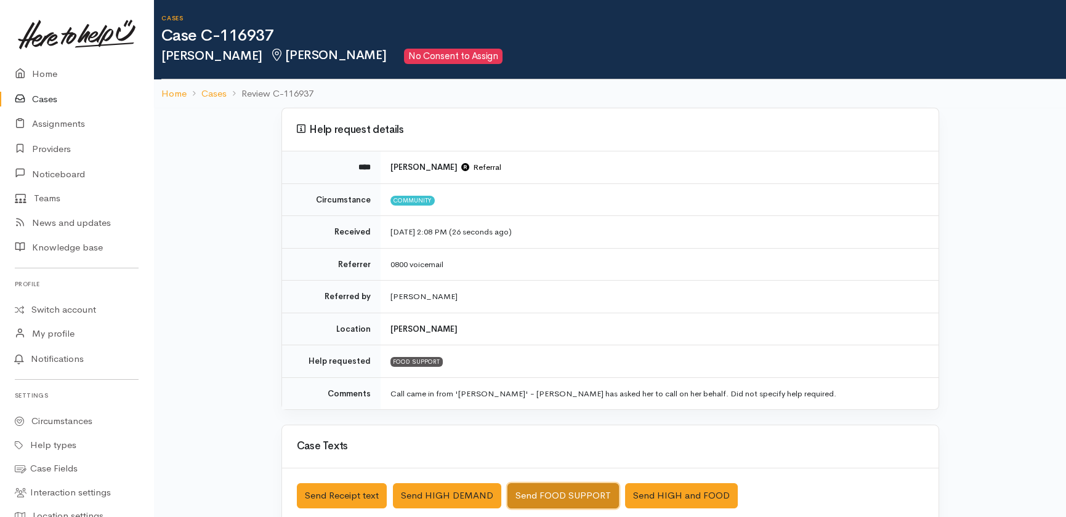
click at [556, 492] on button "Send FOOD SUPPORT" at bounding box center [563, 496] width 111 height 25
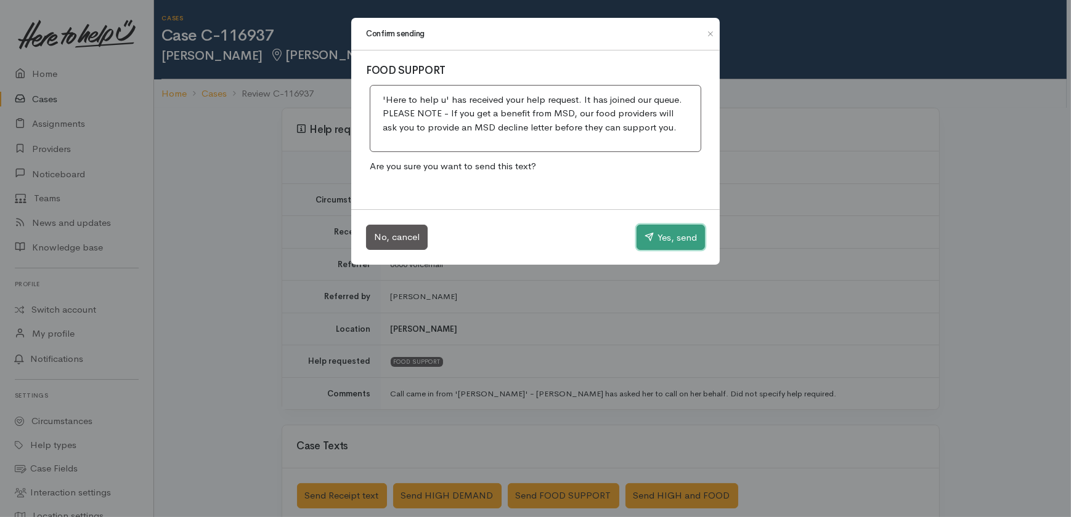
click at [673, 239] on button "Yes, send" at bounding box center [670, 238] width 68 height 26
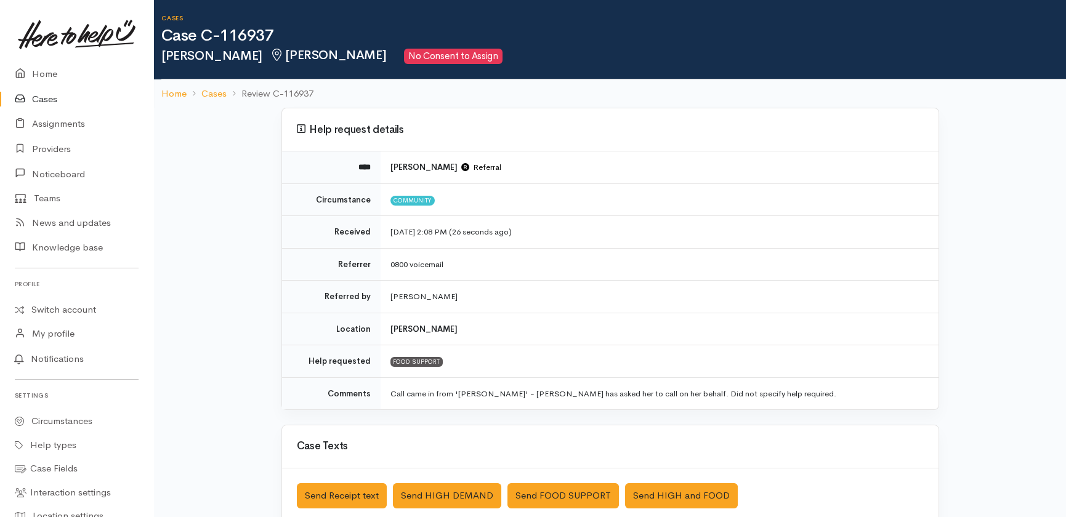
click at [52, 99] on link "Cases" at bounding box center [76, 99] width 153 height 25
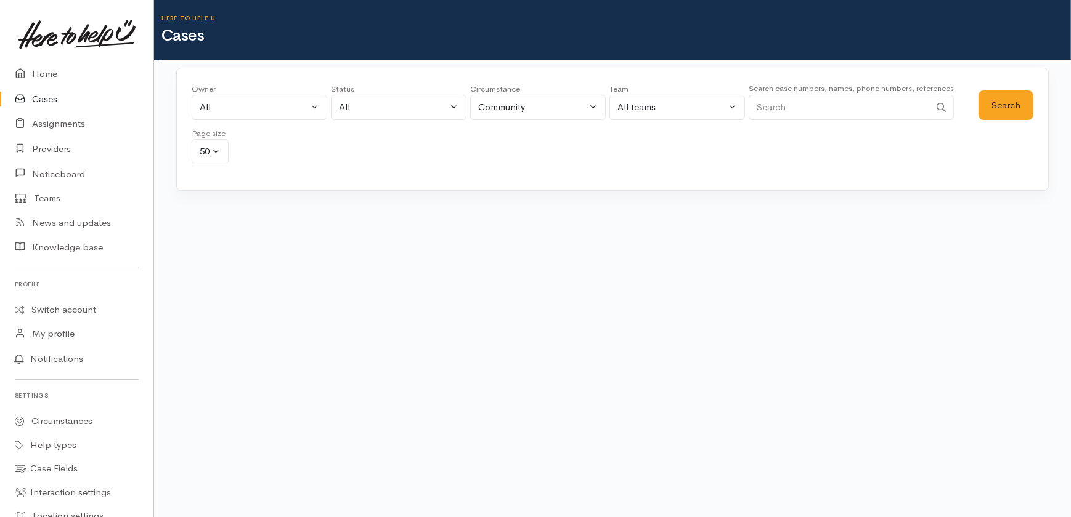
click at [844, 108] on input "Search" at bounding box center [838, 107] width 181 height 25
paste input "272847809"
drag, startPoint x: 1000, startPoint y: 105, endPoint x: 991, endPoint y: 111, distance: 10.8
click at [1001, 105] on button "Search" at bounding box center [1005, 106] width 55 height 30
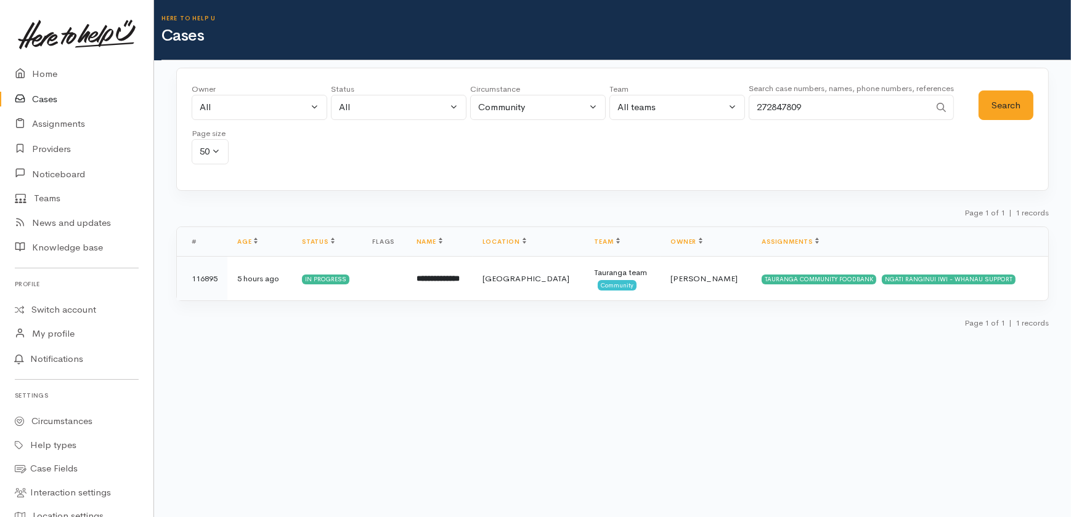
click at [830, 102] on input "272847809" at bounding box center [838, 107] width 181 height 25
drag, startPoint x: 829, startPoint y: 102, endPoint x: 727, endPoint y: 121, distance: 104.0
click at [728, 120] on div "Owner All My cases 2Alice1 Faye Davies ('Here to help u') Aandrea Murray ('Here…" at bounding box center [585, 127] width 787 height 89
type input "hankey"
drag, startPoint x: 1016, startPoint y: 99, endPoint x: 1007, endPoint y: 108, distance: 12.6
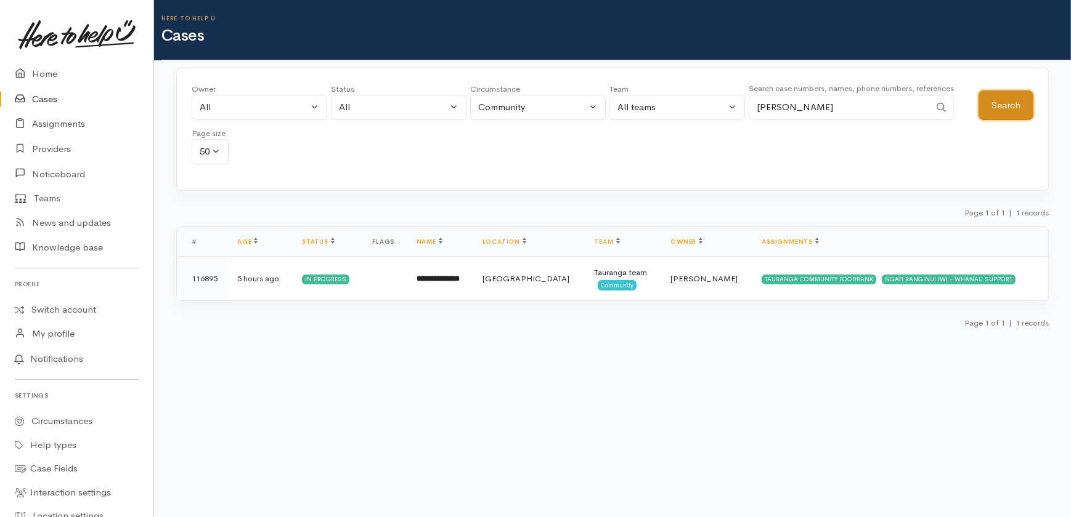
click at [1015, 104] on button "Search" at bounding box center [1005, 106] width 55 height 30
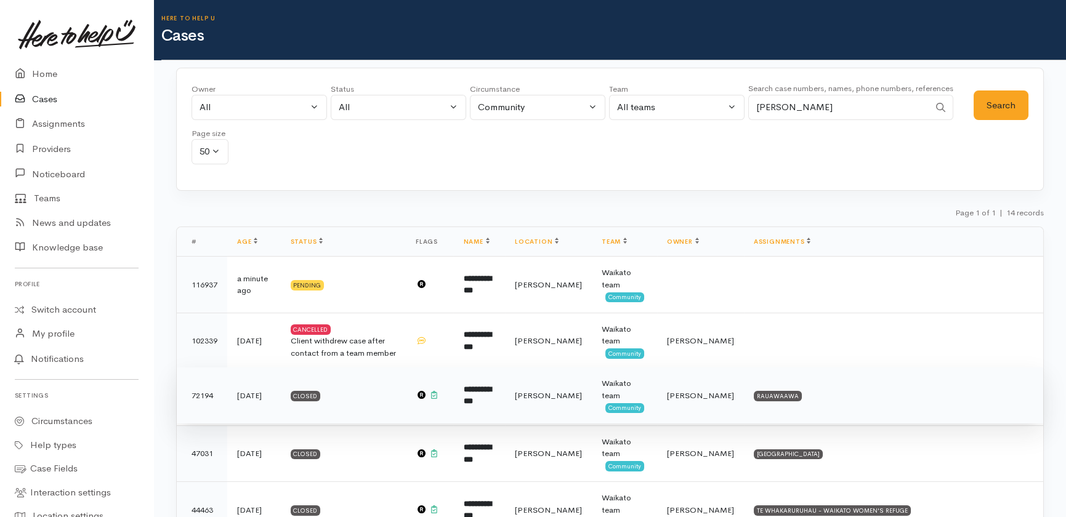
click at [487, 397] on b "**********" at bounding box center [477, 396] width 28 height 20
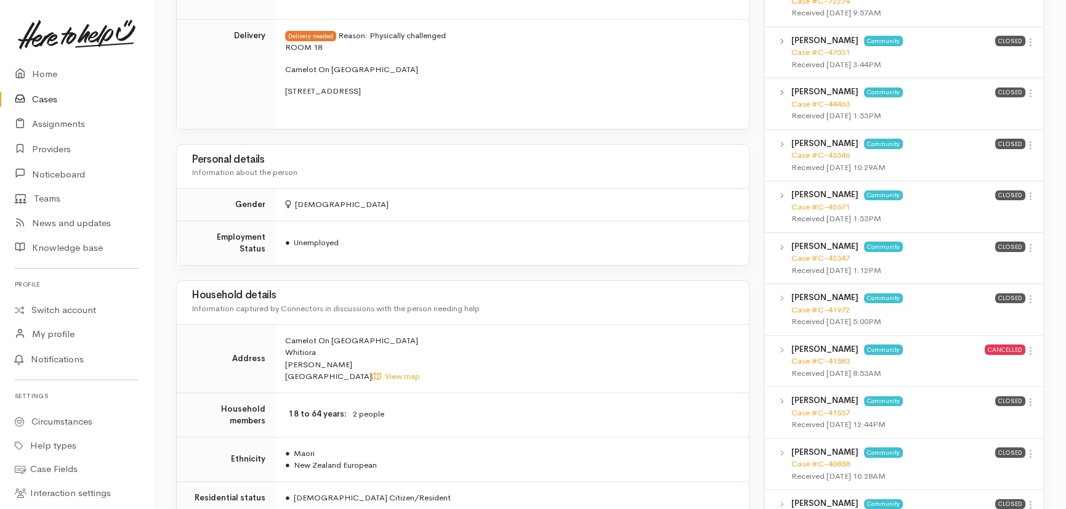
scroll to position [994, 0]
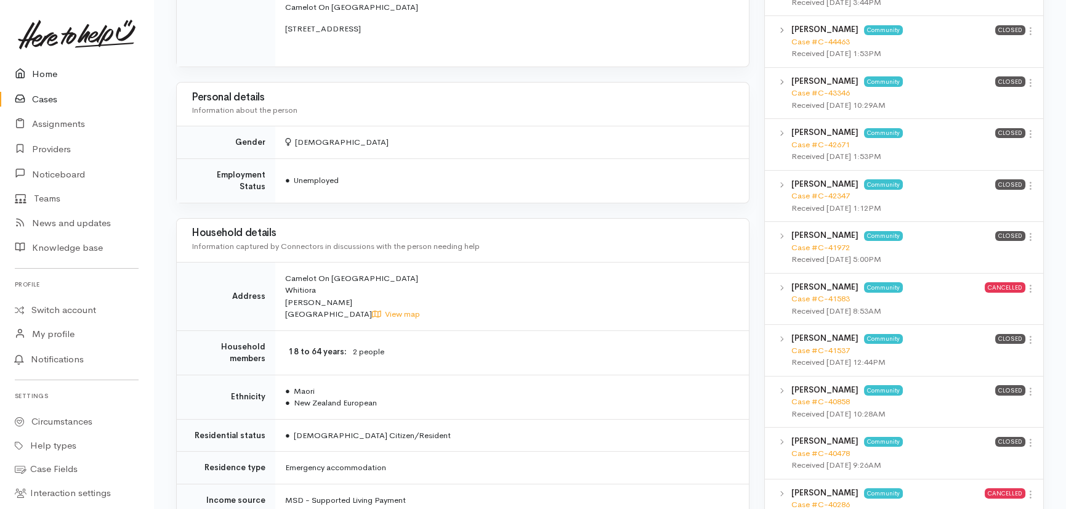
click at [41, 75] on link "Home" at bounding box center [76, 74] width 153 height 25
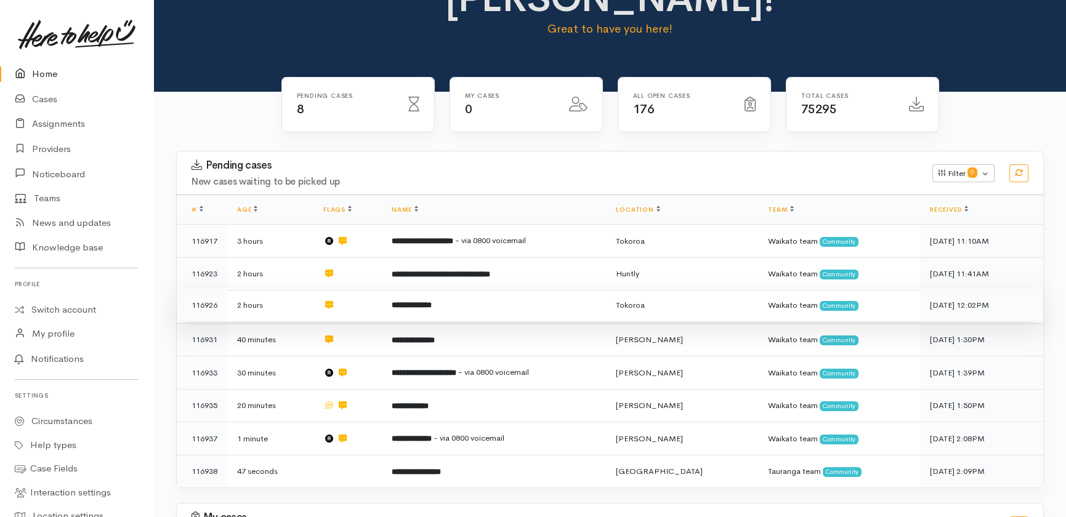
scroll to position [159, 0]
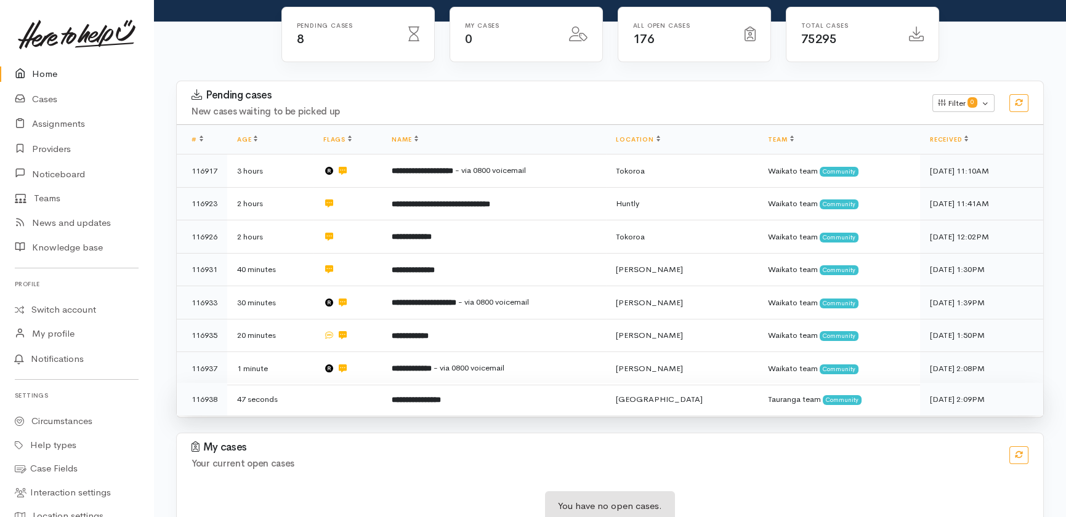
click at [334, 383] on td at bounding box center [348, 399] width 68 height 33
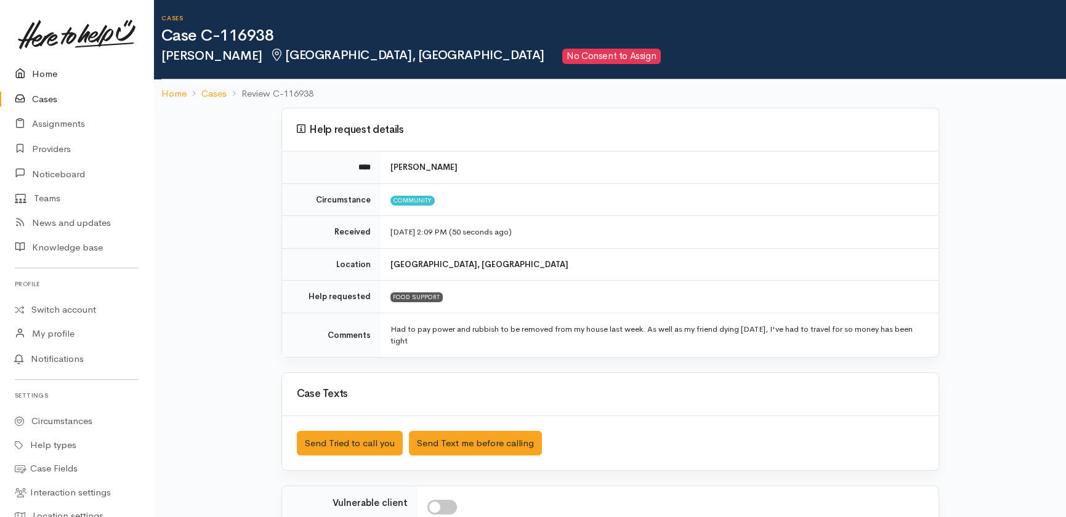
click at [49, 75] on link "Home" at bounding box center [76, 74] width 153 height 25
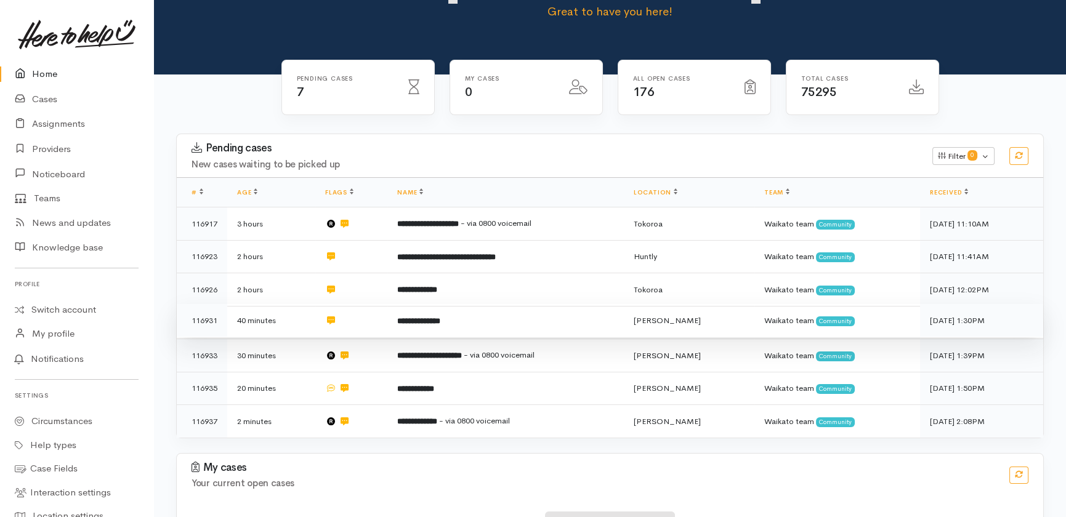
scroll to position [127, 0]
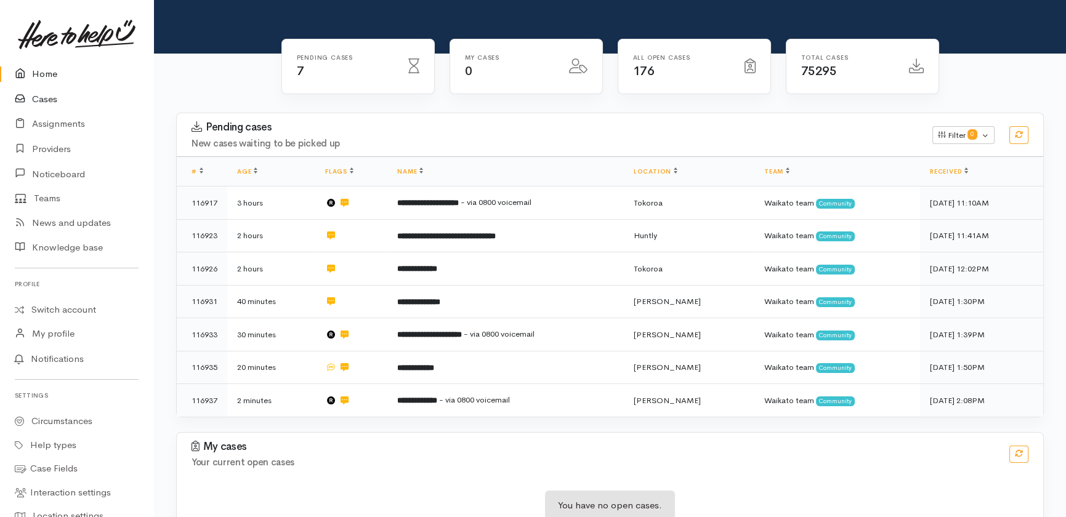
click at [43, 97] on link "Cases" at bounding box center [76, 99] width 153 height 25
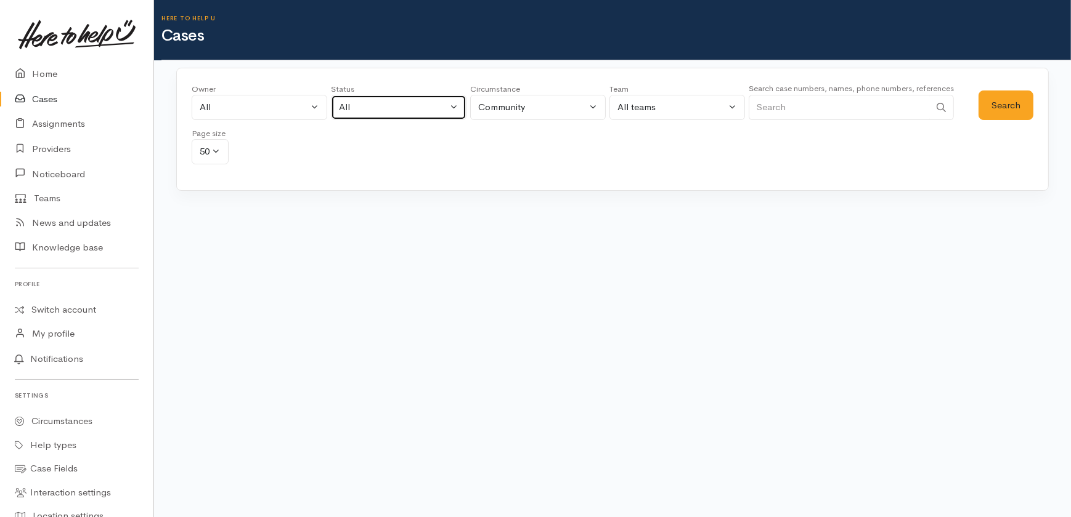
click at [404, 110] on div "All" at bounding box center [393, 107] width 108 height 14
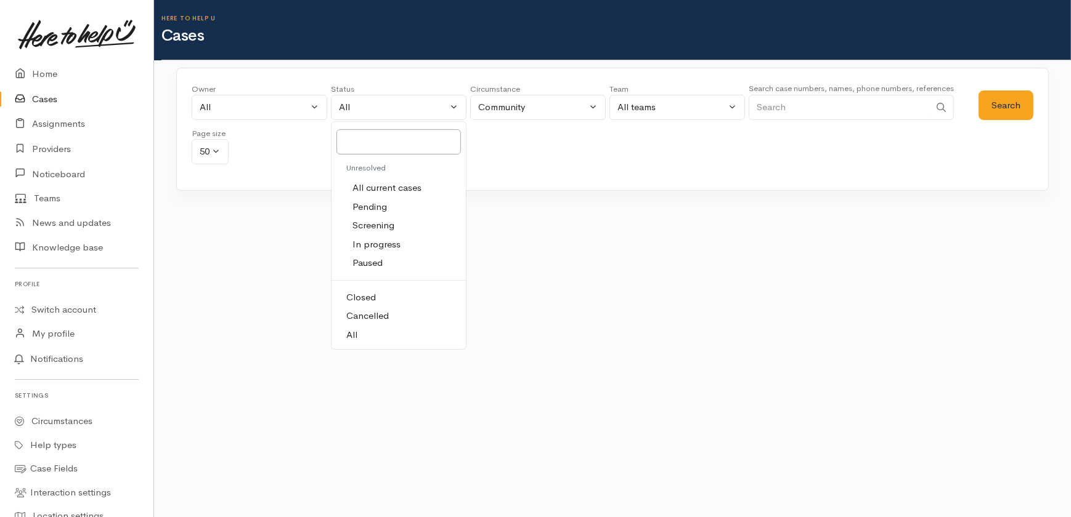
drag, startPoint x: 392, startPoint y: 187, endPoint x: 399, endPoint y: 186, distance: 6.8
click at [393, 186] on span "All current cases" at bounding box center [386, 188] width 69 height 14
select select "Unresolved"
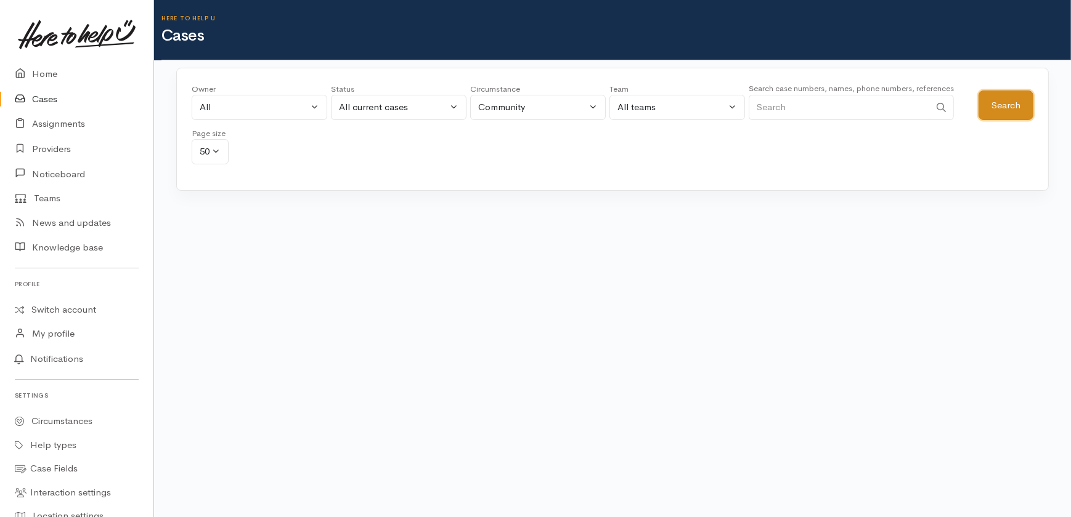
click at [1006, 107] on button "Search" at bounding box center [1005, 106] width 55 height 30
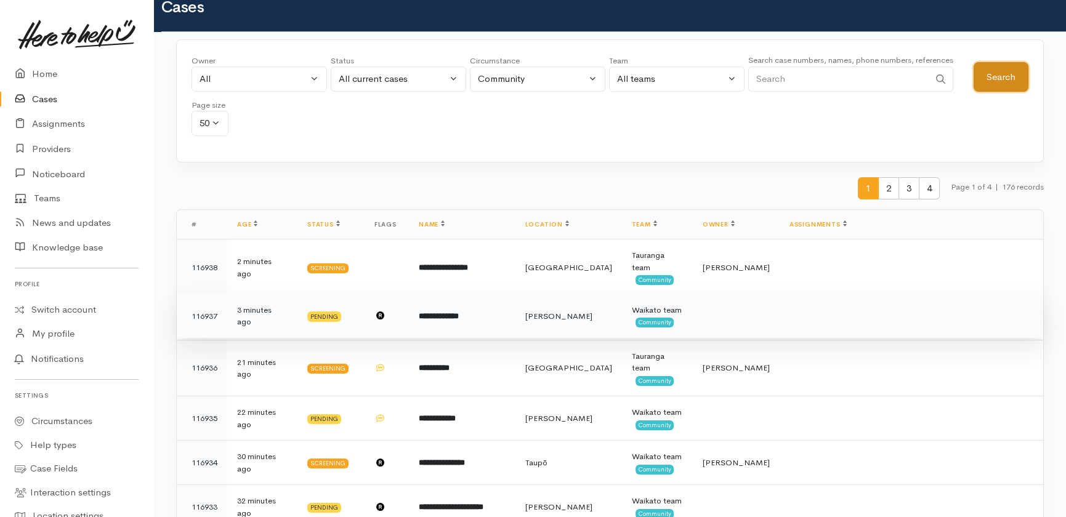
scroll to position [55, 0]
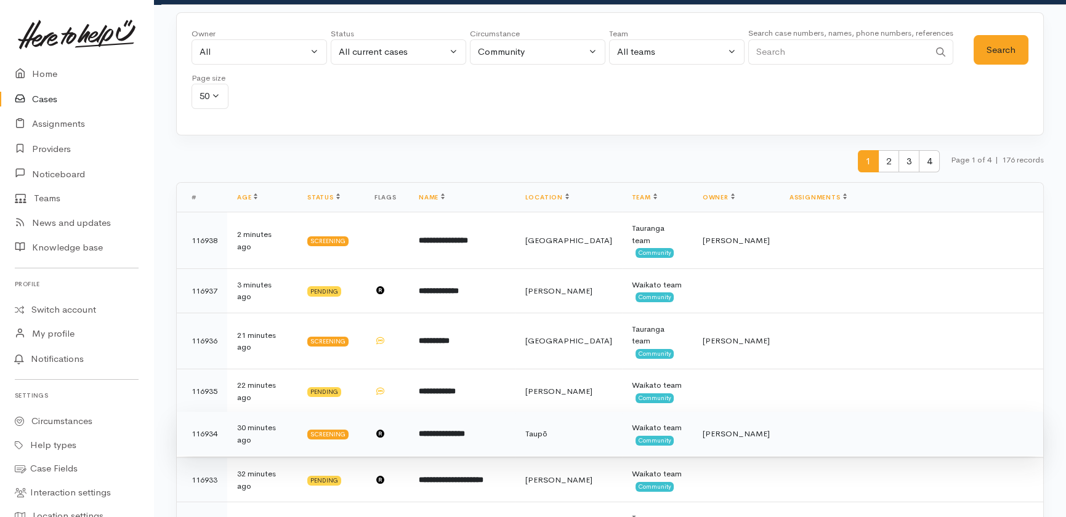
click at [465, 431] on b "**********" at bounding box center [442, 434] width 46 height 8
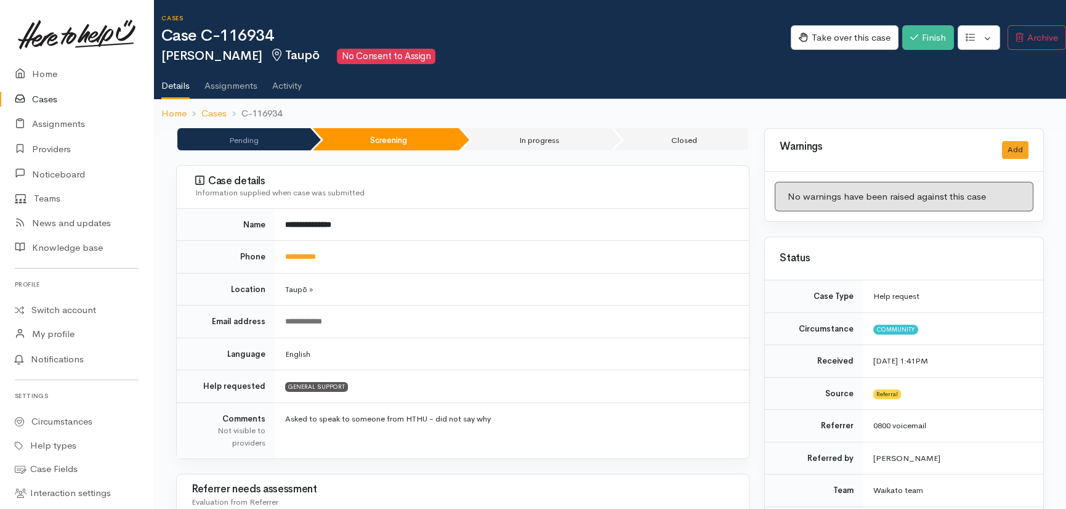
click at [47, 97] on link "Cases" at bounding box center [76, 99] width 153 height 25
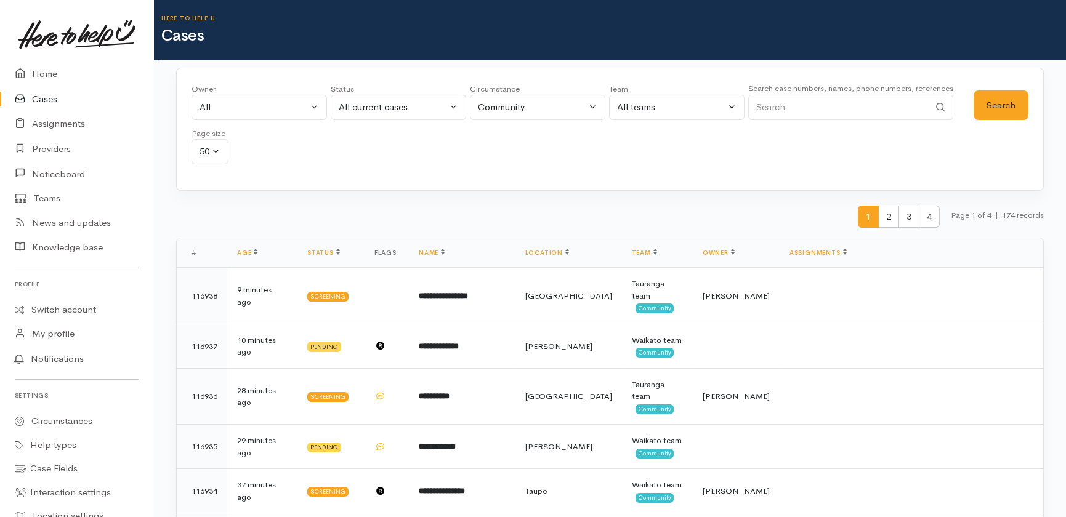
drag, startPoint x: 801, startPoint y: 110, endPoint x: 810, endPoint y: 110, distance: 9.2
click at [807, 110] on input "Search" at bounding box center [838, 107] width 181 height 25
click at [803, 113] on input "022619" at bounding box center [838, 107] width 181 height 25
type input "0226194581"
click at [999, 105] on button "Search" at bounding box center [1001, 106] width 55 height 30
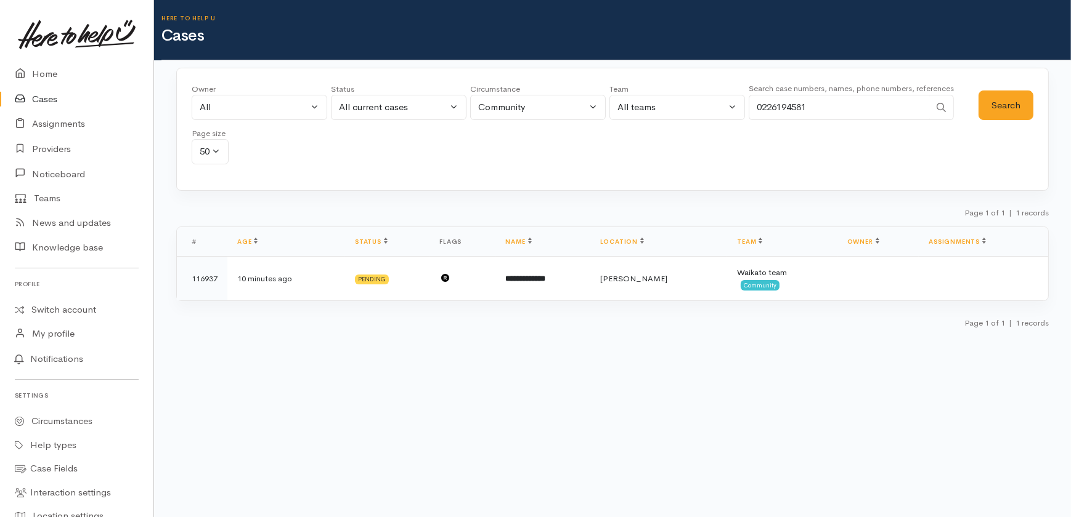
click at [43, 97] on link "Cases" at bounding box center [76, 99] width 153 height 25
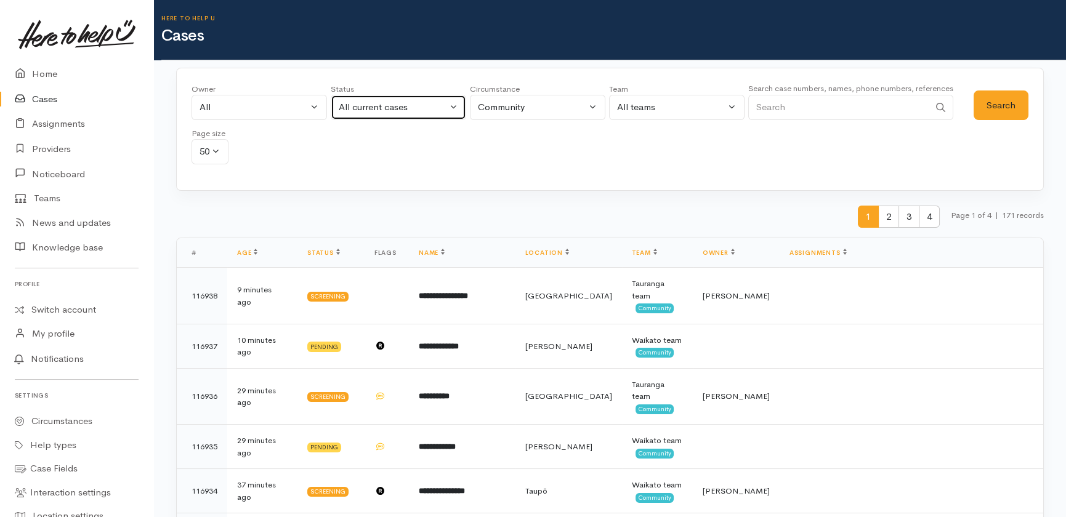
click at [424, 109] on div "All current cases" at bounding box center [393, 107] width 108 height 14
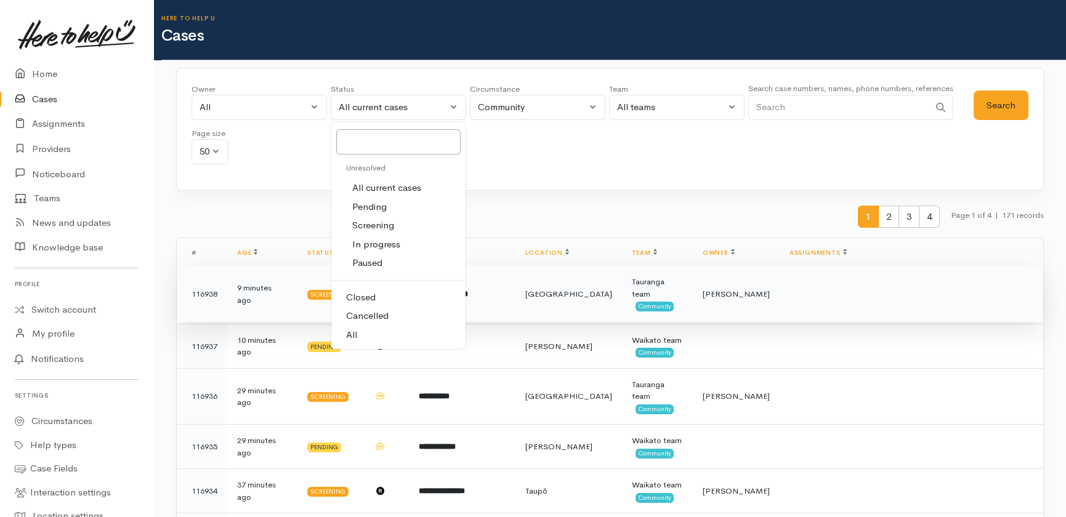
drag, startPoint x: 354, startPoint y: 333, endPoint x: 390, endPoint y: 320, distance: 38.6
click at [354, 333] on span "All" at bounding box center [351, 335] width 11 height 14
select select "All"
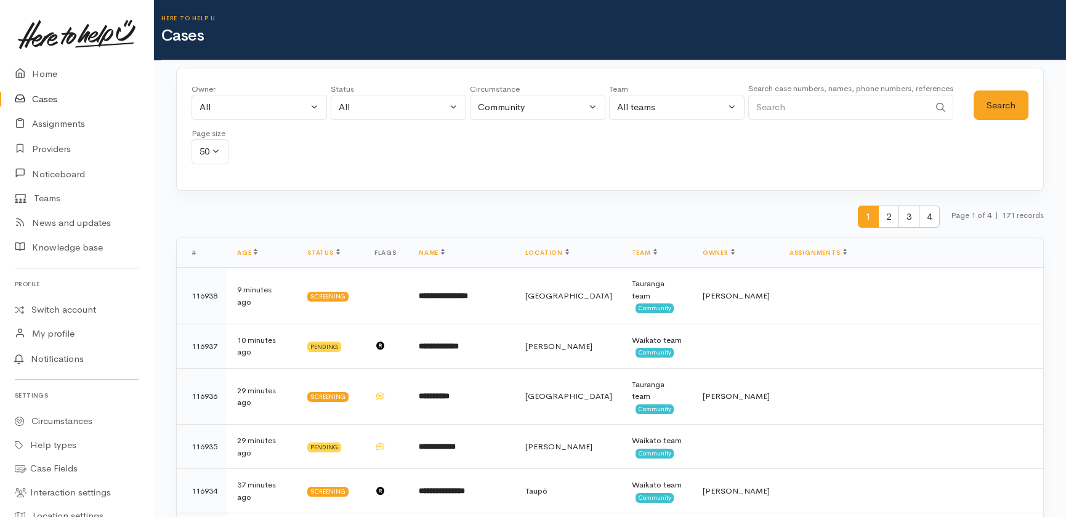
click at [795, 105] on input "Search" at bounding box center [838, 107] width 181 height 25
type input "hankey"
click at [997, 106] on button "Search" at bounding box center [1001, 106] width 55 height 30
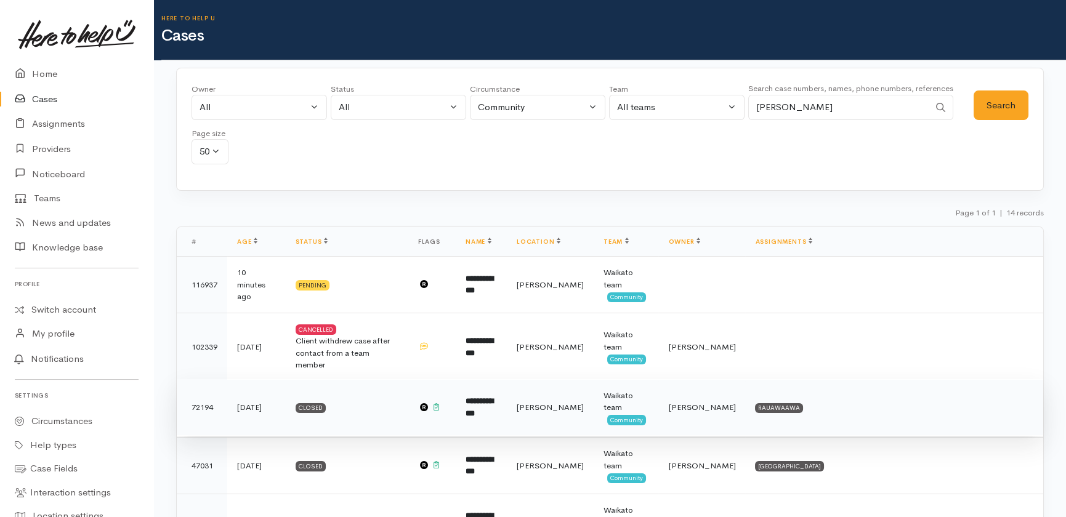
click at [490, 400] on b "**********" at bounding box center [480, 407] width 28 height 20
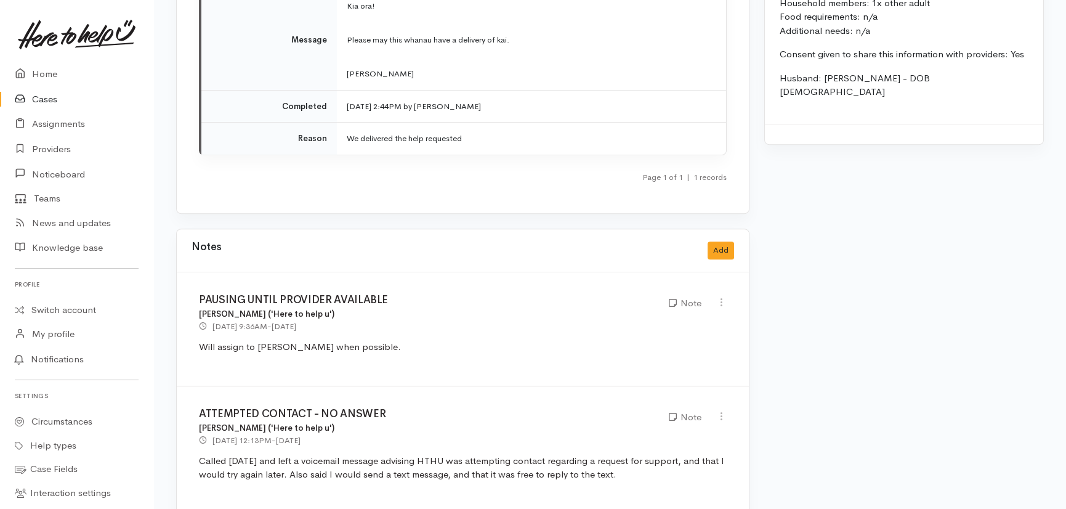
scroll to position [1778, 0]
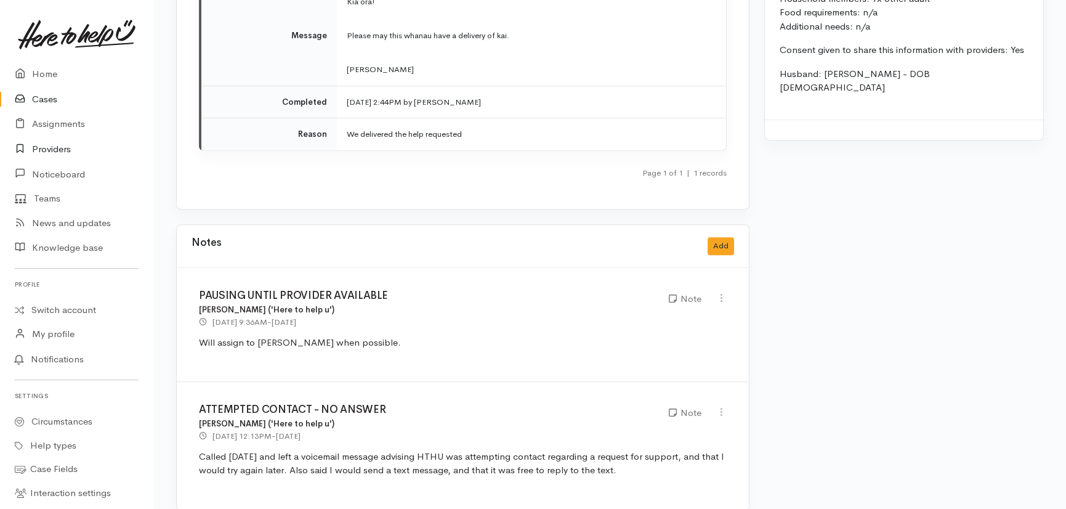
click at [62, 148] on link "Providers" at bounding box center [76, 149] width 153 height 25
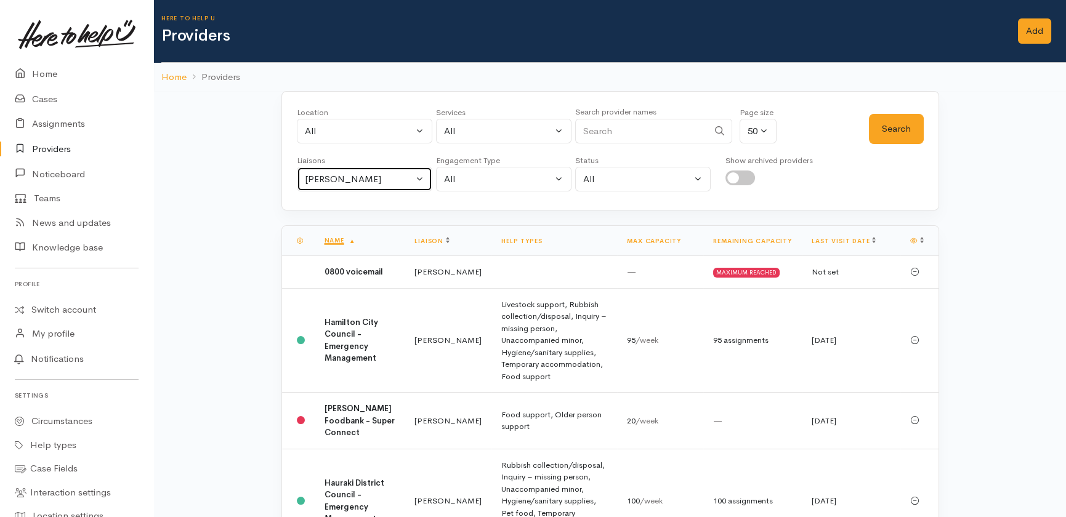
click at [381, 172] on div "[PERSON_NAME]" at bounding box center [359, 179] width 108 height 14
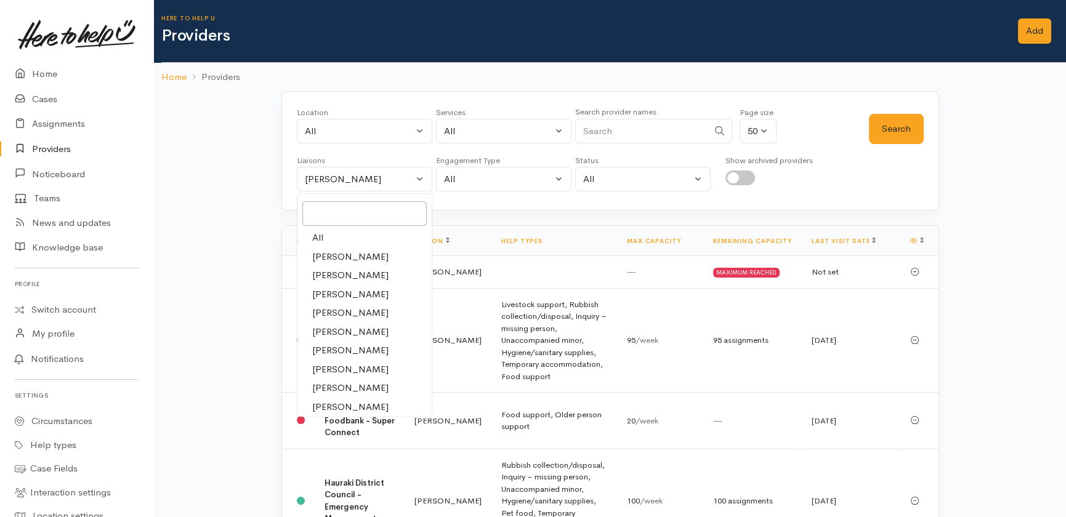
drag, startPoint x: 318, startPoint y: 238, endPoint x: 325, endPoint y: 234, distance: 8.0
click at [320, 237] on span "All" at bounding box center [317, 238] width 11 height 14
select select "null"
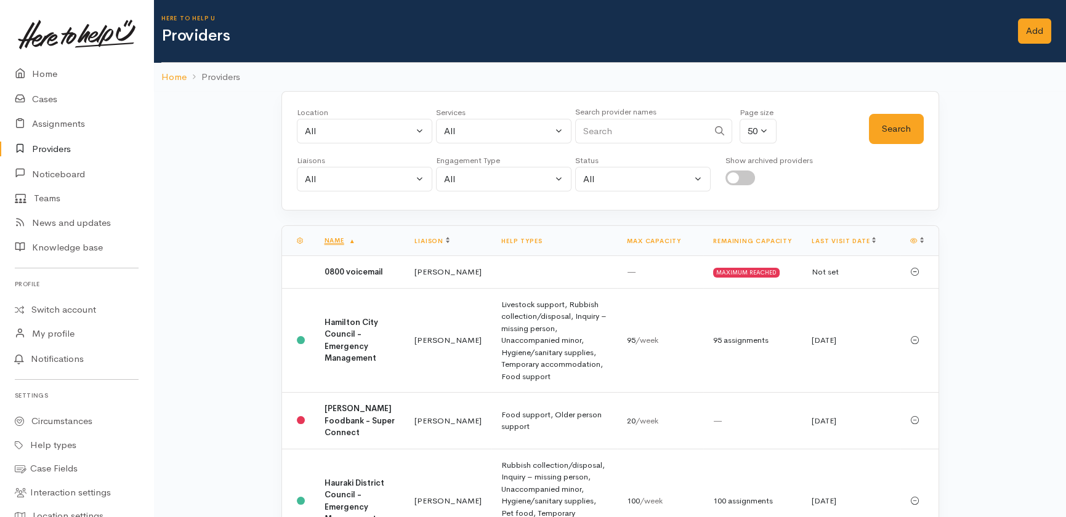
click at [612, 129] on input "Search" at bounding box center [641, 131] width 133 height 25
type input "pension"
click at [892, 129] on button "Search" at bounding box center [896, 129] width 55 height 30
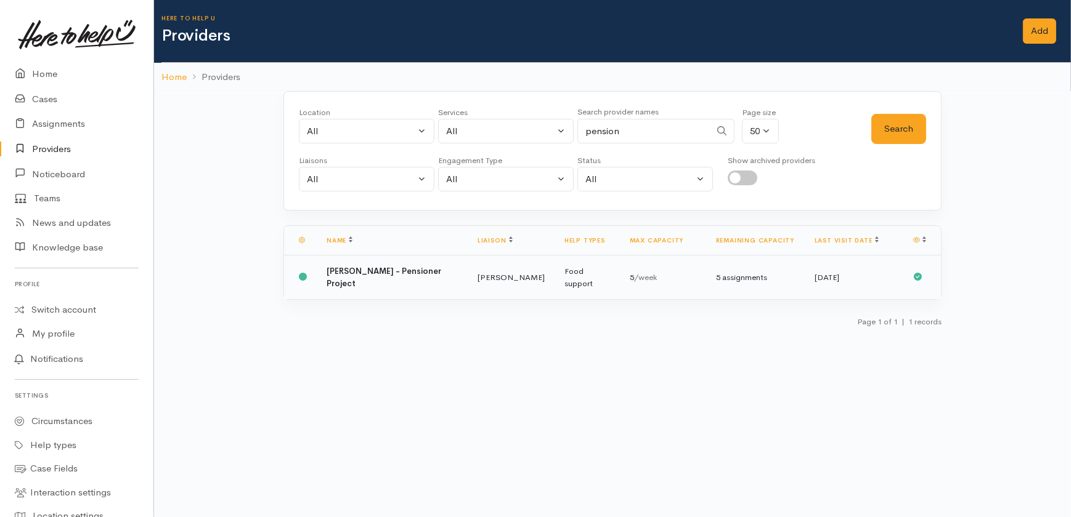
click at [427, 272] on b "[PERSON_NAME] - Pensioner Project" at bounding box center [383, 277] width 115 height 23
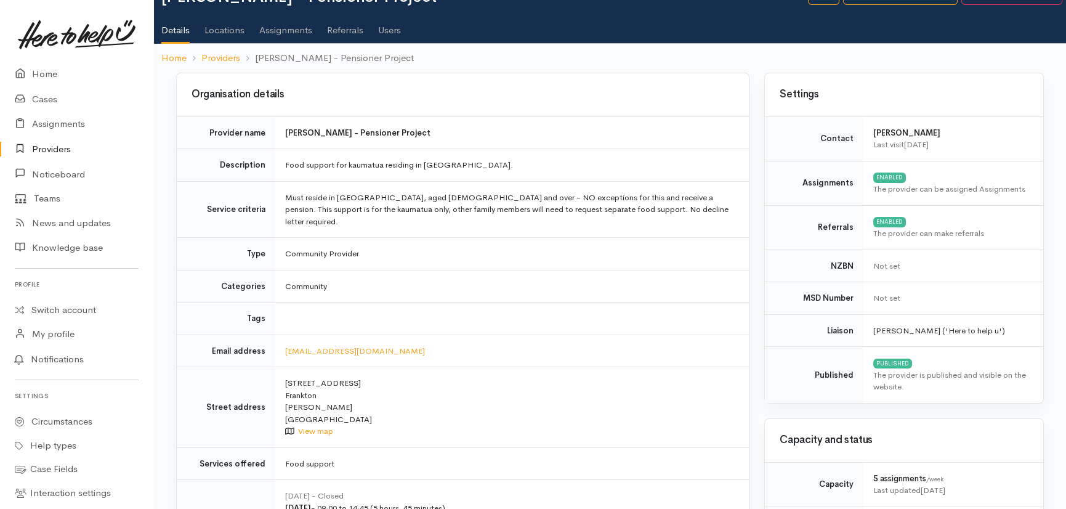
scroll to position [55, 0]
